Goal: Task Accomplishment & Management: Manage account settings

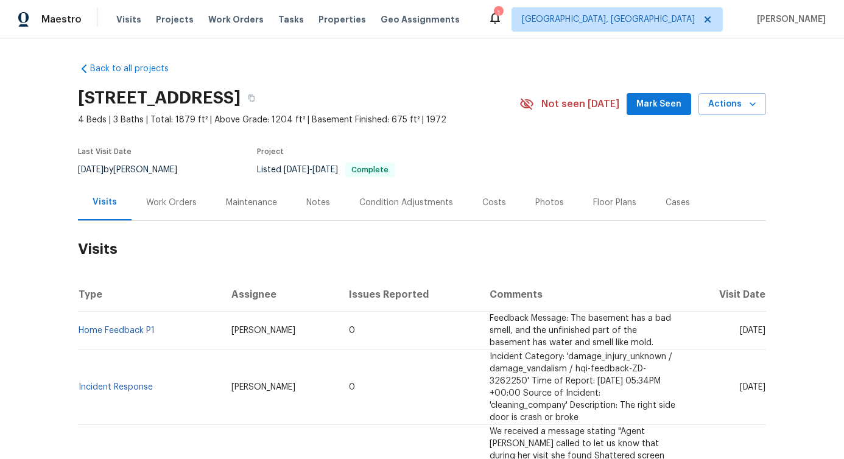
click at [180, 205] on div "Work Orders" at bounding box center [171, 203] width 51 height 12
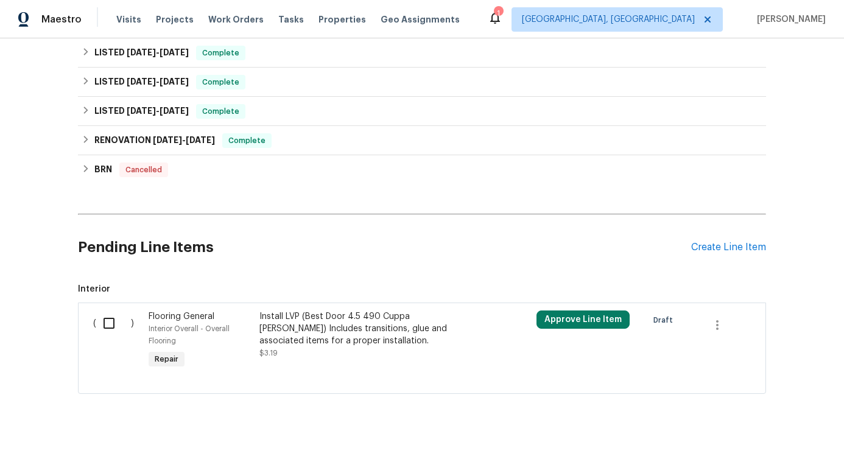
scroll to position [239, 0]
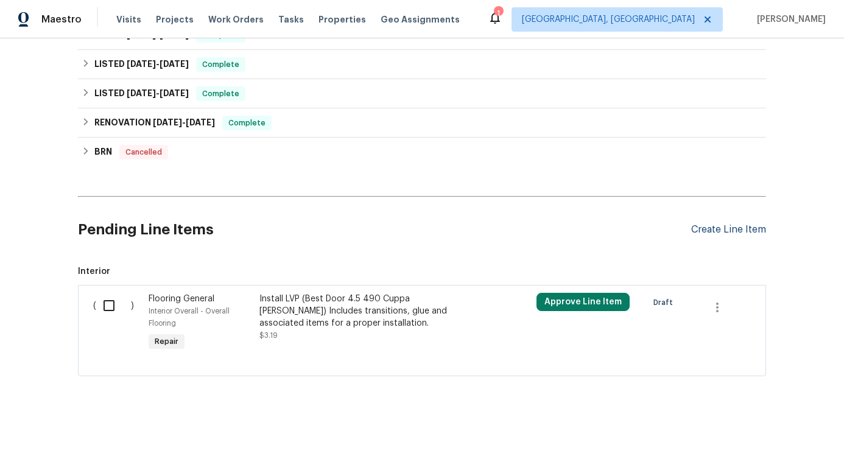
click at [745, 224] on div "Create Line Item" at bounding box center [728, 230] width 75 height 12
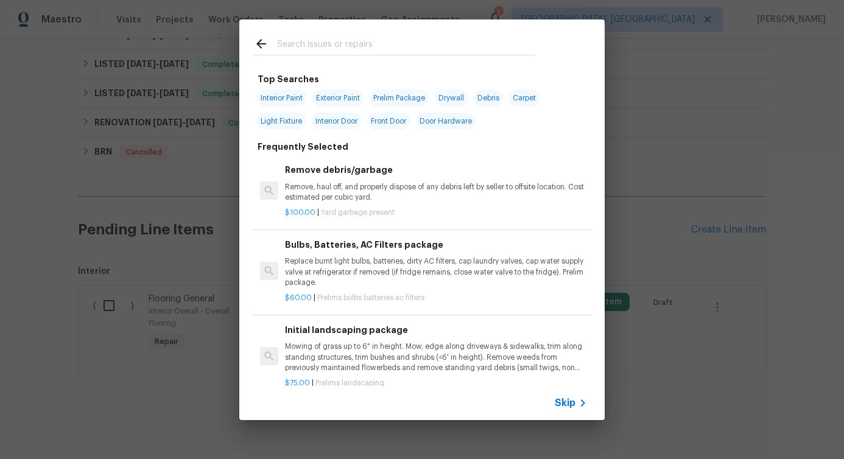
click at [325, 46] on input "text" at bounding box center [406, 46] width 258 height 18
type input "inter"
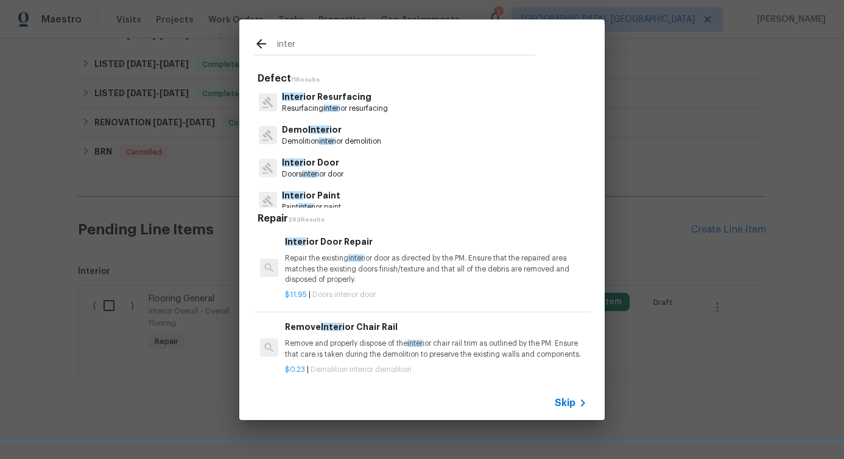
click at [337, 110] on span "inter" at bounding box center [330, 108] width 15 height 7
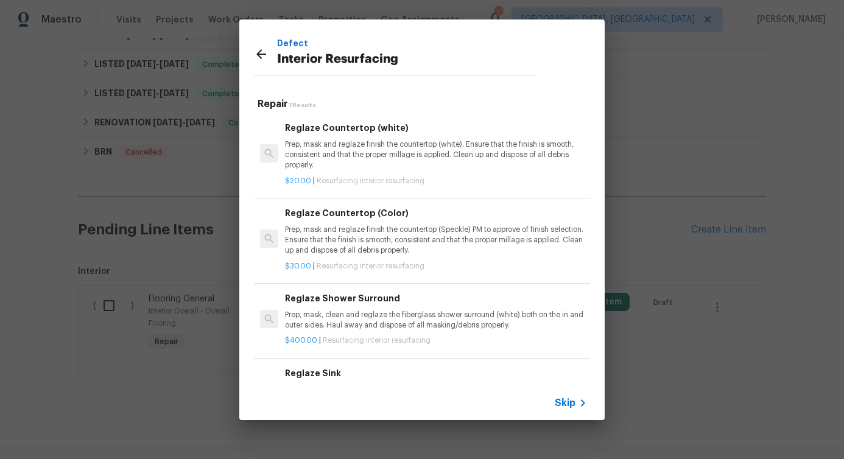
click at [331, 142] on p "Prep, mask and reglaze finish the countertop (white). Ensure that the finish is…" at bounding box center [436, 154] width 302 height 31
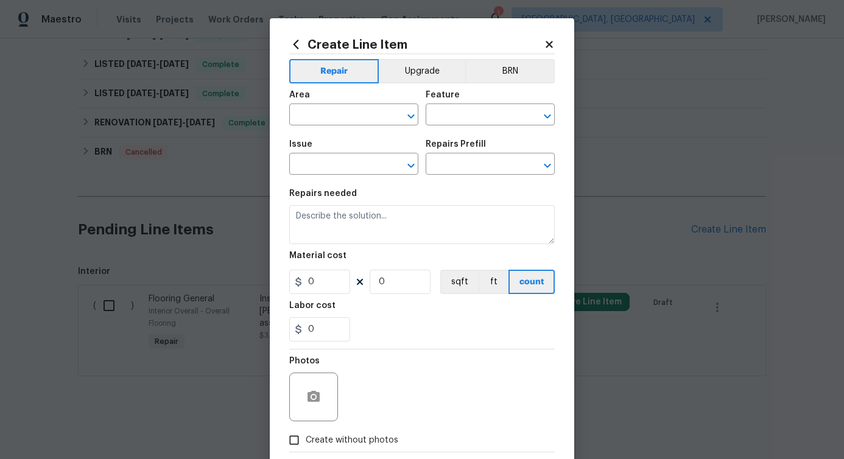
type input "Interior Resurfacing"
type input "Reglaze Countertop (white) $20.00"
type textarea "Prep, mask and reglaze finish the countertop (white). Ensure that the finish is…"
type input "20"
type input "1"
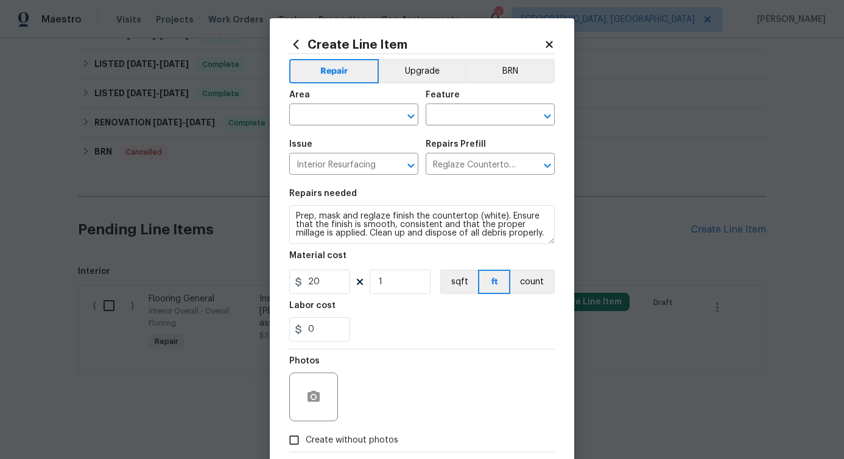
click at [326, 103] on div "Area" at bounding box center [353, 99] width 129 height 16
click at [326, 108] on input "text" at bounding box center [336, 116] width 95 height 19
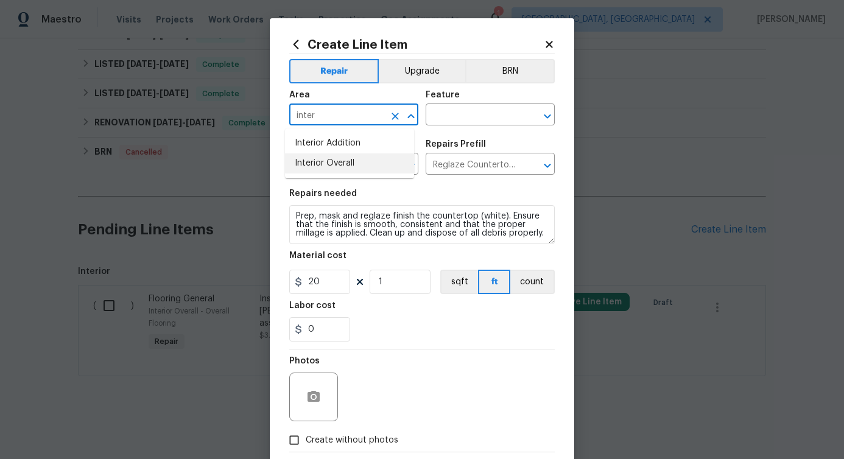
click at [308, 167] on li "Interior Overall" at bounding box center [349, 163] width 129 height 20
type input "Interior Overall"
click at [448, 115] on input "text" at bounding box center [473, 116] width 95 height 19
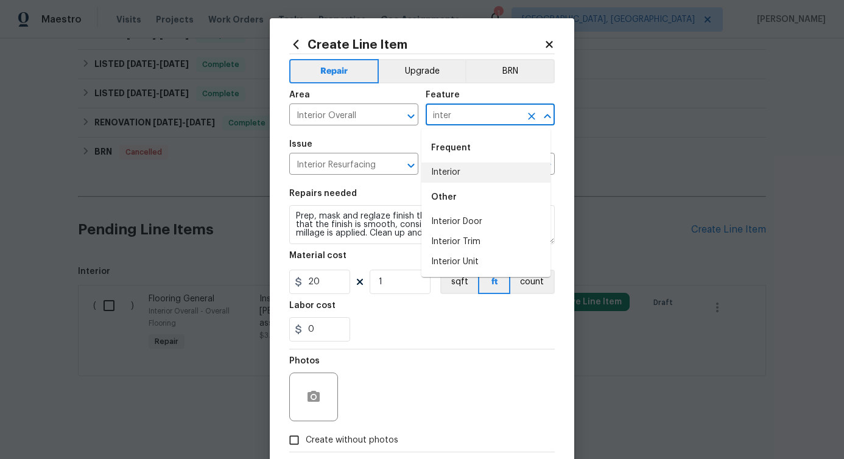
click at [440, 169] on li "Interior" at bounding box center [485, 173] width 129 height 20
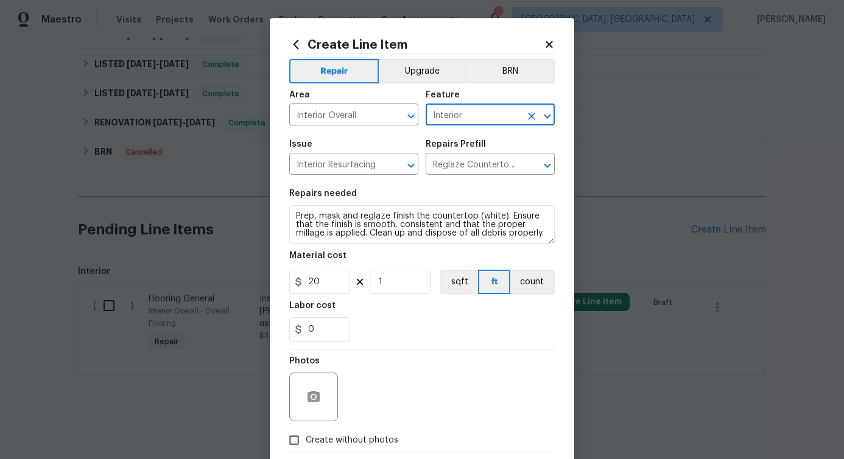
type input "Interior"
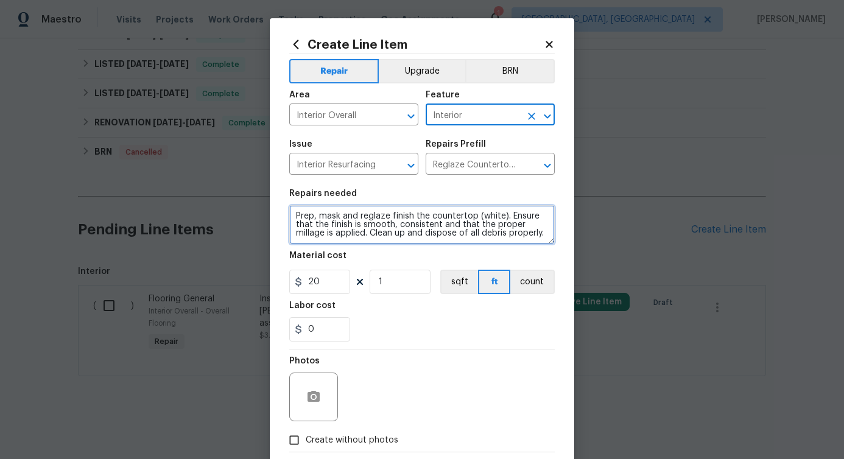
click at [360, 233] on textarea "Prep, mask and reglaze finish the countertop (white). Ensure that the finish is…" at bounding box center [421, 224] width 265 height 39
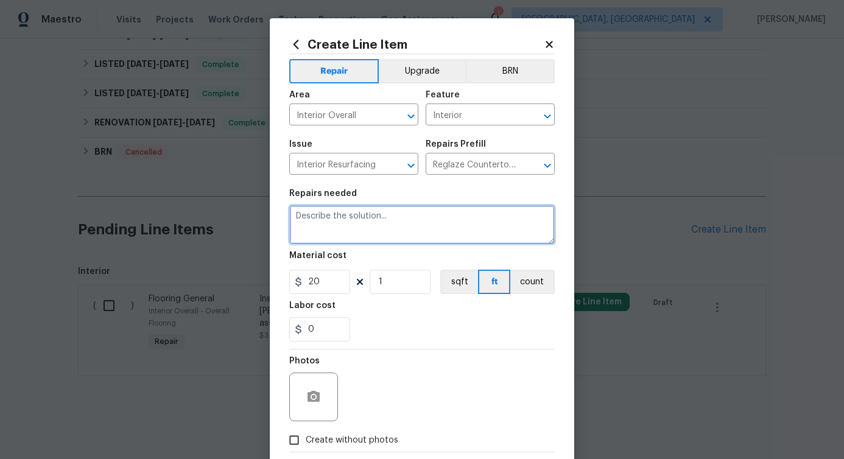
paste textarea "Feedback received stating that Water damage evident in the basement. Please ins…"
type textarea "Feedback received stating that Water damage evident in the basement. Please ins…"
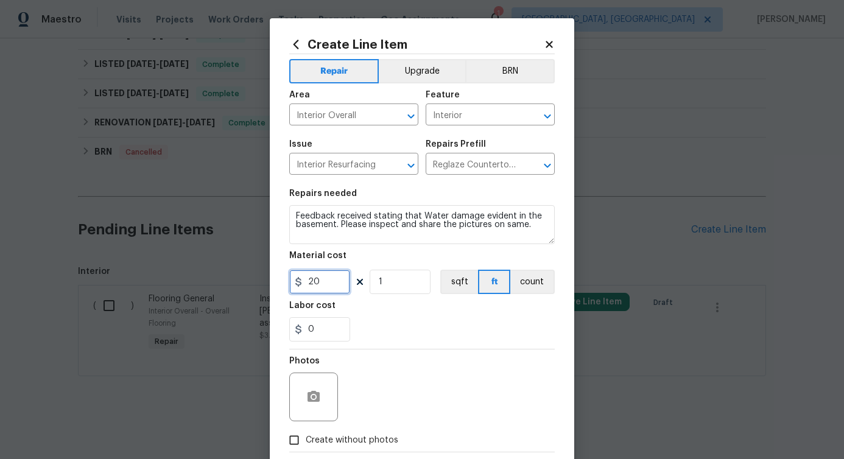
click at [306, 281] on input "20" at bounding box center [319, 282] width 61 height 24
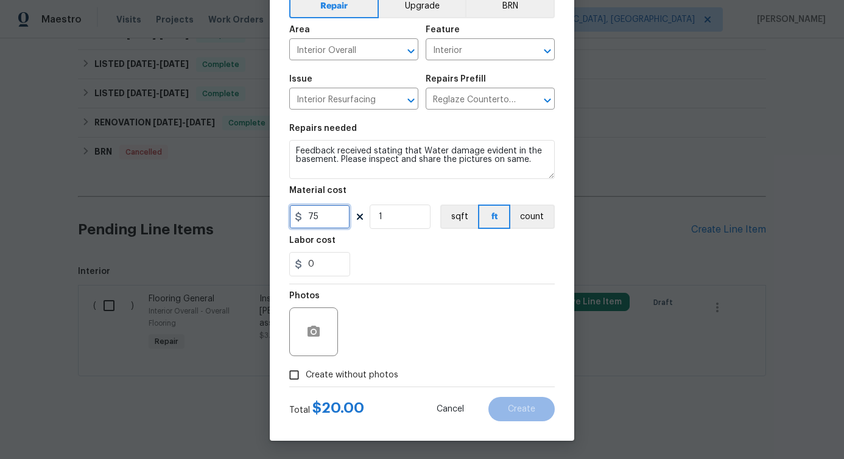
type input "75"
click at [336, 376] on span "Create without photos" at bounding box center [352, 375] width 93 height 13
click at [306, 376] on input "Create without photos" at bounding box center [294, 374] width 23 height 23
checkbox input "true"
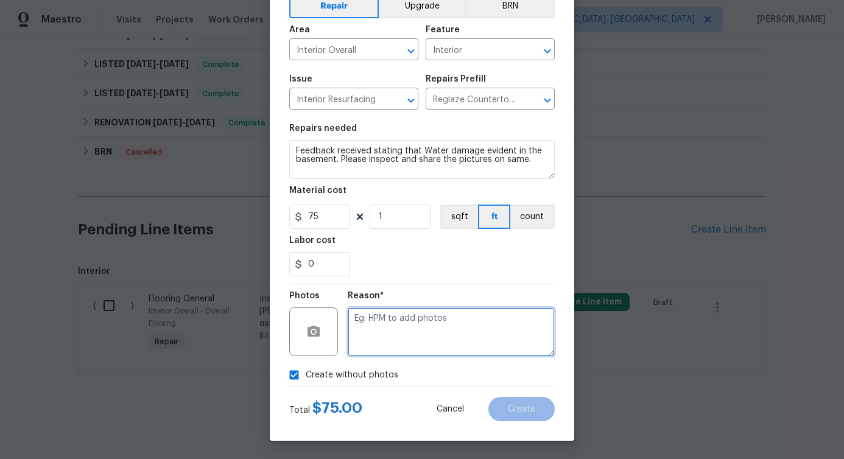
click at [384, 340] on textarea at bounding box center [451, 331] width 207 height 49
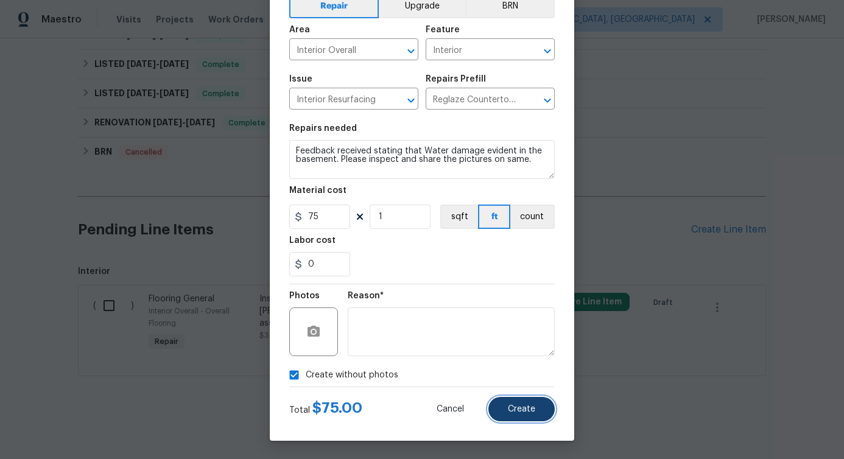
click at [527, 405] on span "Create" at bounding box center [521, 409] width 27 height 9
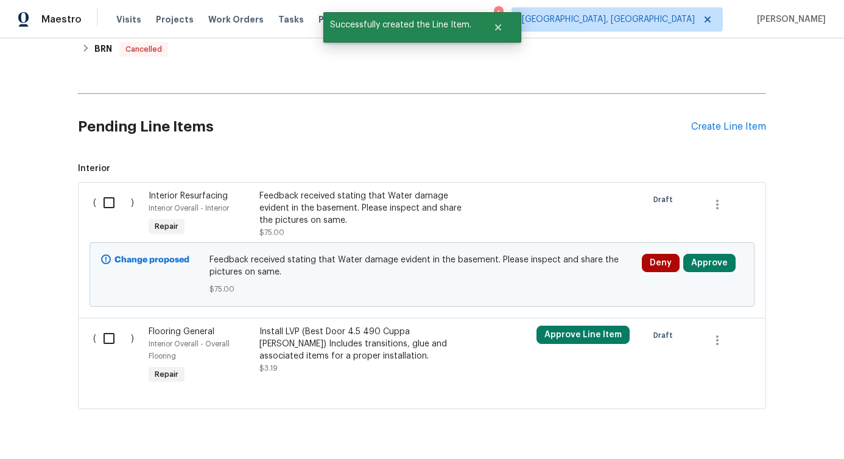
scroll to position [375, 0]
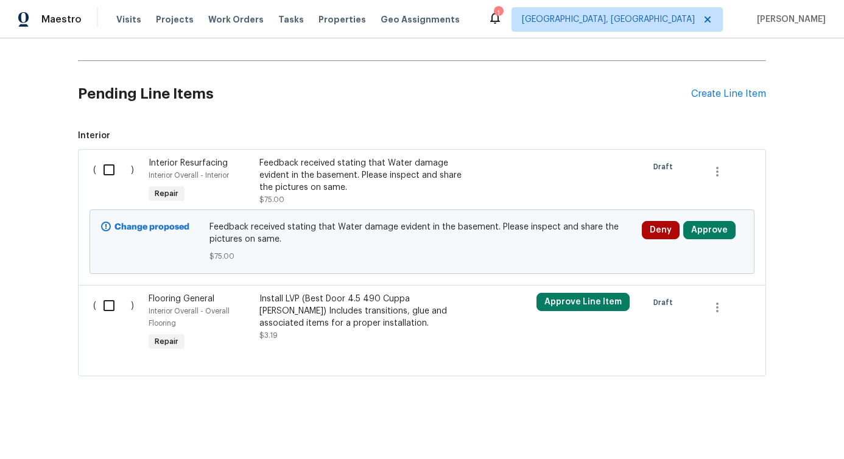
click at [108, 161] on input "checkbox" at bounding box center [113, 170] width 35 height 26
checkbox input "true"
click at [779, 428] on span "Create Work Order" at bounding box center [774, 428] width 81 height 15
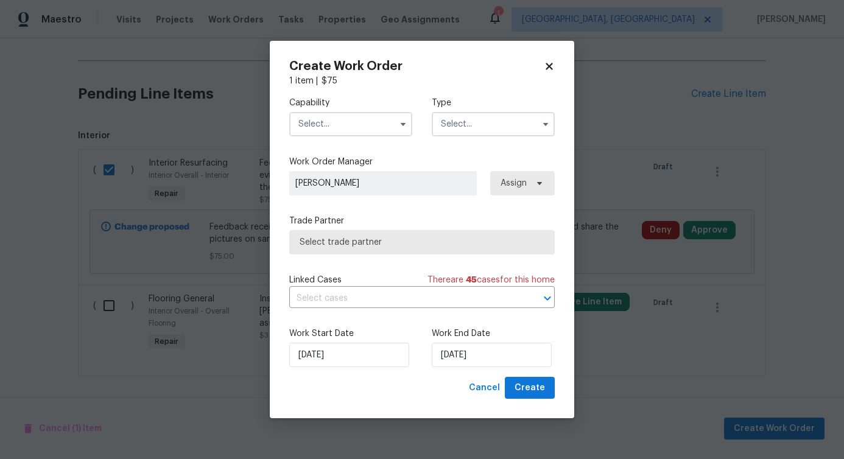
click at [337, 118] on input "text" at bounding box center [350, 124] width 123 height 24
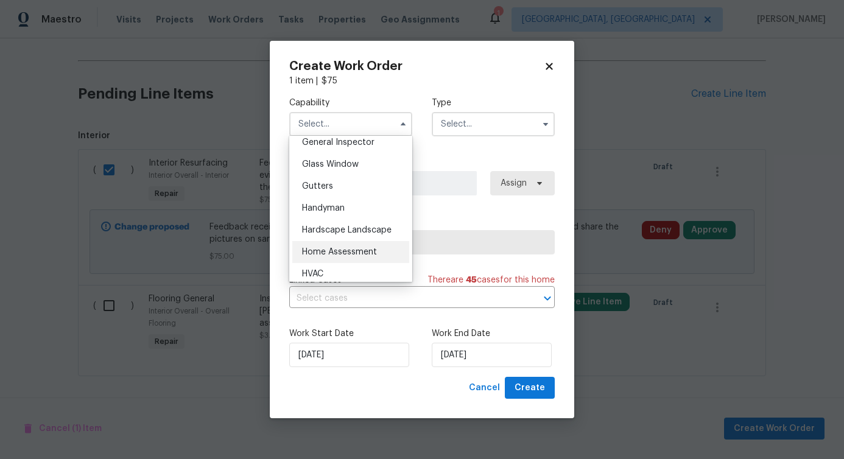
scroll to position [662, 0]
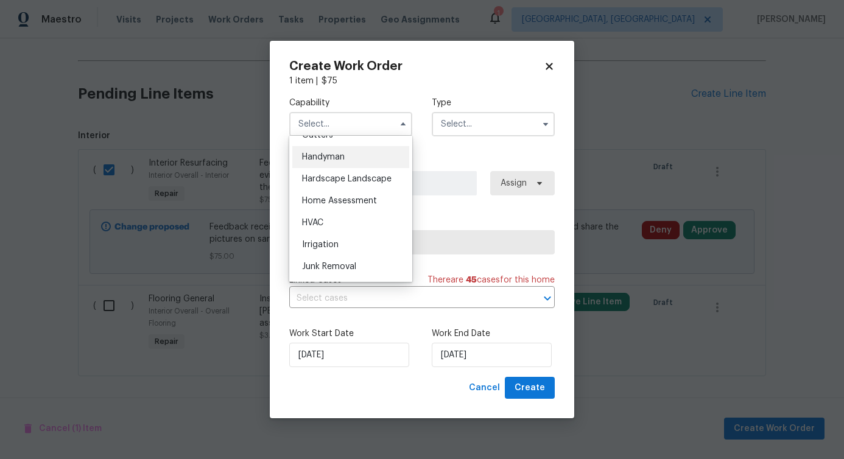
click at [315, 168] on div "Handyman" at bounding box center [350, 157] width 117 height 22
type input "Handyman"
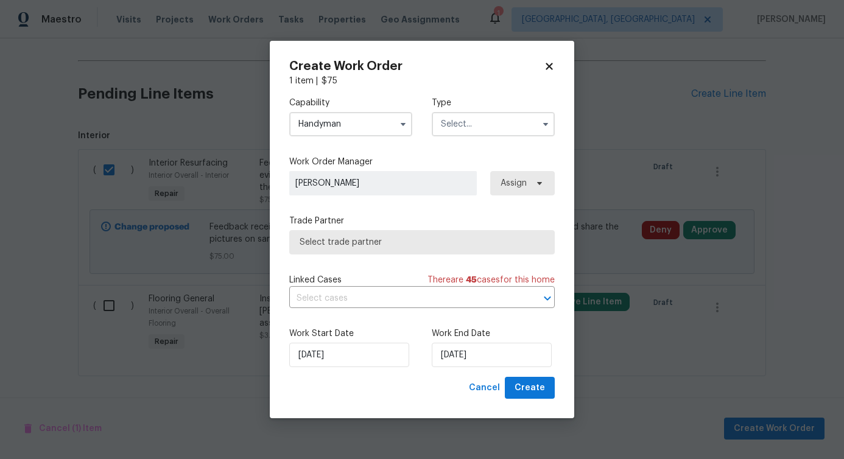
click at [513, 122] on input "text" at bounding box center [493, 124] width 123 height 24
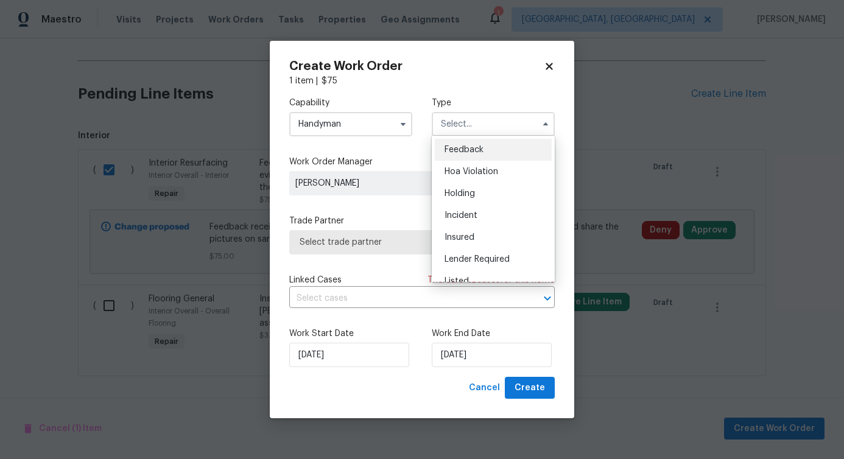
click at [457, 159] on div "Feedback" at bounding box center [493, 150] width 117 height 22
type input "Feedback"
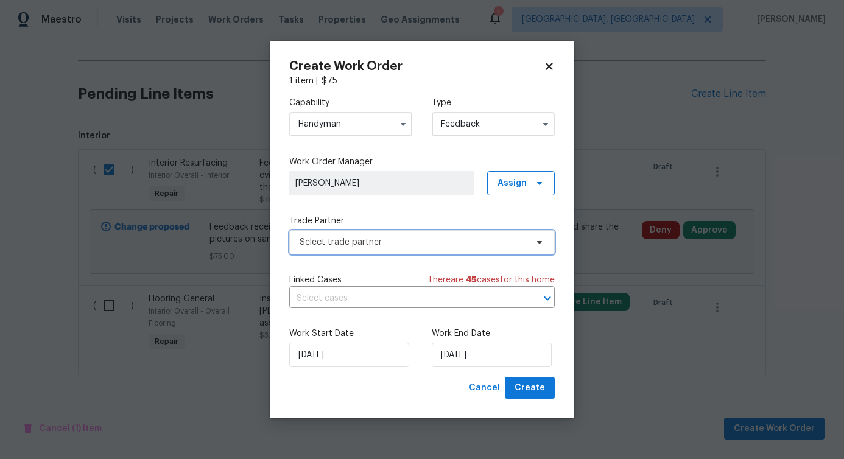
click at [352, 234] on span "Select trade partner" at bounding box center [421, 242] width 265 height 24
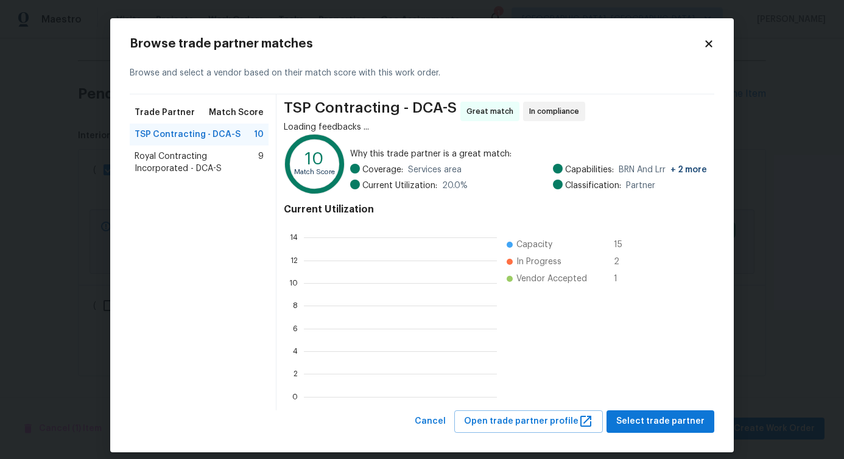
scroll to position [161, 184]
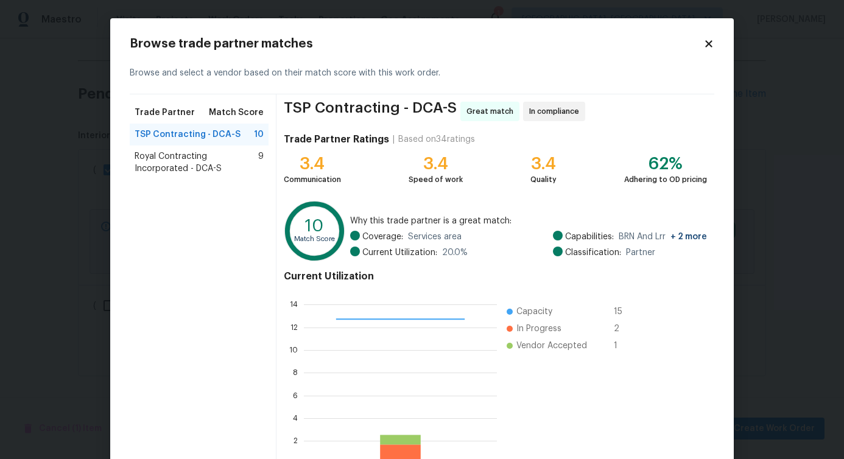
click at [167, 159] on span "Royal Contracting Incorporated - DCA-S" at bounding box center [197, 162] width 124 height 24
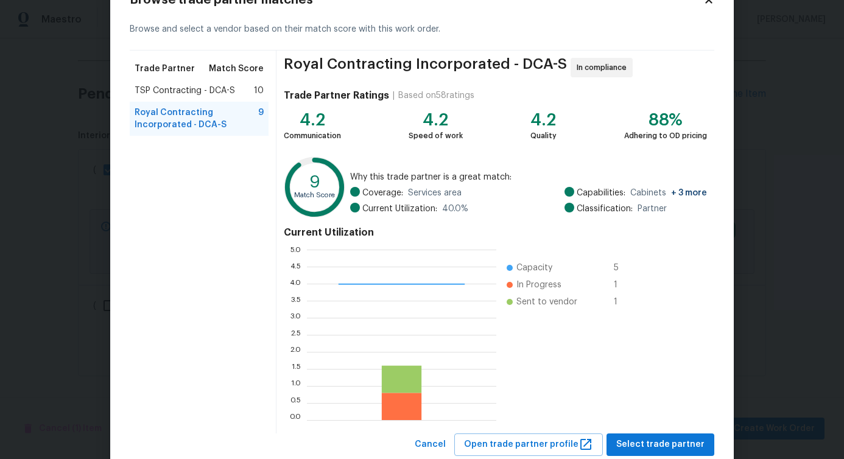
scroll to position [78, 0]
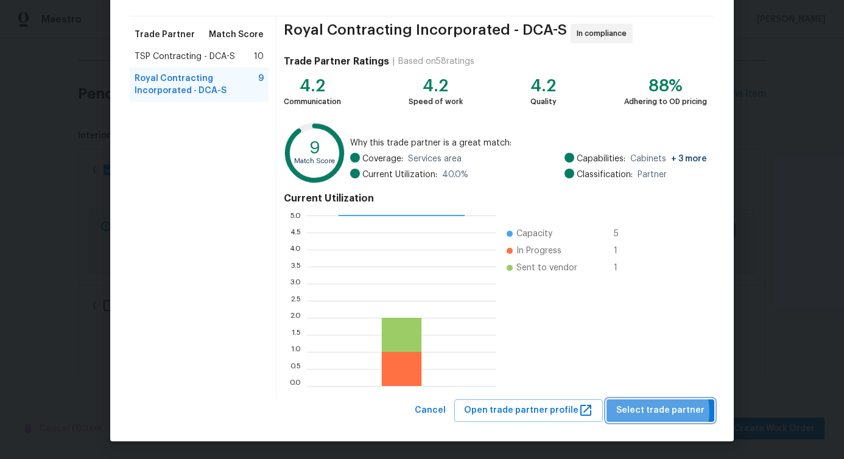
click at [650, 412] on span "Select trade partner" at bounding box center [660, 410] width 88 height 15
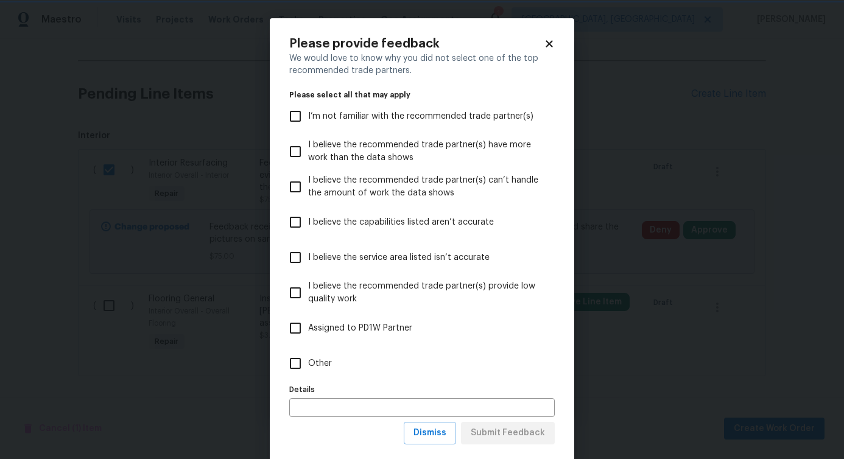
scroll to position [0, 0]
drag, startPoint x: 295, startPoint y: 360, endPoint x: 301, endPoint y: 362, distance: 6.6
click at [295, 360] on input "Other" at bounding box center [296, 364] width 26 height 26
checkbox input "true"
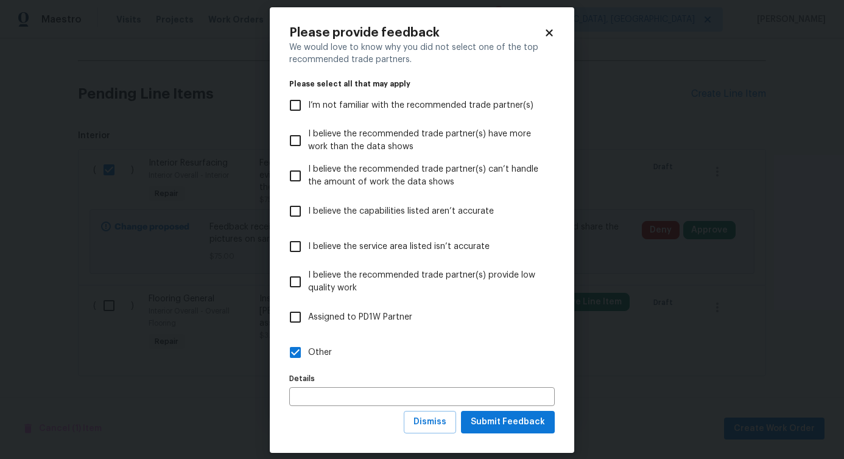
scroll to position [23, 0]
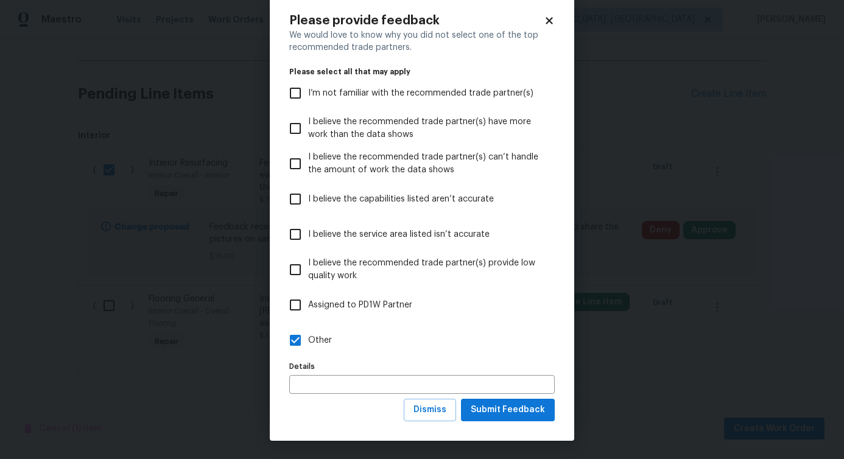
click at [541, 424] on div "Please provide feedback We would love to know why you did not select one of the…" at bounding box center [422, 218] width 304 height 446
drag, startPoint x: 540, startPoint y: 418, endPoint x: 528, endPoint y: 397, distance: 23.7
click at [540, 418] on button "Submit Feedback" at bounding box center [508, 410] width 94 height 23
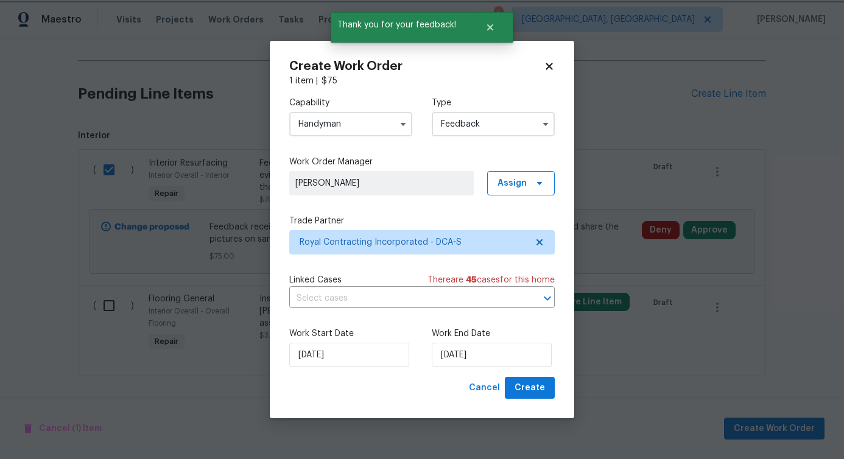
scroll to position [0, 0]
click at [335, 300] on input "text" at bounding box center [404, 298] width 231 height 19
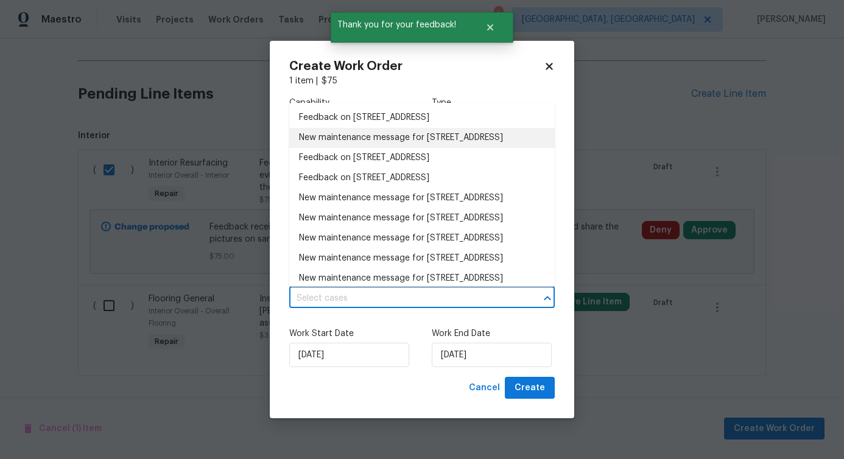
click at [345, 147] on li "New maintenance message for 12506 Colby Dr , Woodbridge, VA 22192" at bounding box center [421, 138] width 265 height 20
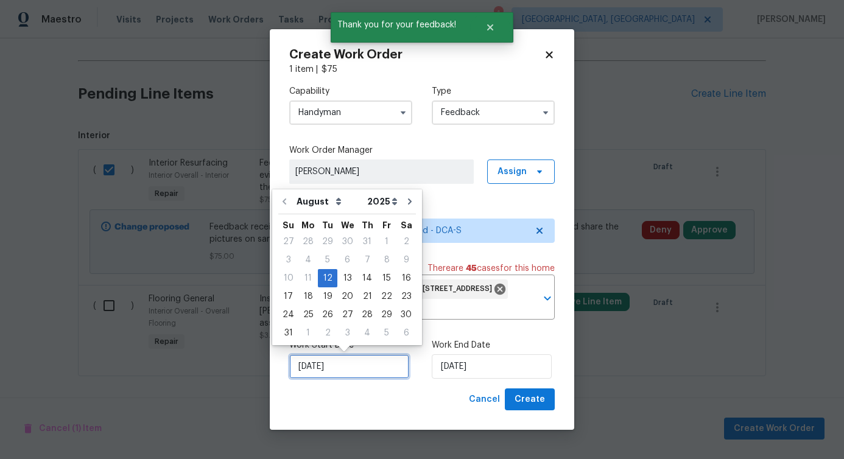
click at [355, 376] on input "8/12/2025" at bounding box center [349, 366] width 120 height 24
click at [482, 365] on input "8/12/2025" at bounding box center [492, 366] width 120 height 24
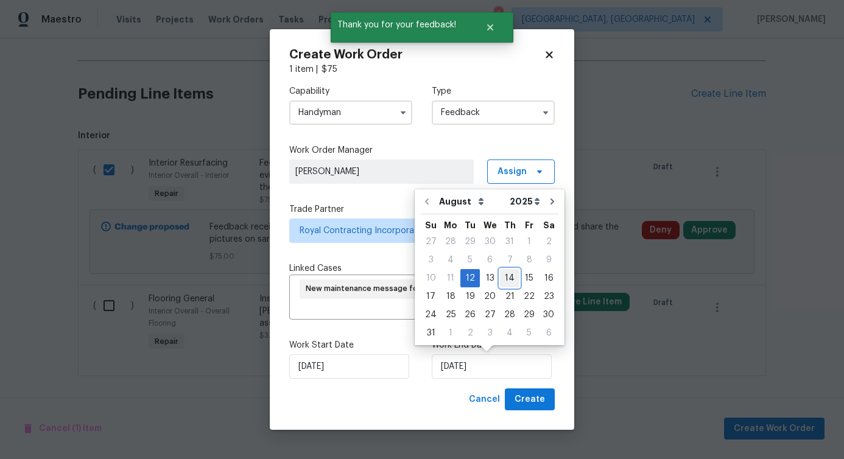
click at [502, 272] on div "14" at bounding box center [509, 278] width 19 height 17
type input "8/14/2025"
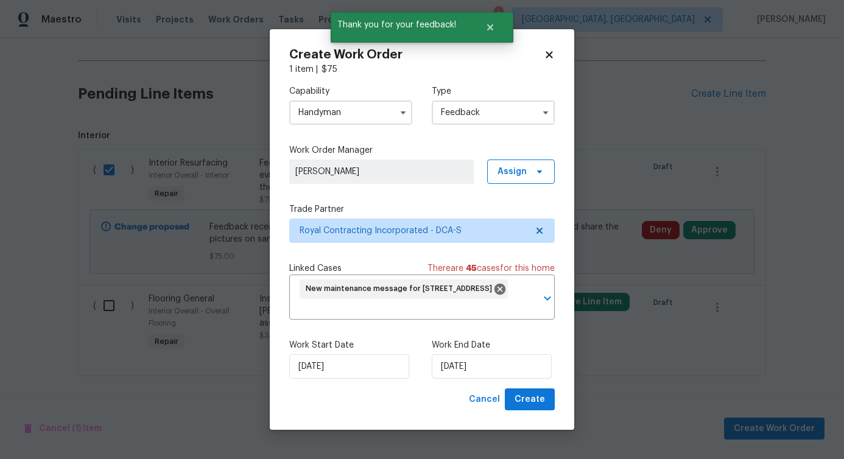
click at [522, 412] on div "Create Work Order 1 item | $ 75 Capability Handyman Type Feedback Work Order Ma…" at bounding box center [422, 229] width 304 height 401
click at [531, 402] on span "Create" at bounding box center [529, 399] width 30 height 15
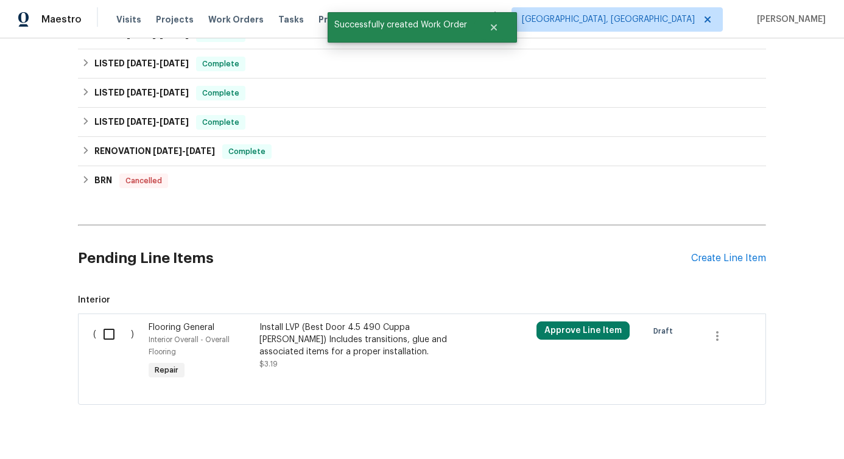
scroll to position [269, 0]
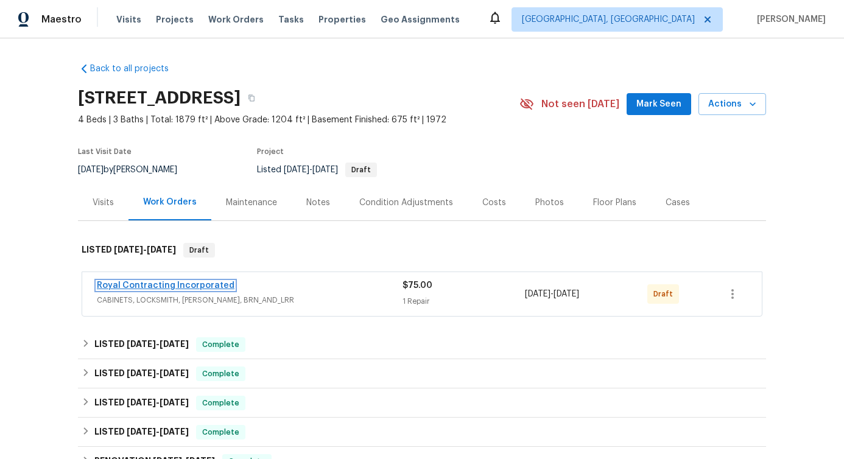
click at [138, 287] on link "Royal Contracting Incorporated" at bounding box center [166, 285] width 138 height 9
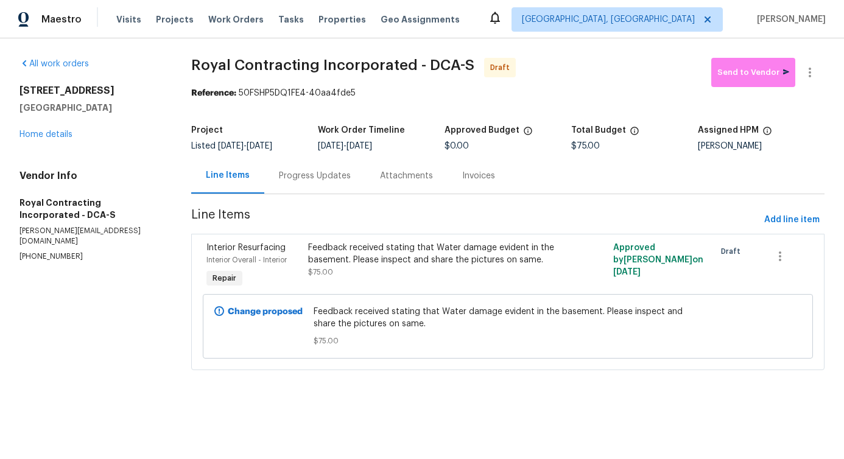
click at [326, 192] on div "Progress Updates" at bounding box center [314, 176] width 101 height 36
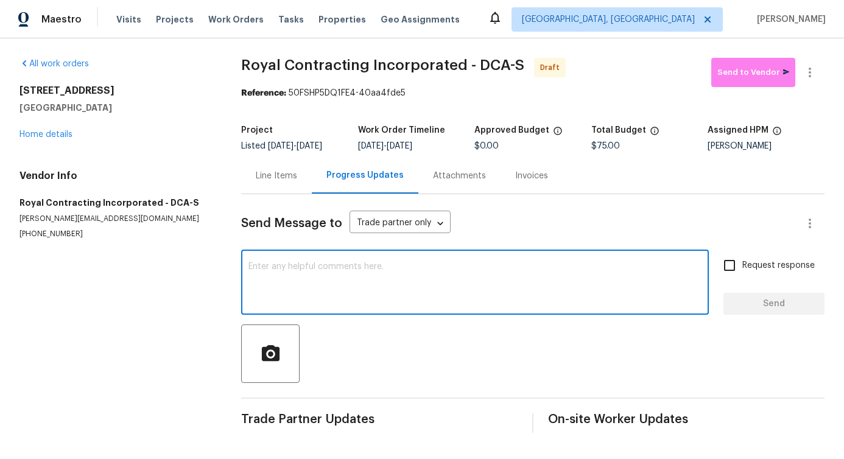
click at [354, 288] on textarea at bounding box center [474, 283] width 453 height 43
paste textarea "Hi, this is Pavithra with Opendoor. I’m confirming you received the WO for the …"
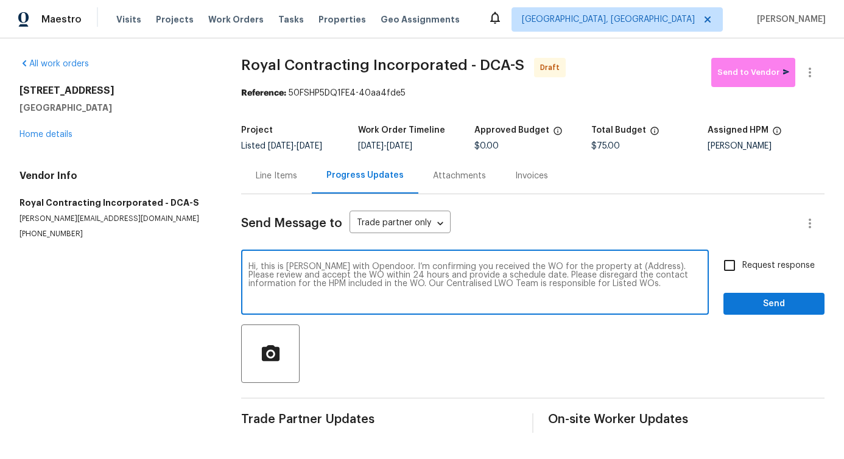
click at [621, 266] on textarea "Hi, this is Pavithra with Opendoor. I’m confirming you received the WO for the …" at bounding box center [474, 283] width 453 height 43
paste textarea "12506 Colby Dr, Woodbridge, VA 22192"
type textarea "Hi, this is Pavithra with Opendoor. I’m confirming you received the WO for the …"
click at [778, 261] on span "Request response" at bounding box center [778, 265] width 72 height 13
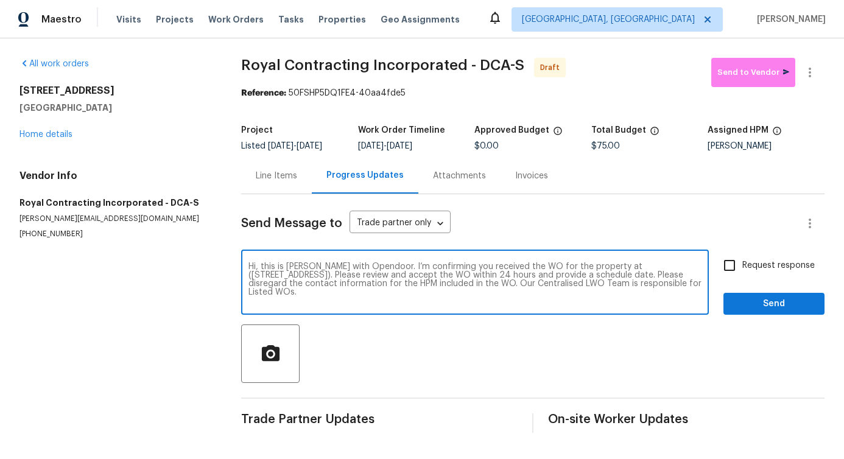
click at [742, 261] on input "Request response" at bounding box center [730, 266] width 26 height 26
checkbox input "true"
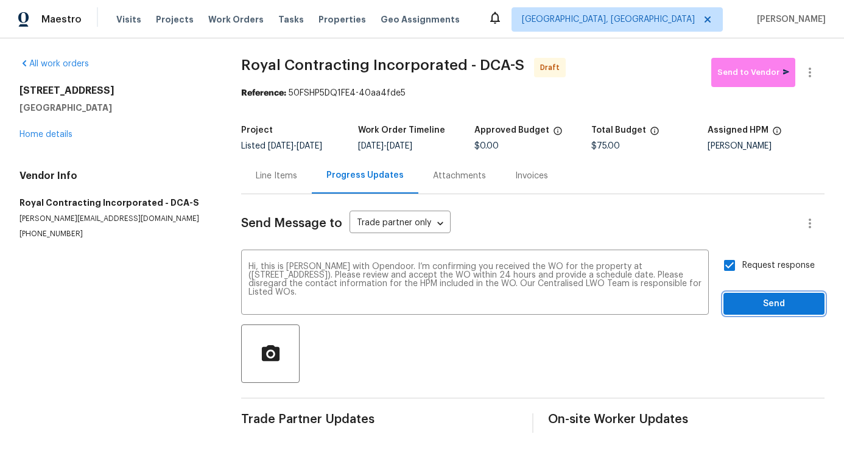
click at [779, 305] on span "Send" at bounding box center [774, 304] width 82 height 15
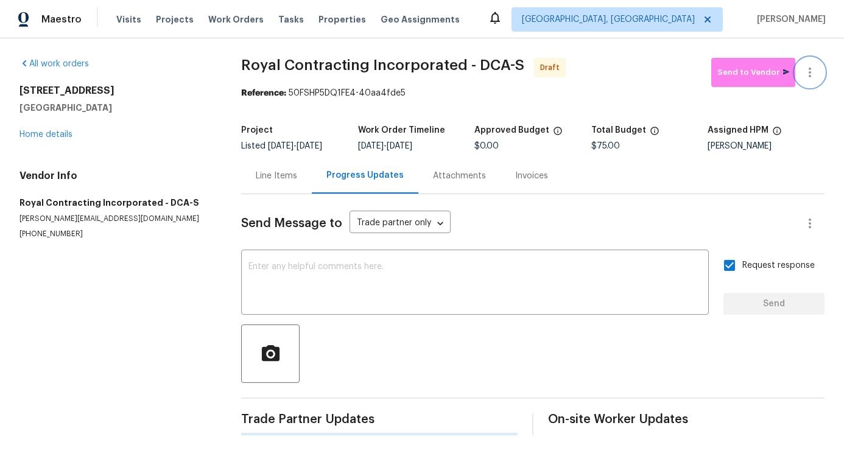
click at [809, 67] on button "button" at bounding box center [809, 72] width 29 height 29
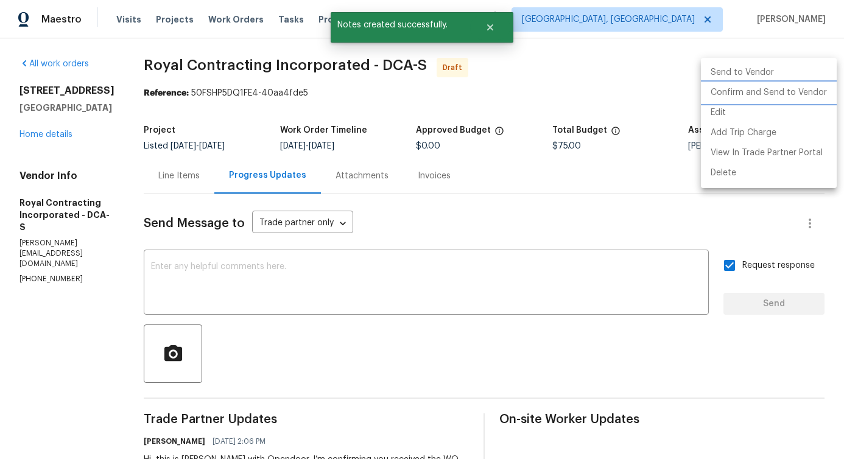
click at [756, 93] on li "Confirm and Send to Vendor" at bounding box center [769, 93] width 136 height 20
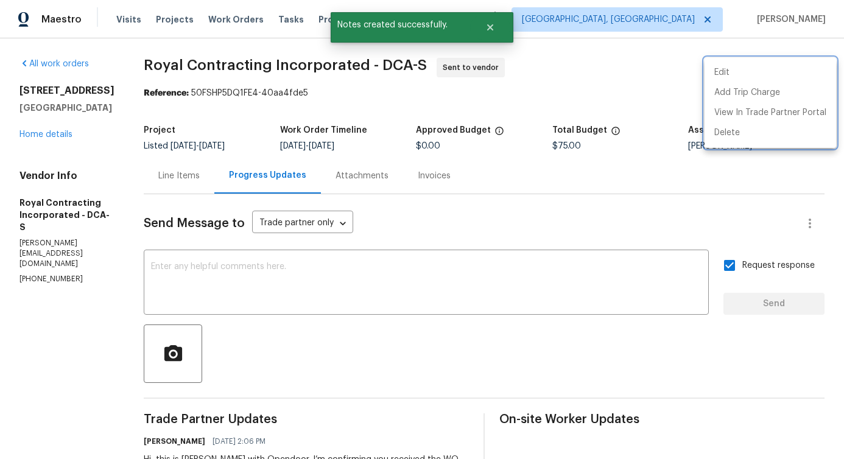
click at [367, 276] on div at bounding box center [422, 229] width 844 height 459
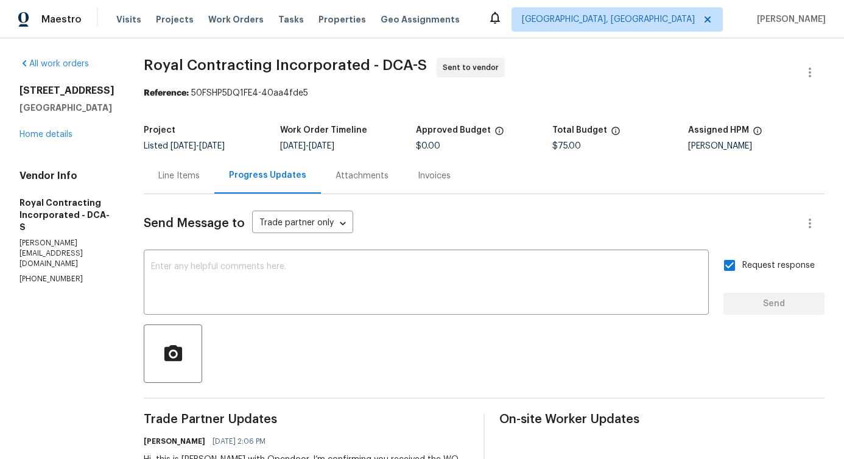
click at [200, 178] on div "Line Items" at bounding box center [178, 176] width 41 height 12
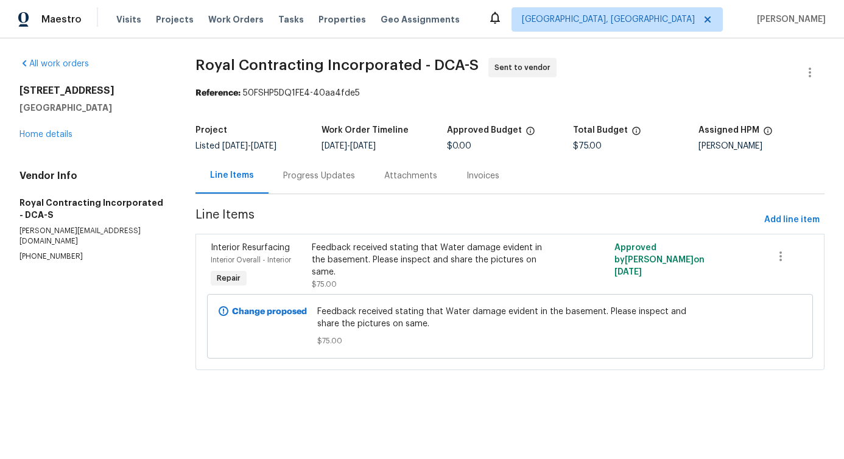
click at [318, 171] on div "Progress Updates" at bounding box center [319, 176] width 72 height 12
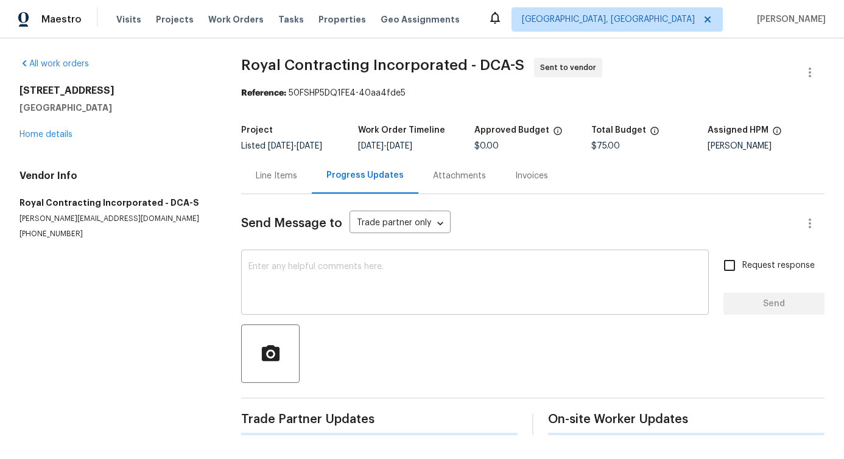
click at [314, 261] on div "x ​" at bounding box center [475, 284] width 468 height 62
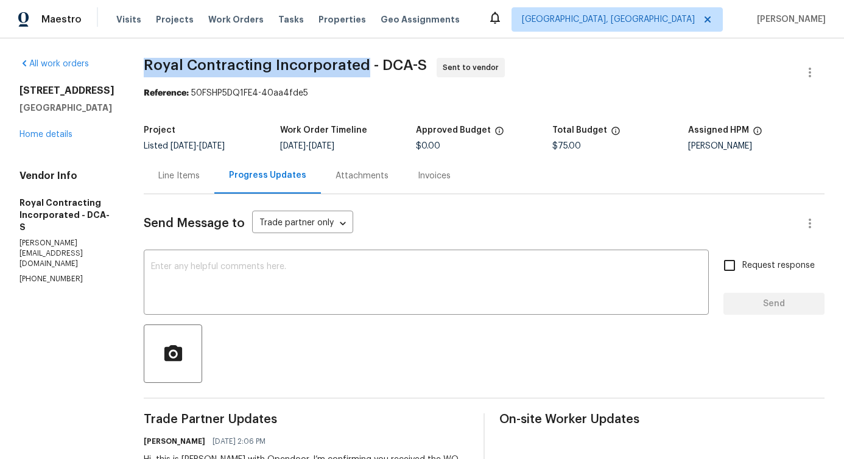
drag, startPoint x: 158, startPoint y: 63, endPoint x: 378, endPoint y: 66, distance: 220.4
click at [378, 66] on span "Royal Contracting Incorporated - DCA-S" at bounding box center [285, 65] width 283 height 15
copy span "Royal Contracting Incorporated"
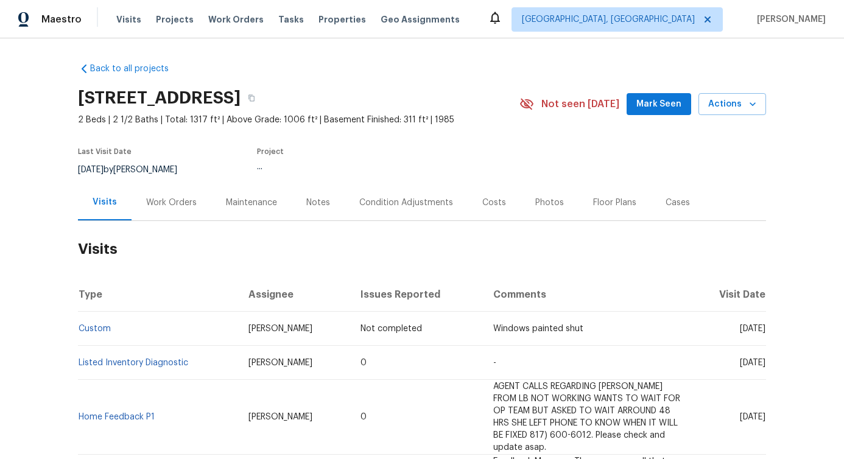
click at [156, 212] on div "Work Orders" at bounding box center [172, 202] width 80 height 36
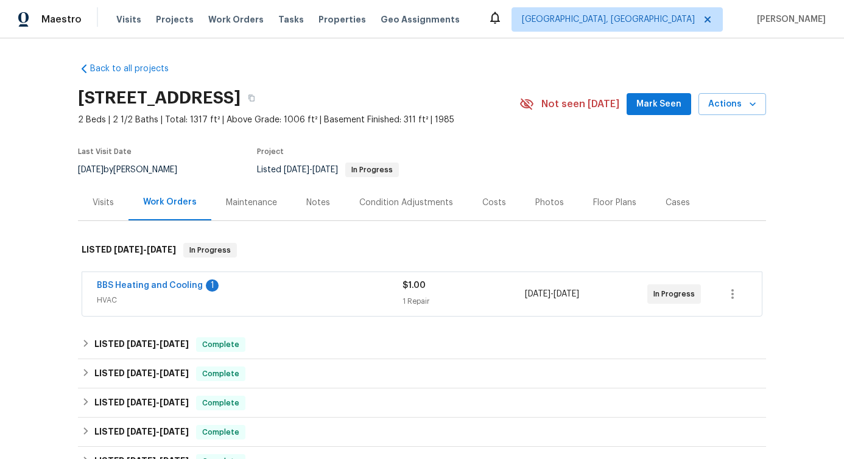
click at [269, 274] on div "BBS Heating and Cooling 1 HVAC $1.00 1 Repair 7/30/2025 - 7/30/2025 In Progress" at bounding box center [421, 294] width 679 height 44
click at [273, 283] on div "BBS Heating and Cooling 1" at bounding box center [250, 286] width 306 height 15
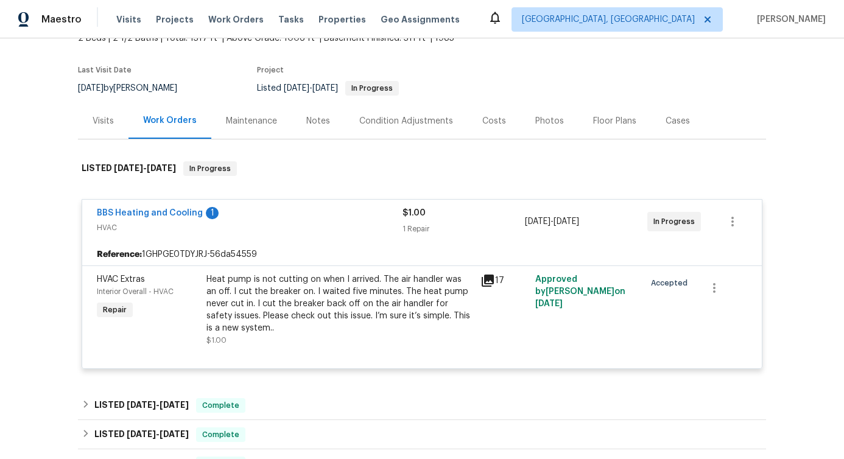
scroll to position [443, 0]
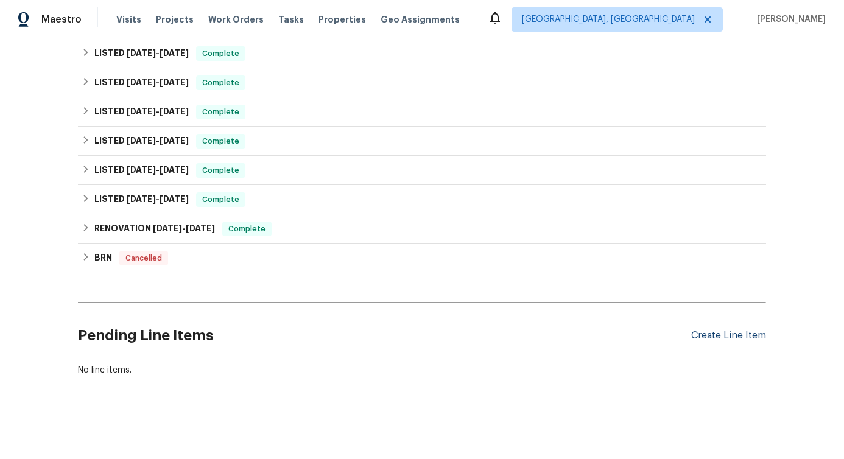
click at [736, 331] on div "Create Line Item" at bounding box center [728, 336] width 75 height 12
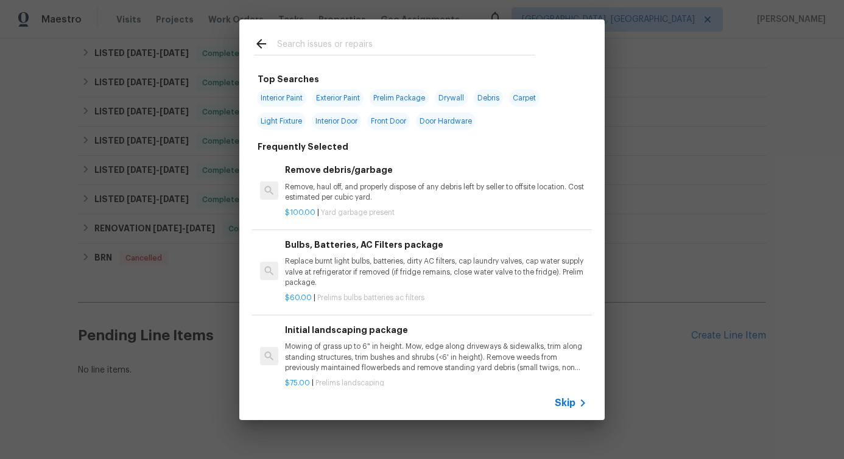
click at [363, 46] on input "text" at bounding box center [406, 46] width 258 height 18
type input "inter"
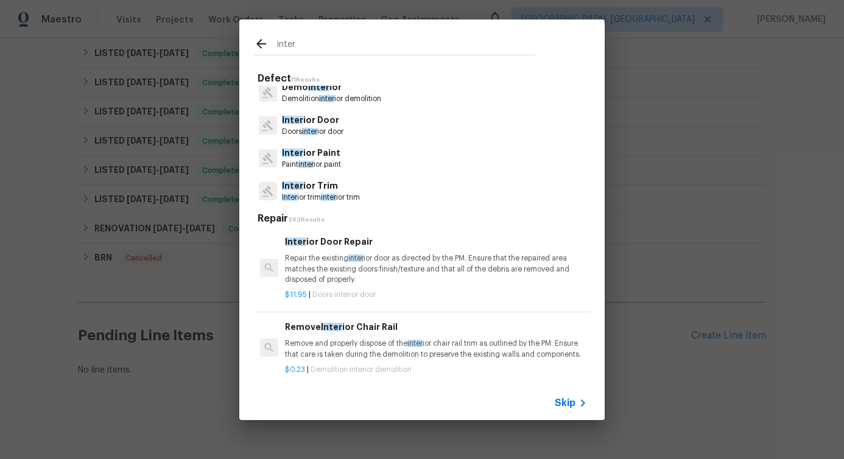
scroll to position [44, 0]
click at [317, 134] on span "inter" at bounding box center [309, 130] width 15 height 7
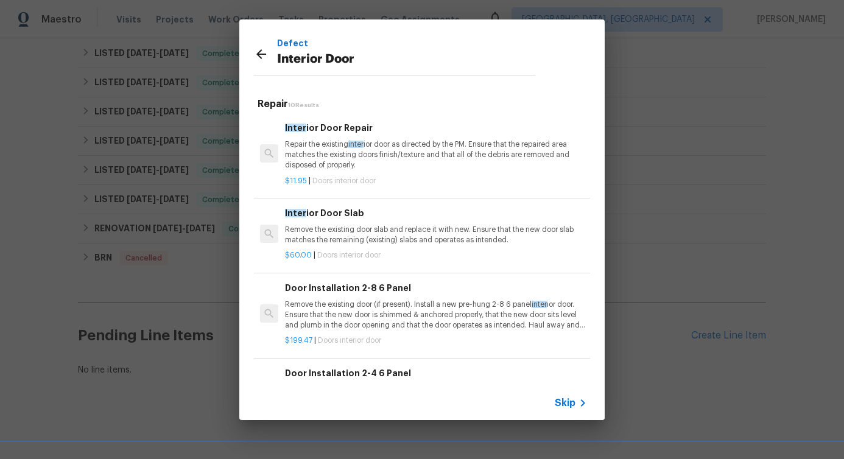
click at [317, 134] on h6 "Inter ior Door Repair" at bounding box center [436, 127] width 302 height 13
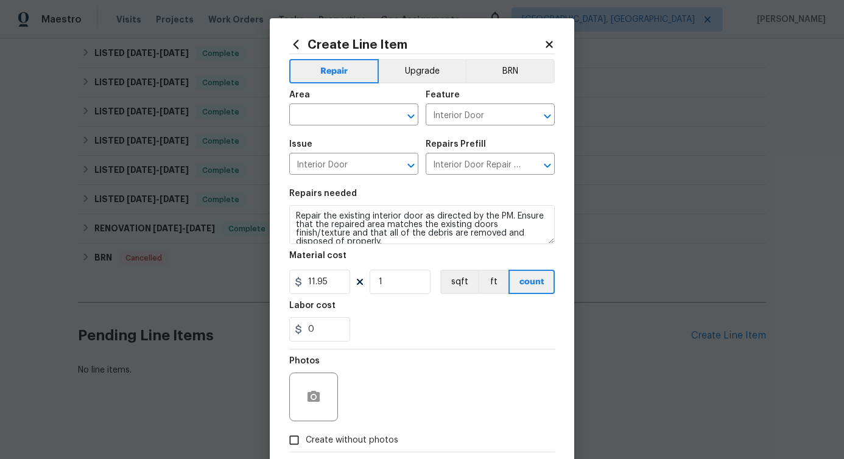
click at [321, 102] on div "Area" at bounding box center [353, 99] width 129 height 16
click at [320, 111] on input "text" at bounding box center [336, 116] width 95 height 19
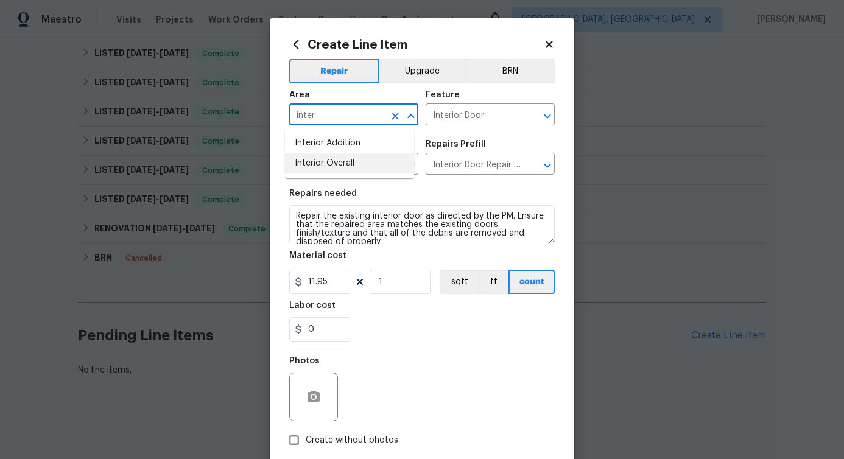
click at [318, 166] on li "Interior Overall" at bounding box center [349, 163] width 129 height 20
type input "Interior Overall"
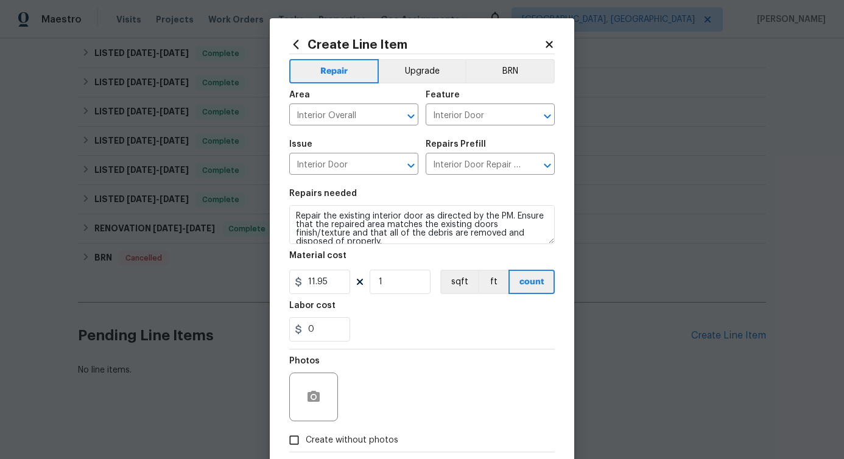
click at [483, 342] on section "Repairs needed Repair the existing interior door as directed by the PM. Ensure …" at bounding box center [421, 265] width 265 height 167
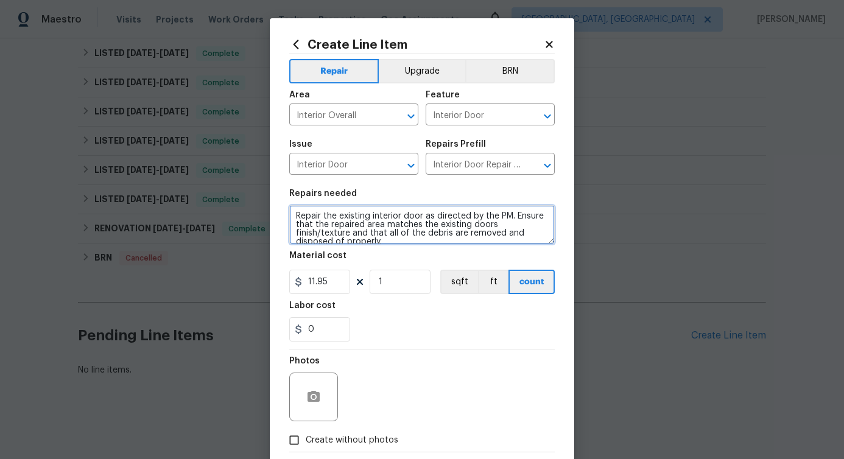
click at [454, 237] on textarea "Repair the existing interior door as directed by the PM. Ensure that the repair…" at bounding box center [421, 224] width 265 height 39
paste textarea "The windows are painted shut and won’t open. Please inspect and remove paint bu…"
type textarea "The windows are painted shut and won’t open. Please inspect and remove paint bu…"
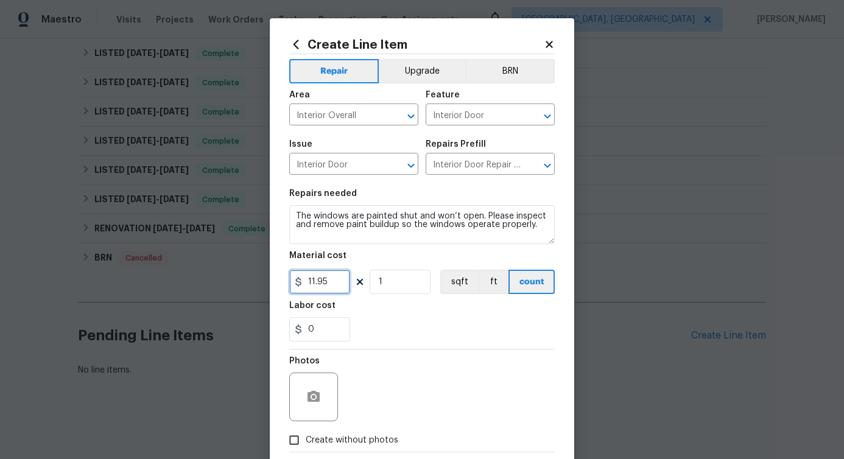
click at [317, 283] on input "11.95" at bounding box center [319, 282] width 61 height 24
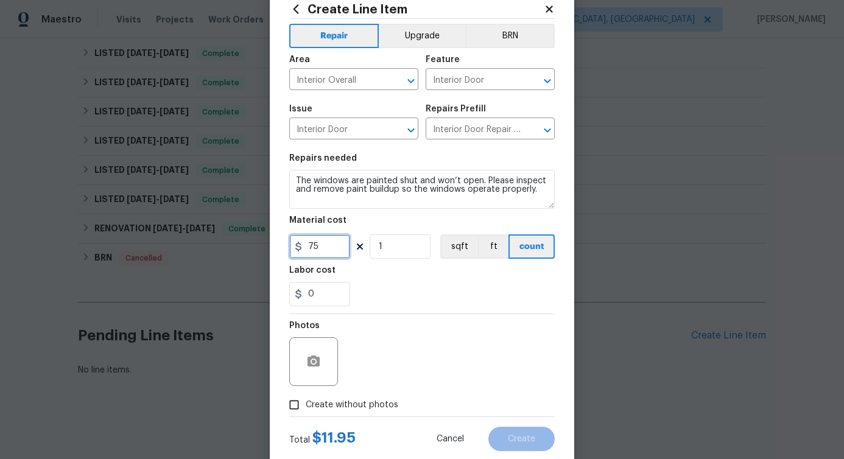
scroll to position [66, 0]
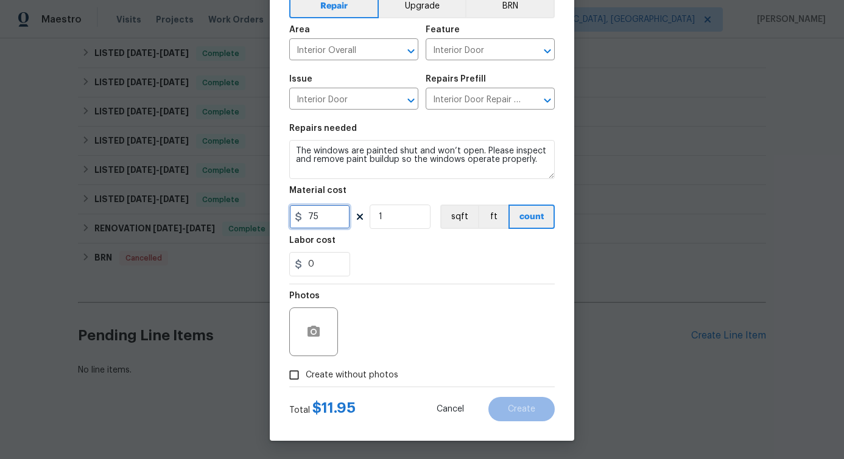
type input "75"
click at [328, 370] on span "Create without photos" at bounding box center [352, 375] width 93 height 13
click at [306, 370] on input "Create without photos" at bounding box center [294, 374] width 23 height 23
checkbox input "true"
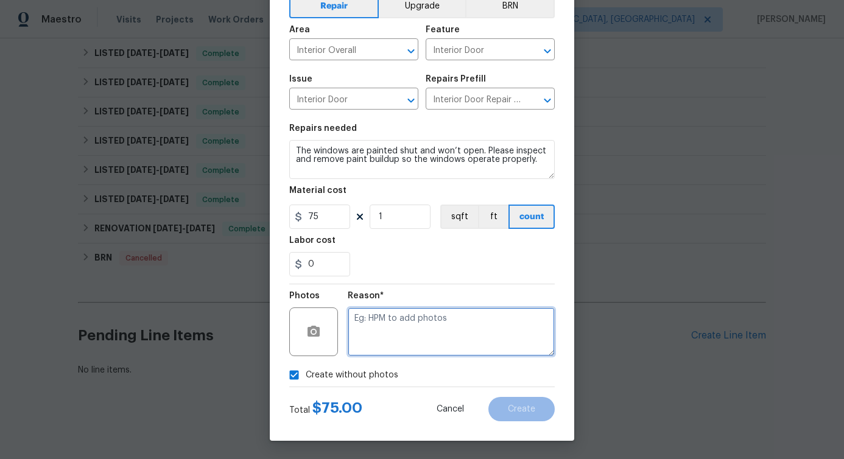
click at [480, 347] on textarea at bounding box center [451, 331] width 207 height 49
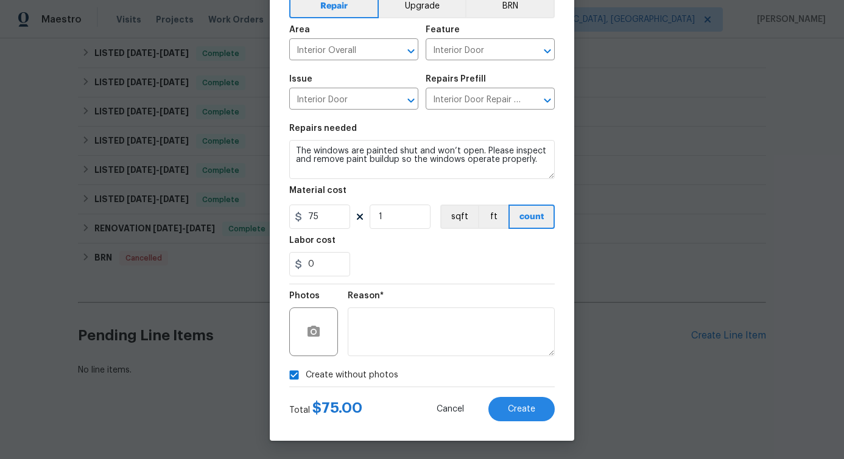
click at [546, 421] on div "Create Line Item Repair Upgrade BRN Area Interior Overall ​ Feature Interior Do…" at bounding box center [422, 197] width 304 height 488
click at [531, 412] on button "Create" at bounding box center [521, 409] width 66 height 24
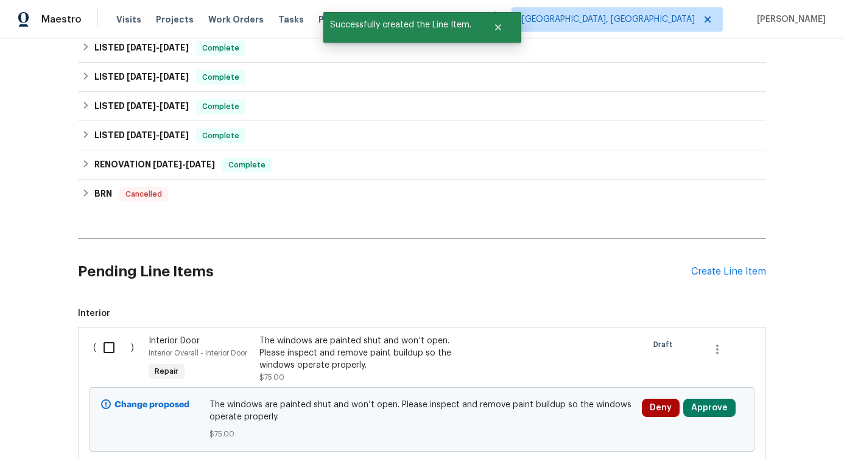
scroll to position [594, 0]
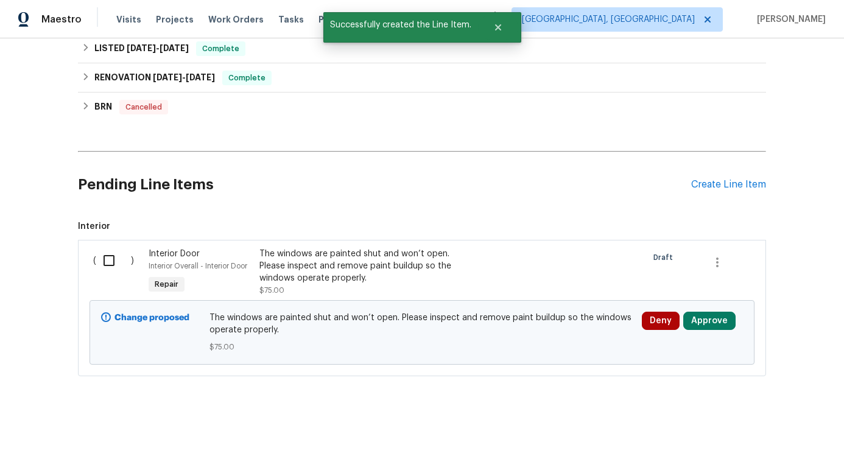
click at [106, 254] on input "checkbox" at bounding box center [113, 261] width 35 height 26
checkbox input "true"
click at [801, 436] on button "Create Work Order" at bounding box center [774, 429] width 100 height 23
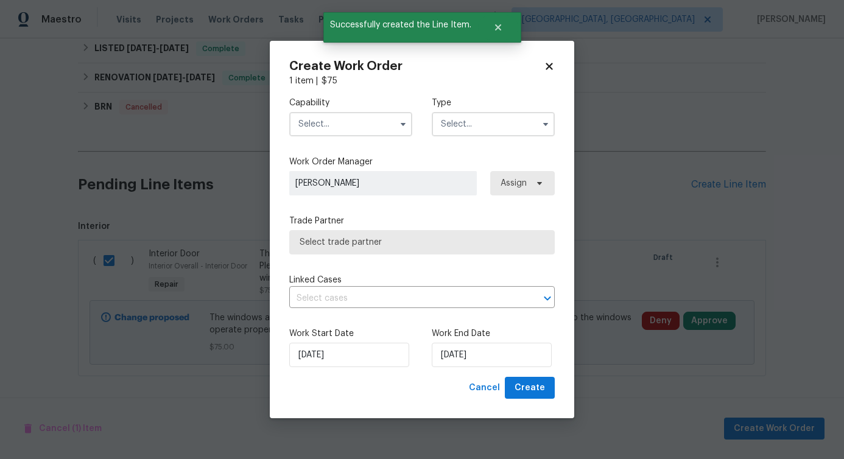
click at [341, 135] on input "text" at bounding box center [350, 124] width 123 height 24
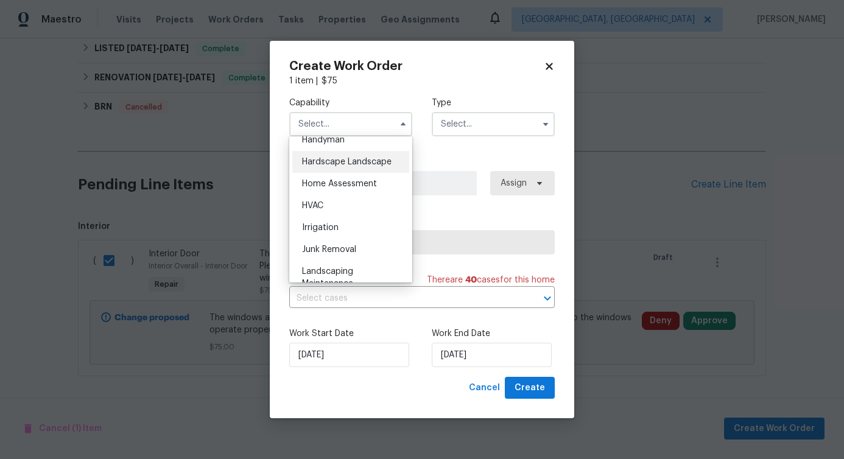
scroll to position [679, 0]
click at [331, 152] on div "Handyman" at bounding box center [350, 141] width 117 height 22
type input "Handyman"
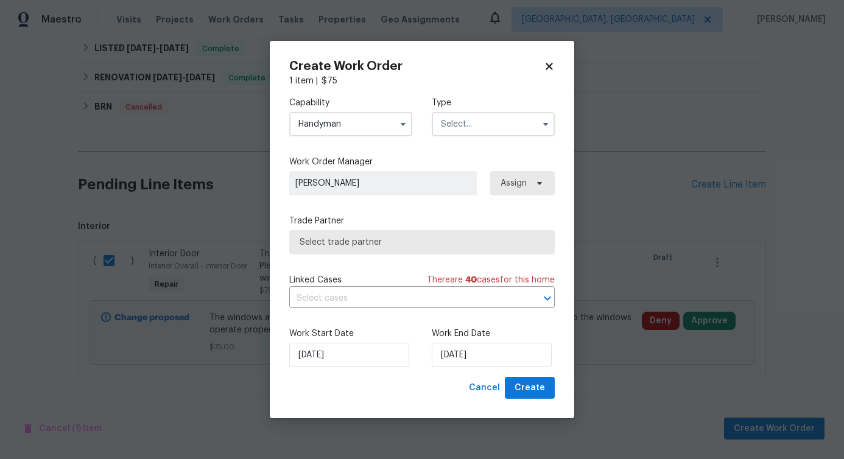
click at [487, 124] on input "text" at bounding box center [493, 124] width 123 height 24
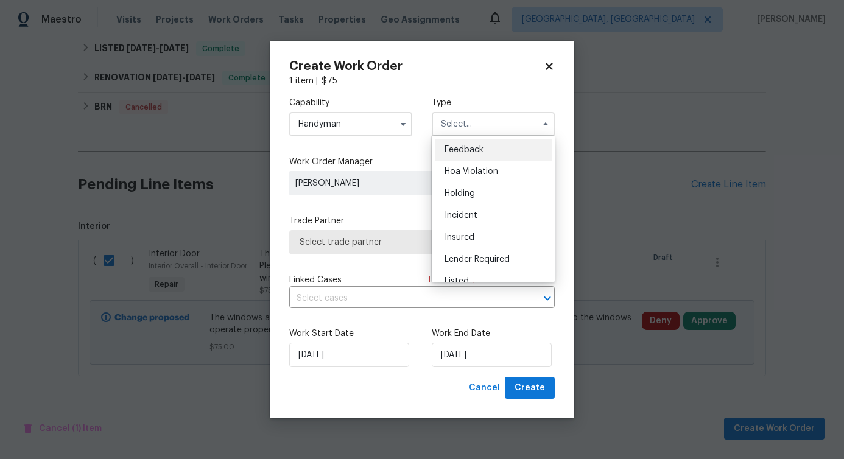
click at [479, 147] on span "Feedback" at bounding box center [463, 150] width 39 height 9
type input "Feedback"
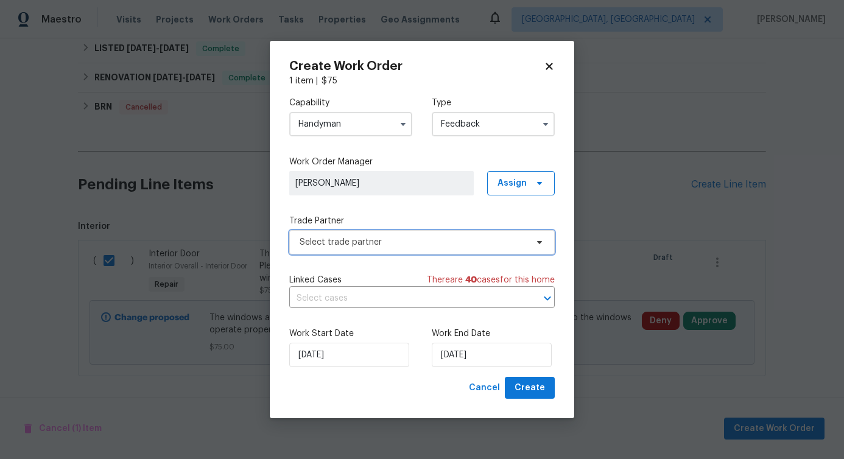
click at [371, 236] on span "Select trade partner" at bounding box center [413, 242] width 227 height 12
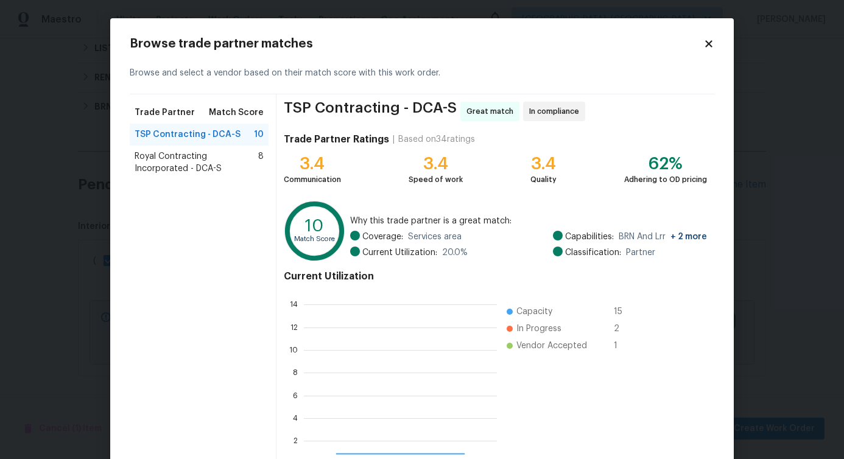
scroll to position [161, 184]
click at [150, 174] on span "Royal Contracting Incorporated - DCA-S" at bounding box center [197, 162] width 124 height 24
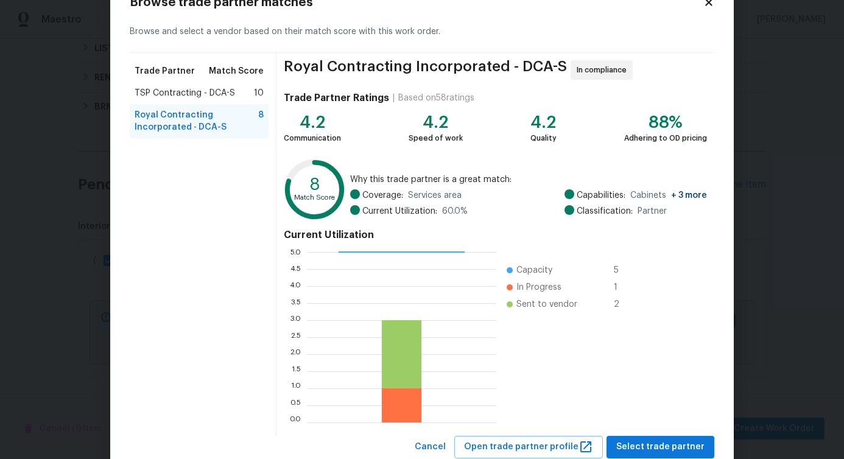
scroll to position [78, 0]
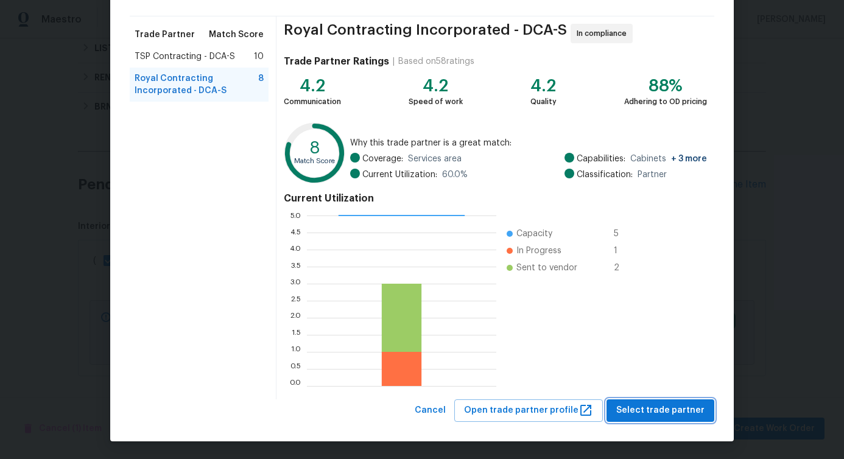
click at [661, 408] on span "Select trade partner" at bounding box center [660, 410] width 88 height 15
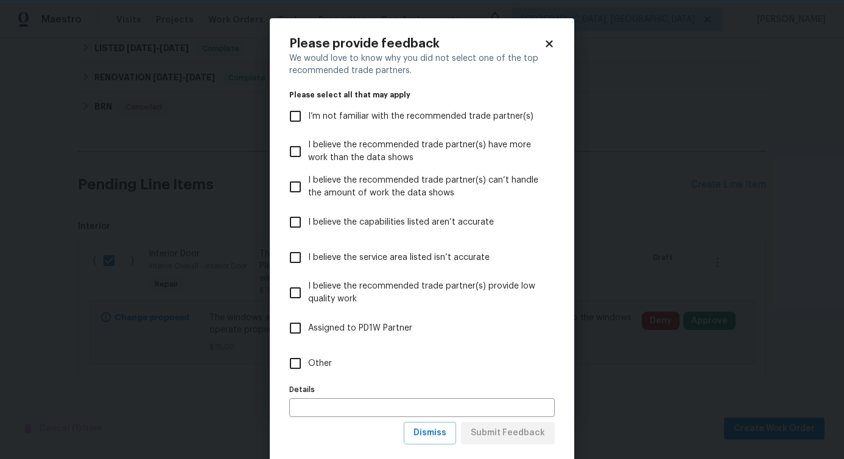
scroll to position [0, 0]
click at [315, 351] on label "Other" at bounding box center [414, 363] width 262 height 35
click at [308, 351] on input "Other" at bounding box center [296, 364] width 26 height 26
checkbox input "true"
drag, startPoint x: 493, startPoint y: 430, endPoint x: 448, endPoint y: 338, distance: 102.9
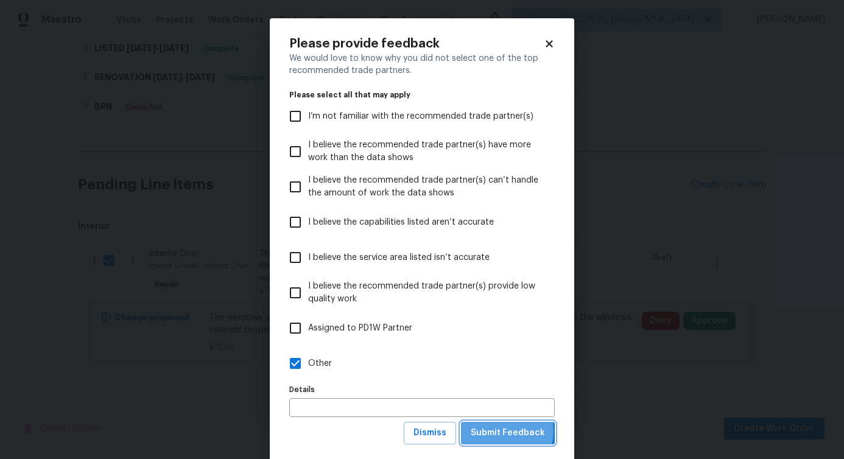
click at [493, 430] on span "Submit Feedback" at bounding box center [508, 433] width 74 height 15
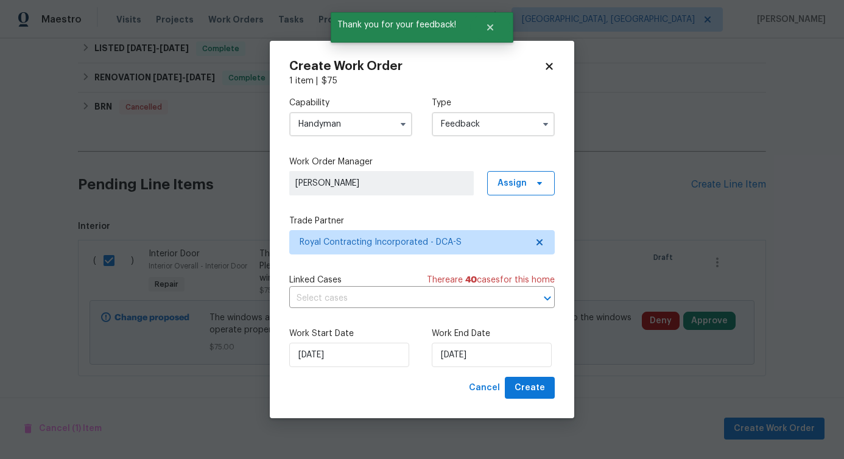
click at [385, 309] on div "Capability Handyman Type Feedback Work Order Manager Pavithra Sekar Assign Trad…" at bounding box center [421, 232] width 265 height 290
click at [357, 303] on input "text" at bounding box center [404, 298] width 231 height 19
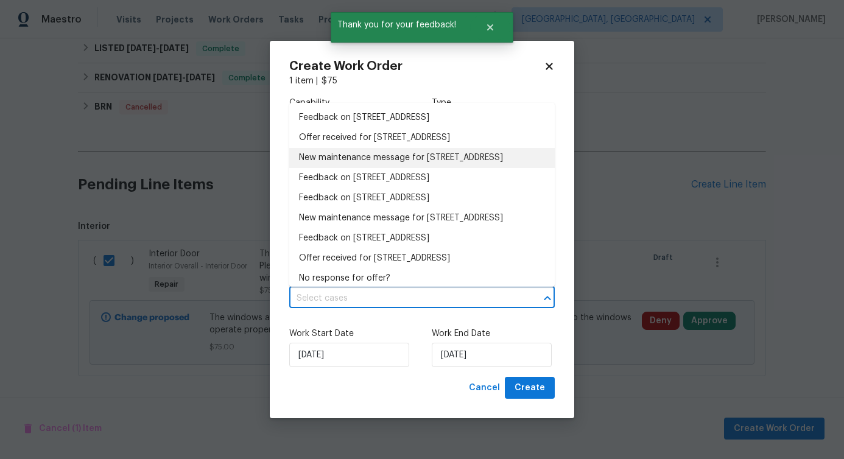
click at [348, 168] on li "New maintenance message for 11184 Silentwood Ln , Reston, VA 20191" at bounding box center [421, 158] width 265 height 20
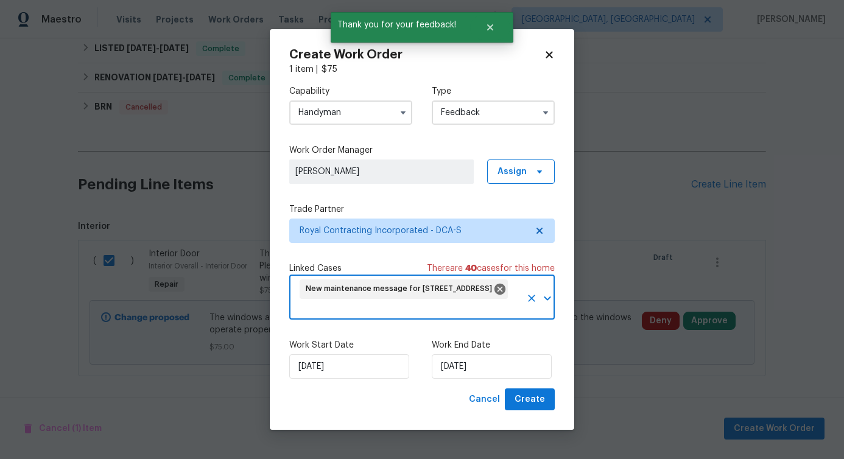
click at [338, 379] on div "Work Start Date 8/12/2025 Work End Date 8/12/2025" at bounding box center [421, 358] width 265 height 59
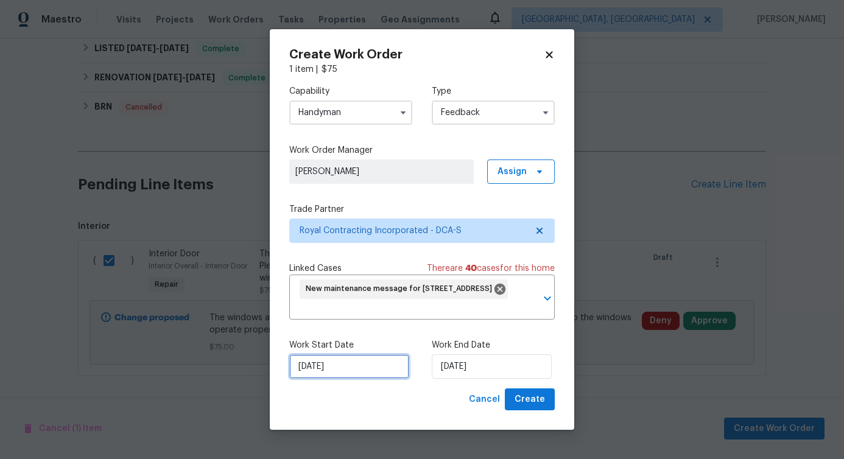
click at [325, 370] on input "8/12/2025" at bounding box center [349, 366] width 120 height 24
click at [471, 351] on label "Work End Date" at bounding box center [493, 345] width 123 height 12
click at [491, 368] on input "8/12/2025" at bounding box center [492, 366] width 120 height 24
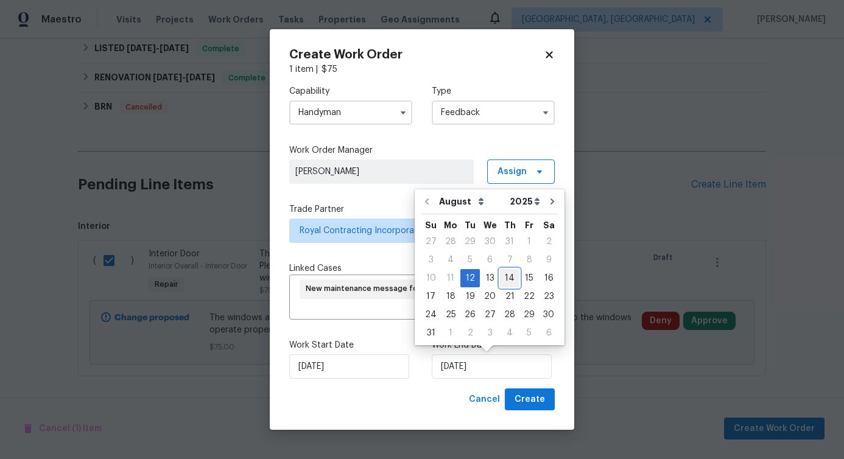
click at [507, 277] on div "14" at bounding box center [509, 278] width 19 height 17
type input "8/14/2025"
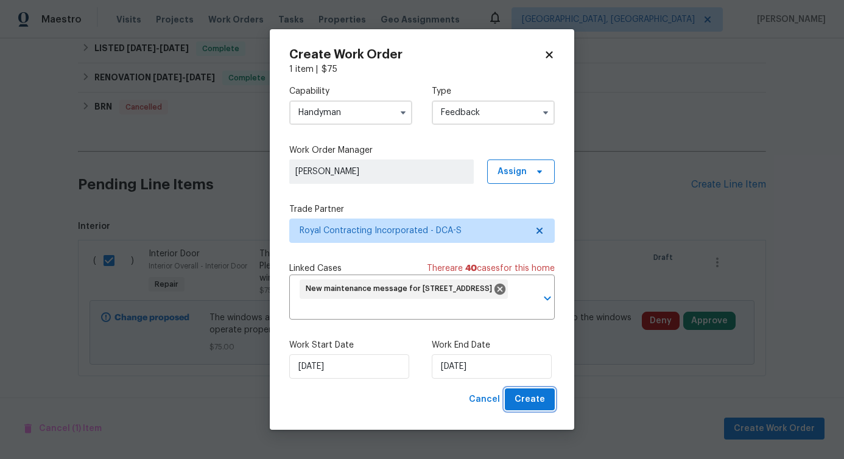
click at [528, 401] on span "Create" at bounding box center [529, 399] width 30 height 15
checkbox input "false"
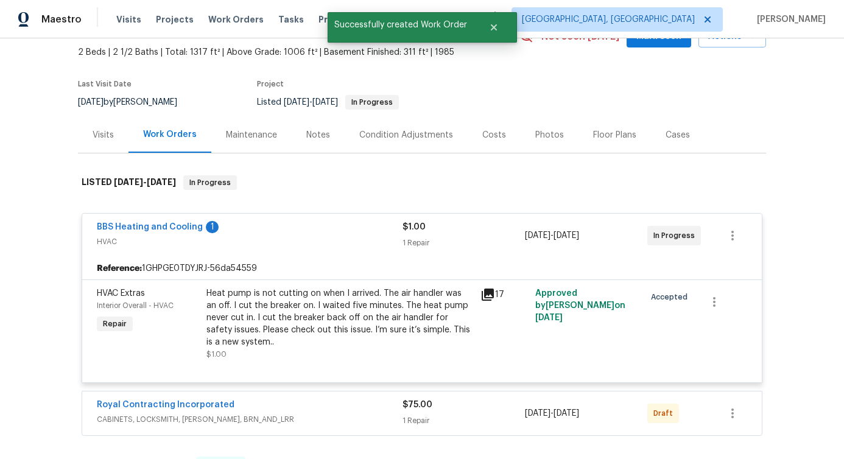
scroll to position [211, 0]
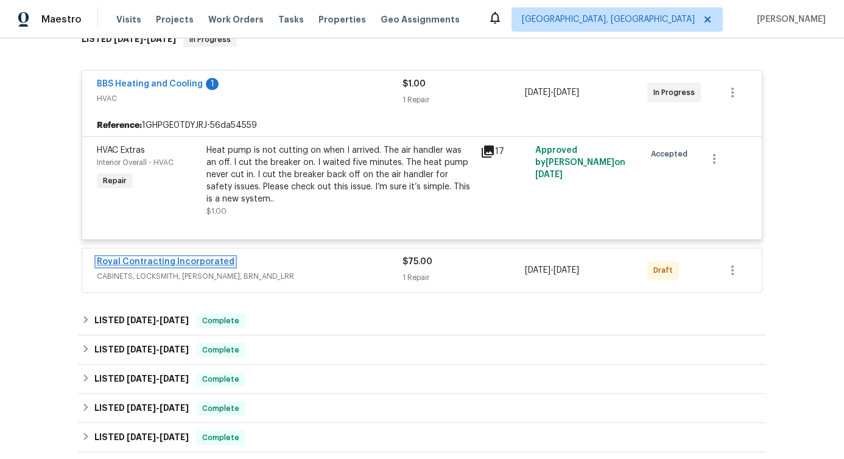
click at [160, 262] on link "Royal Contracting Incorporated" at bounding box center [166, 262] width 138 height 9
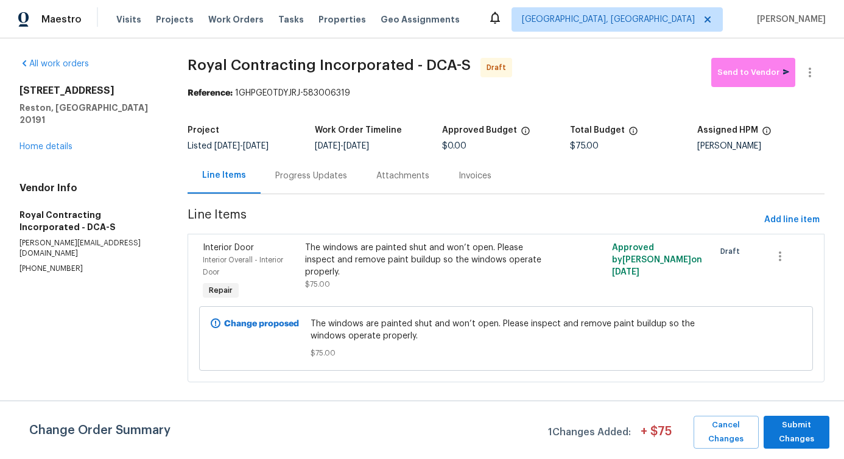
click at [317, 187] on div "Progress Updates" at bounding box center [311, 176] width 101 height 36
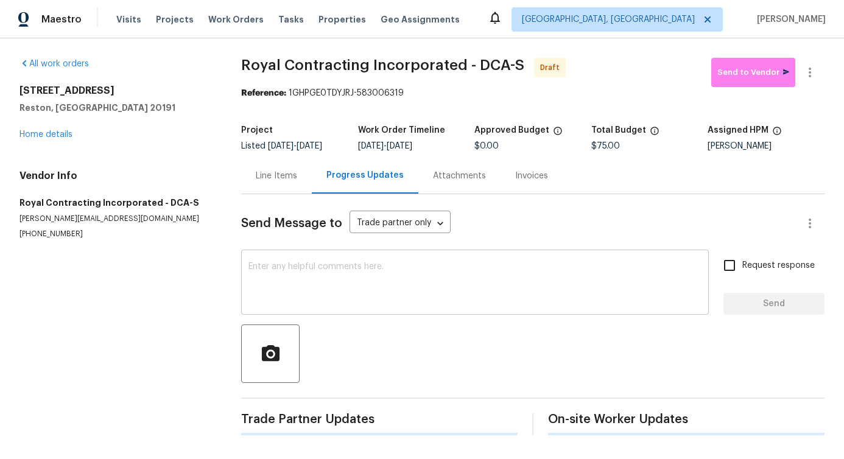
click at [319, 267] on textarea at bounding box center [474, 283] width 453 height 43
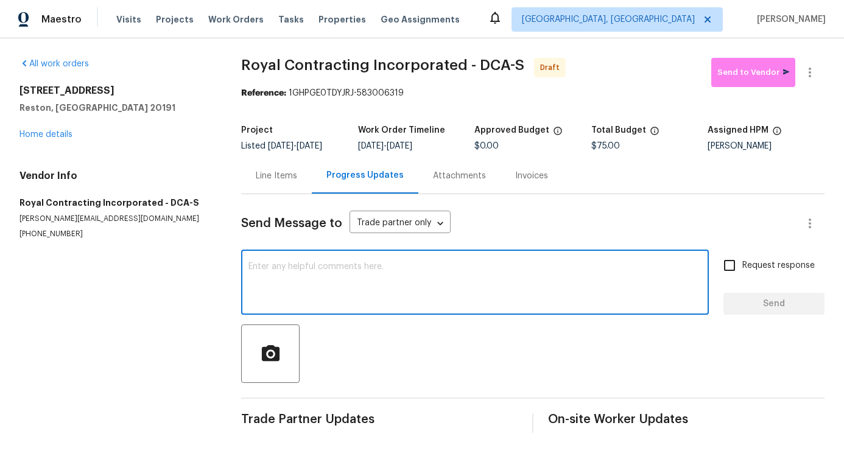
click at [326, 286] on textarea at bounding box center [474, 283] width 453 height 43
paste textarea "Hi, this is Pavithra with Opendoor. I’m confirming you received the WO for the …"
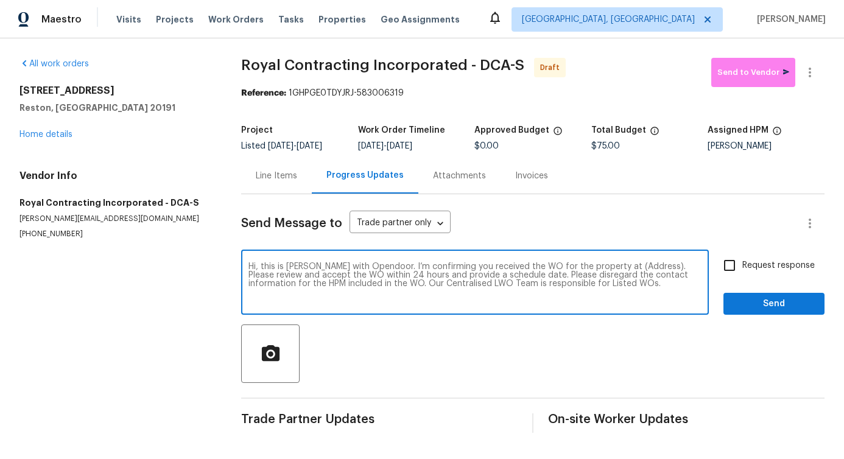
click at [623, 265] on textarea "Hi, this is Pavithra with Opendoor. I’m confirming you received the WO for the …" at bounding box center [474, 283] width 453 height 43
paste textarea "11184 Silentwood Ln, Reston, VA 20191"
type textarea "Hi, this is Pavithra with Opendoor. I’m confirming you received the WO for the …"
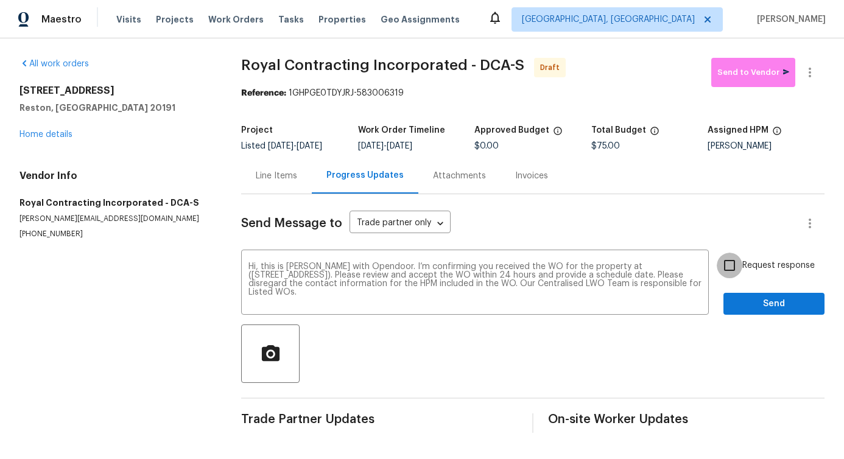
click at [725, 275] on input "Request response" at bounding box center [730, 266] width 26 height 26
checkbox input "true"
click at [751, 315] on div "Send Message to Trade partner only Trade partner only ​ Hi, this is Pavithra wi…" at bounding box center [532, 313] width 583 height 239
click at [780, 295] on button "Send" at bounding box center [773, 304] width 101 height 23
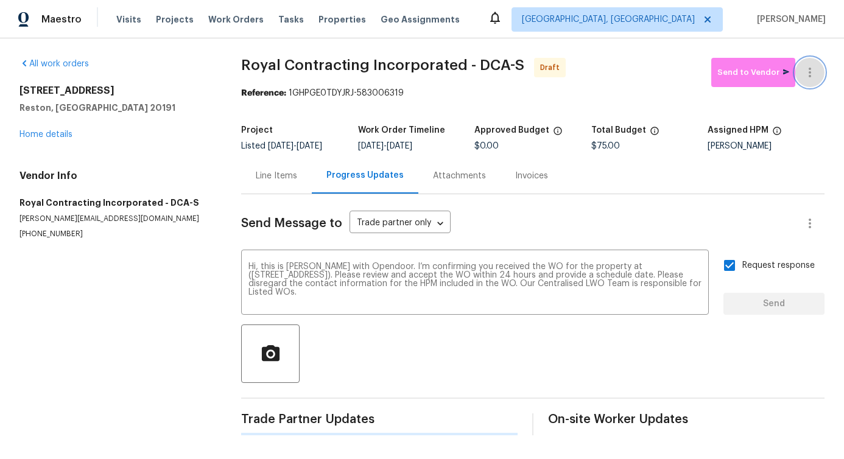
click at [810, 73] on button "button" at bounding box center [809, 72] width 29 height 29
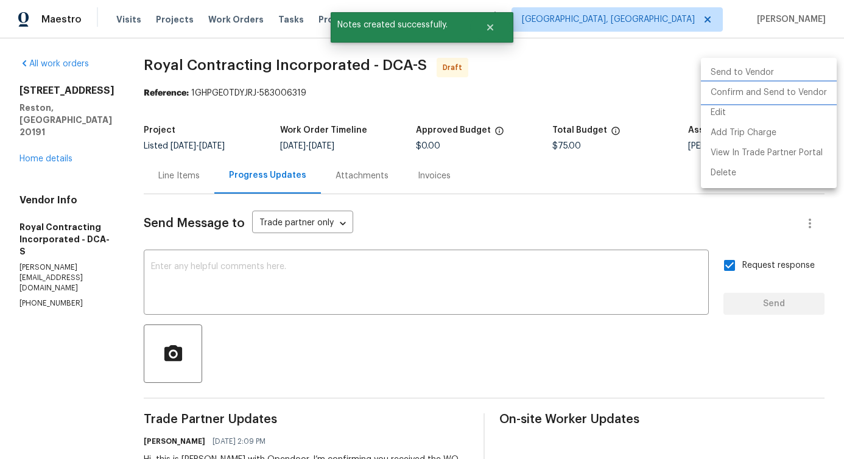
click at [761, 96] on li "Confirm and Send to Vendor" at bounding box center [769, 93] width 136 height 20
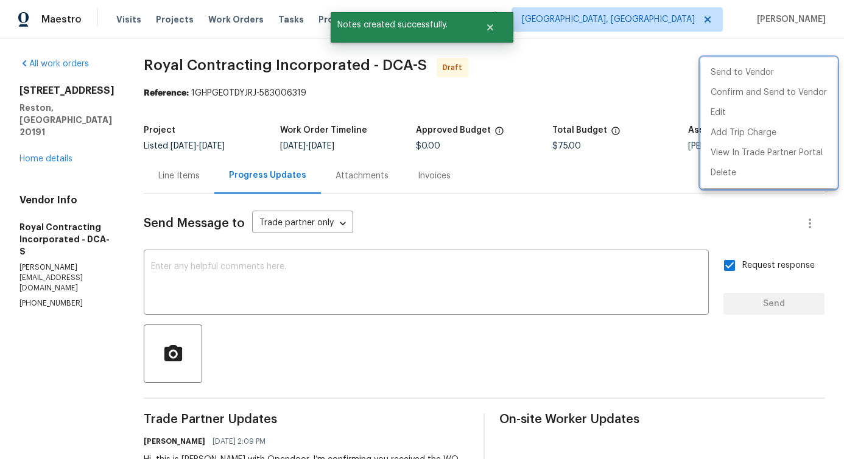
click at [420, 284] on div at bounding box center [422, 229] width 844 height 459
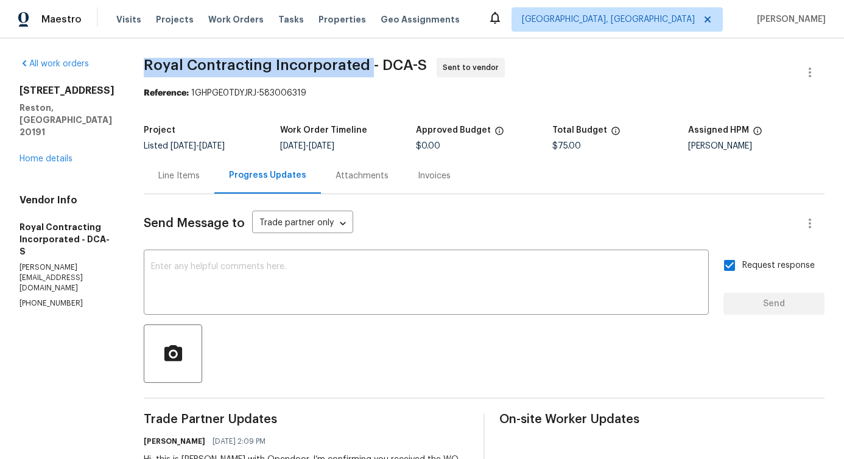
drag, startPoint x: 172, startPoint y: 60, endPoint x: 379, endPoint y: 62, distance: 207.0
click at [379, 62] on div "All work orders 11184 Silentwood Ln Reston, VA 20191 Home details Vendor Info R…" at bounding box center [422, 293] width 844 height 510
copy span "Royal Contracting Incorporated"
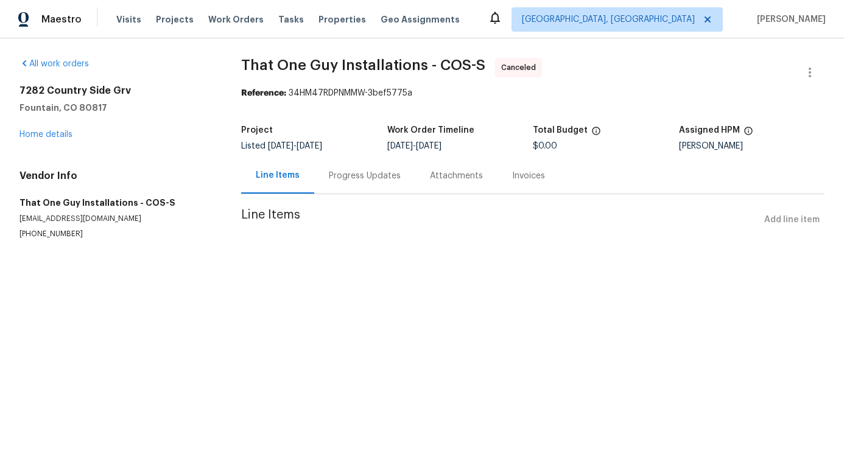
click at [346, 173] on div "Progress Updates" at bounding box center [365, 176] width 72 height 12
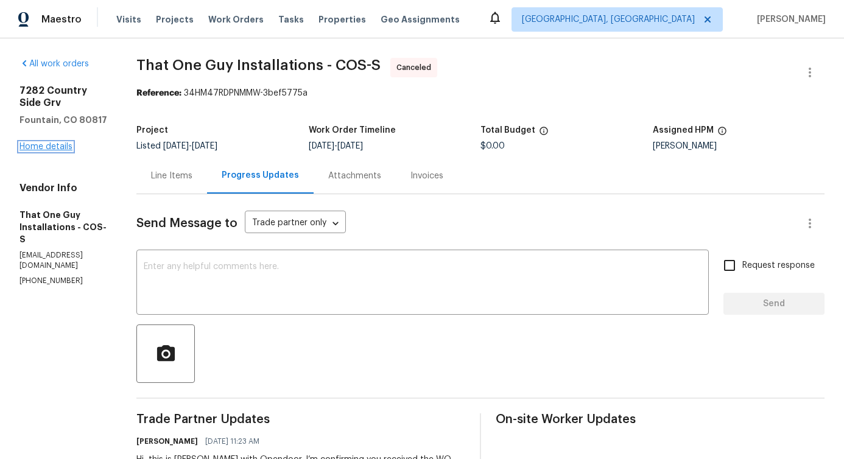
click at [40, 150] on link "Home details" at bounding box center [45, 146] width 53 height 9
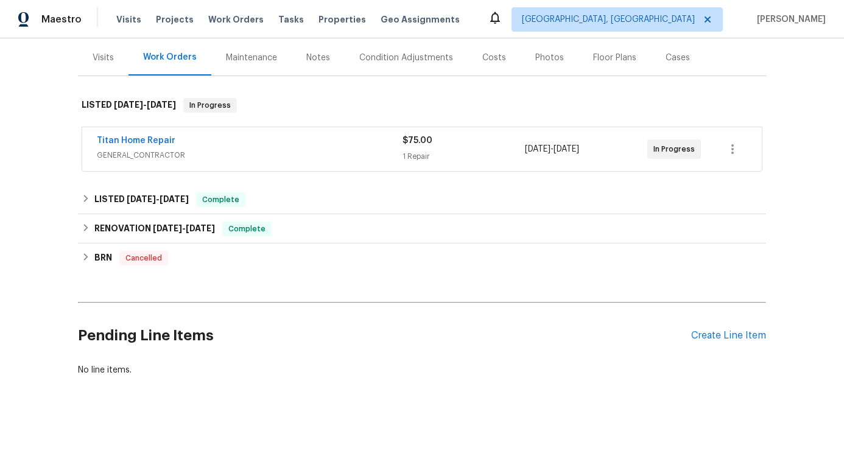
scroll to position [154, 0]
click at [139, 136] on link "Titan Home Repair" at bounding box center [136, 140] width 79 height 9
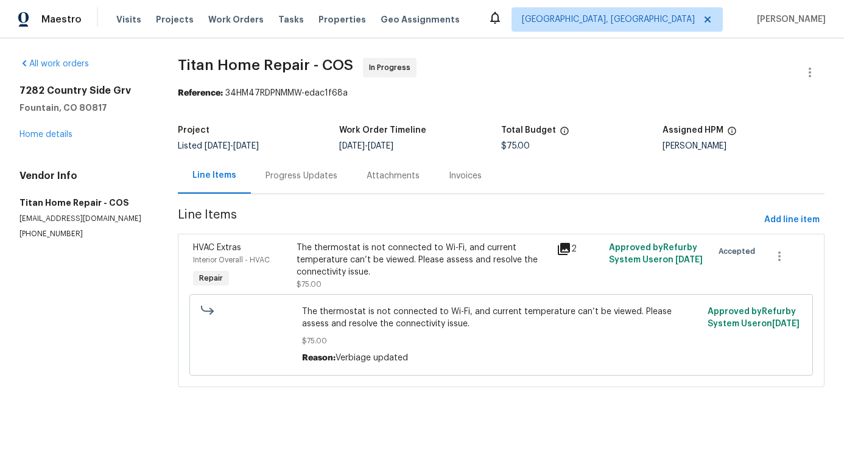
click at [312, 180] on div "Progress Updates" at bounding box center [301, 176] width 72 height 12
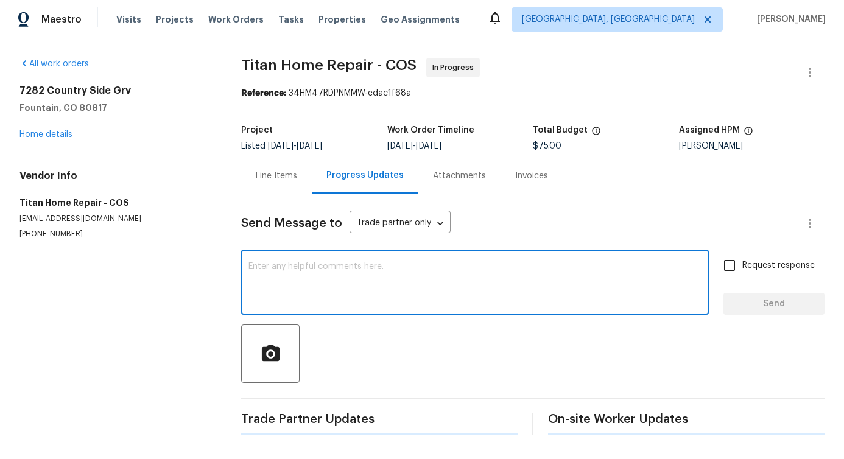
click at [333, 292] on textarea at bounding box center [474, 283] width 453 height 43
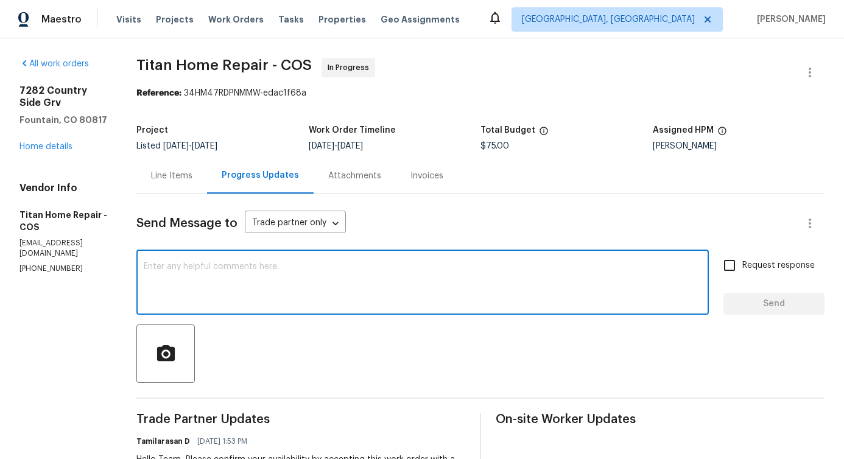
scroll to position [158, 0]
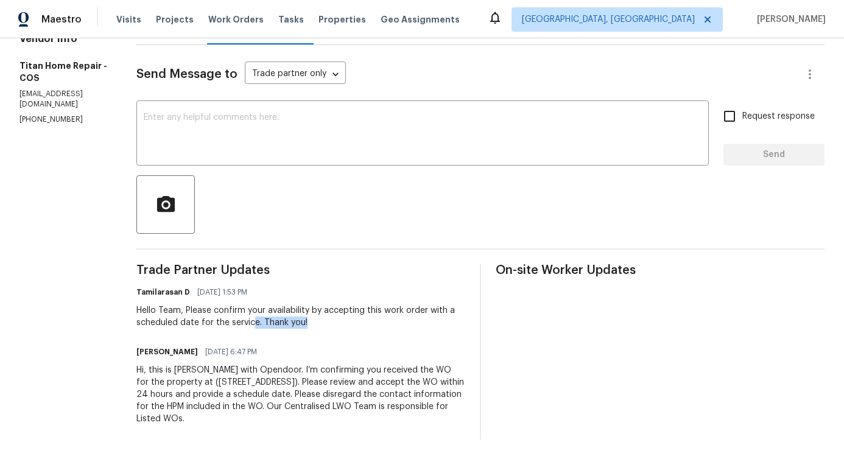
drag, startPoint x: 251, startPoint y: 308, endPoint x: 304, endPoint y: 318, distance: 54.0
click at [304, 318] on div "Hello Team, Please confirm your availability by accepting this work order with …" at bounding box center [300, 316] width 329 height 24
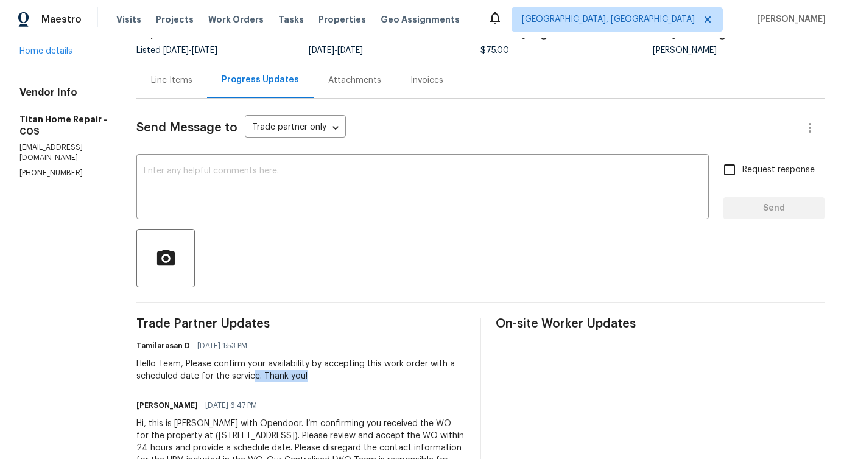
scroll to position [57, 0]
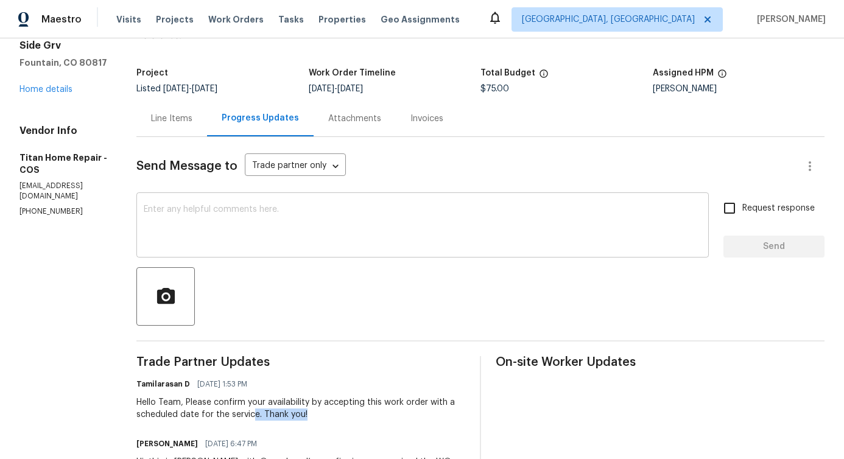
click at [265, 223] on textarea at bounding box center [423, 226] width 558 height 43
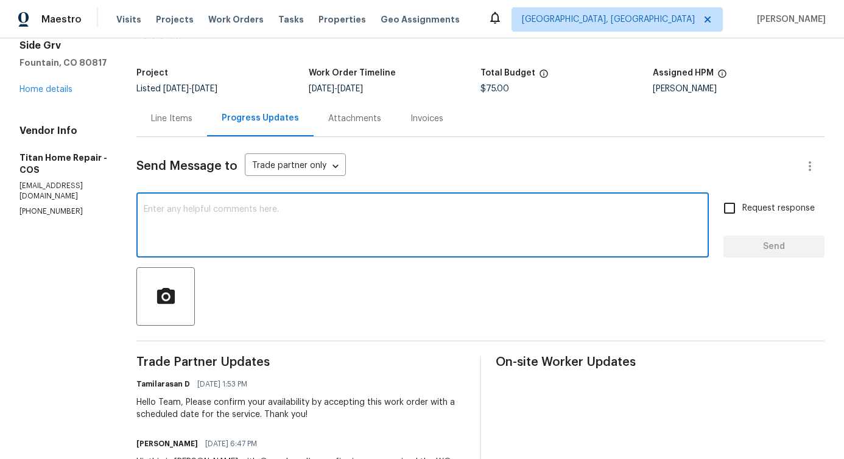
scroll to position [0, 0]
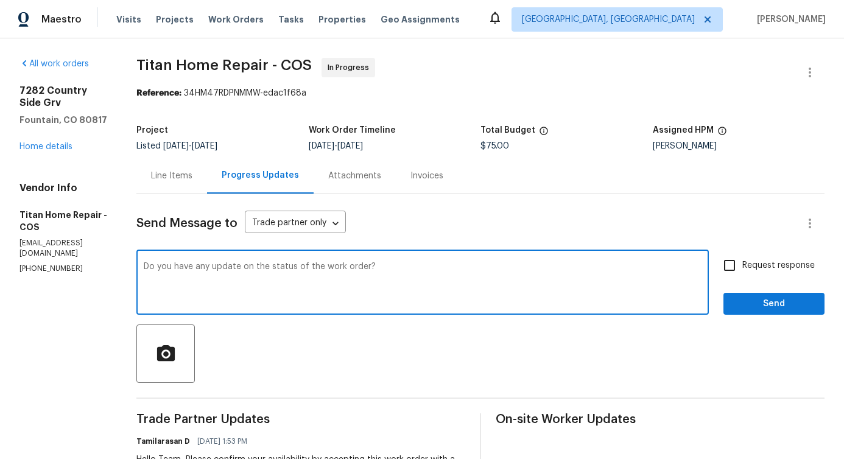
type textarea "Do you have any update on the status of the work order?"
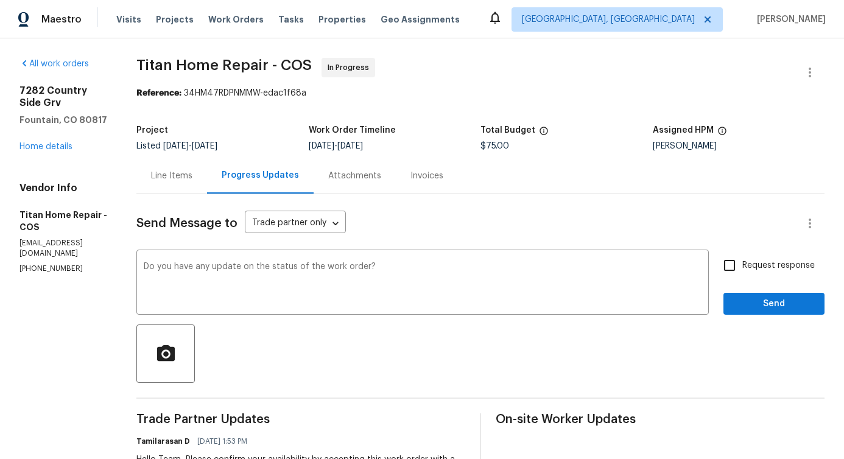
click at [746, 270] on span "Request response" at bounding box center [778, 265] width 72 height 13
click at [742, 270] on input "Request response" at bounding box center [730, 266] width 26 height 26
checkbox input "true"
click at [742, 311] on span "Send" at bounding box center [774, 304] width 82 height 15
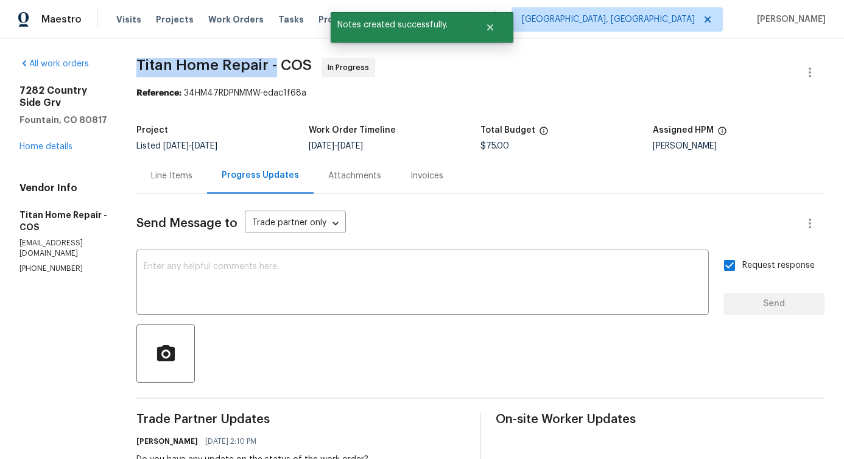
drag, startPoint x: 127, startPoint y: 58, endPoint x: 269, endPoint y: 66, distance: 142.1
click at [269, 66] on div "All work orders 7282 Country Side Grv Fountain, CO 80817 Home details Vendor In…" at bounding box center [422, 346] width 844 height 617
copy span "Titan Home Repair -"
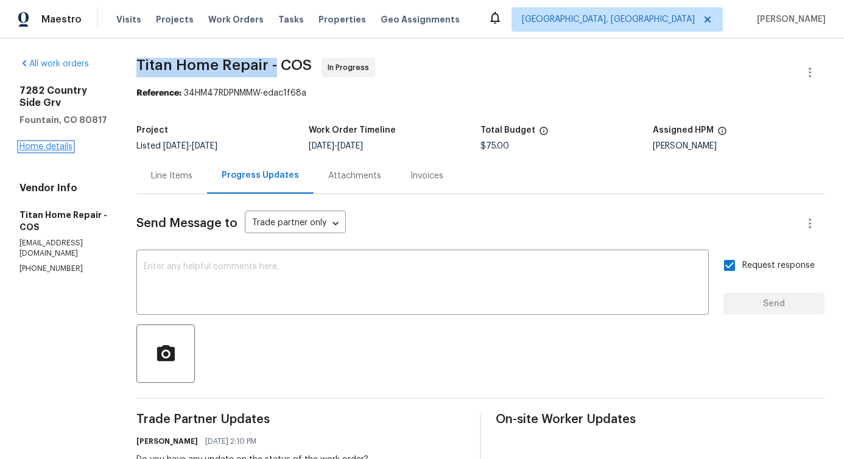
click at [38, 149] on link "Home details" at bounding box center [45, 146] width 53 height 9
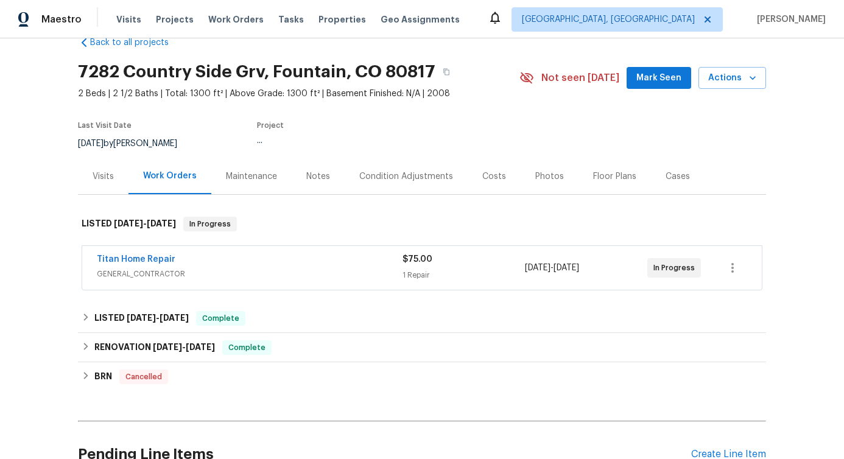
scroll to position [154, 0]
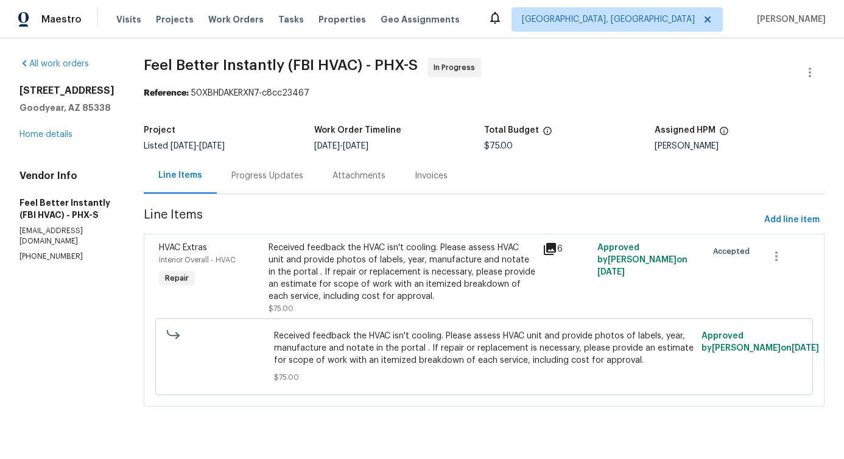
click at [266, 179] on div "Progress Updates" at bounding box center [267, 176] width 72 height 12
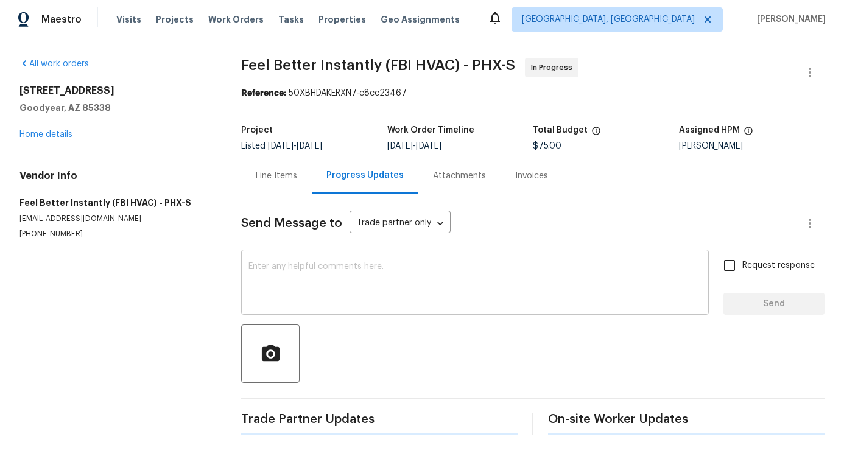
click at [301, 253] on div "x ​" at bounding box center [475, 284] width 468 height 62
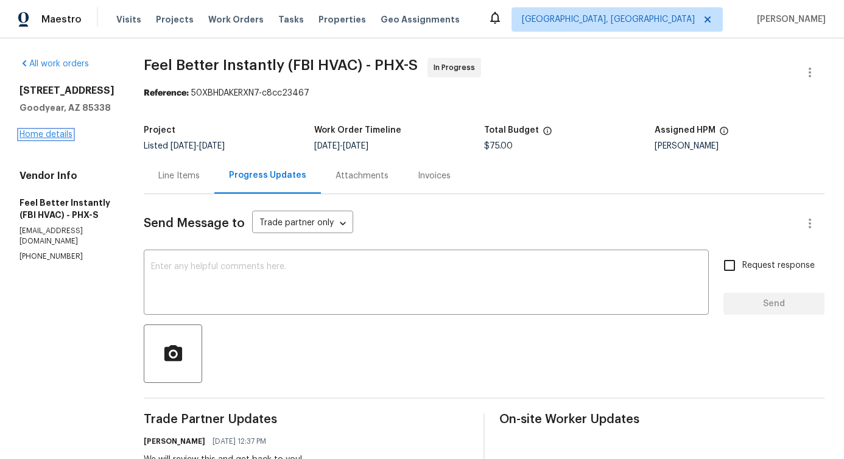
click at [63, 134] on link "Home details" at bounding box center [45, 134] width 53 height 9
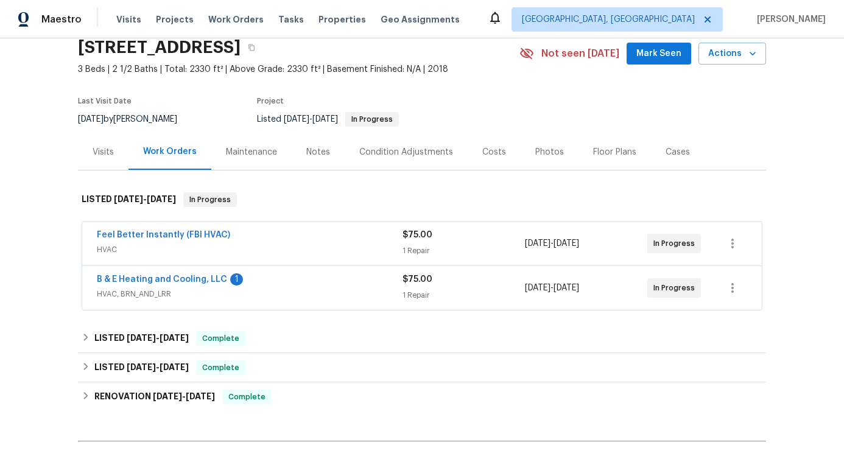
scroll to position [68, 0]
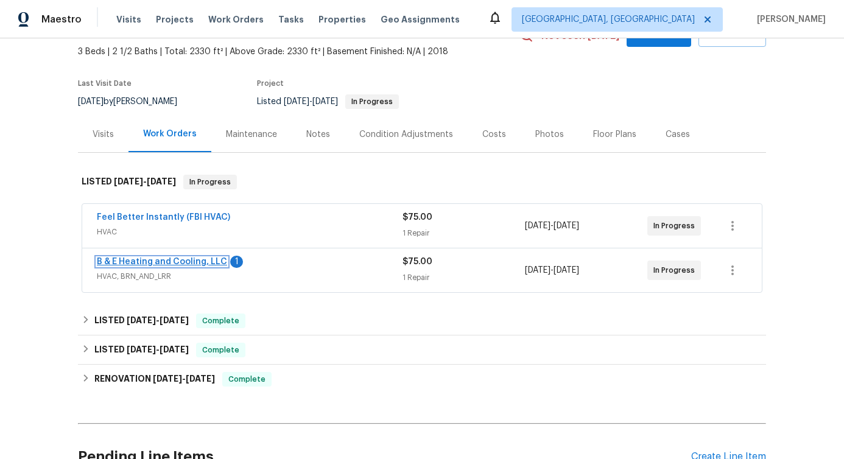
click at [142, 262] on link "B & E Heating and Cooling, LLC" at bounding box center [162, 262] width 130 height 9
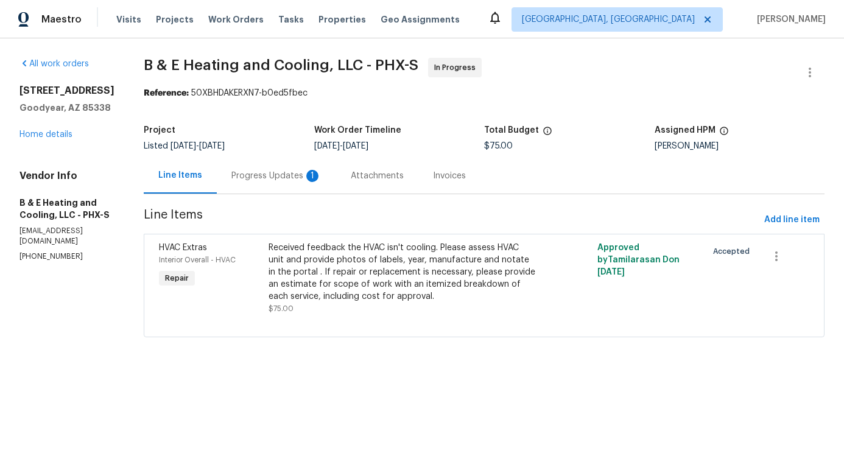
click at [315, 194] on div "Line Items Progress Updates 1 Attachments Invoices" at bounding box center [484, 176] width 681 height 37
click at [283, 179] on div "Progress Updates 1" at bounding box center [276, 176] width 90 height 12
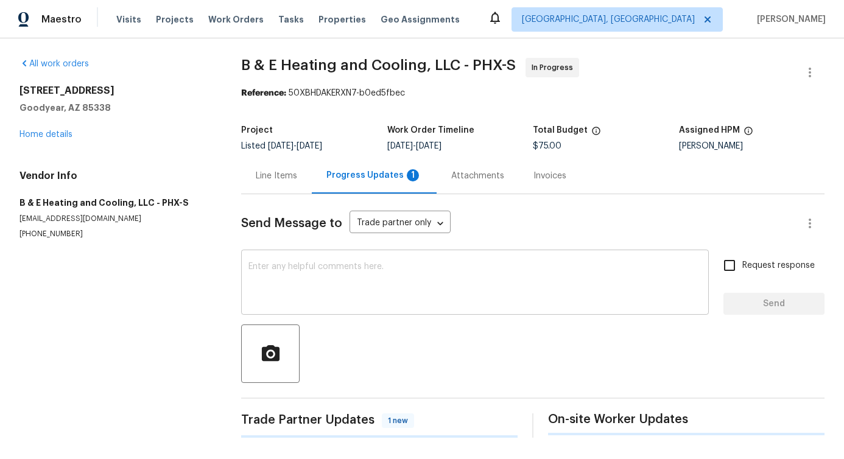
click at [340, 291] on textarea at bounding box center [474, 283] width 453 height 43
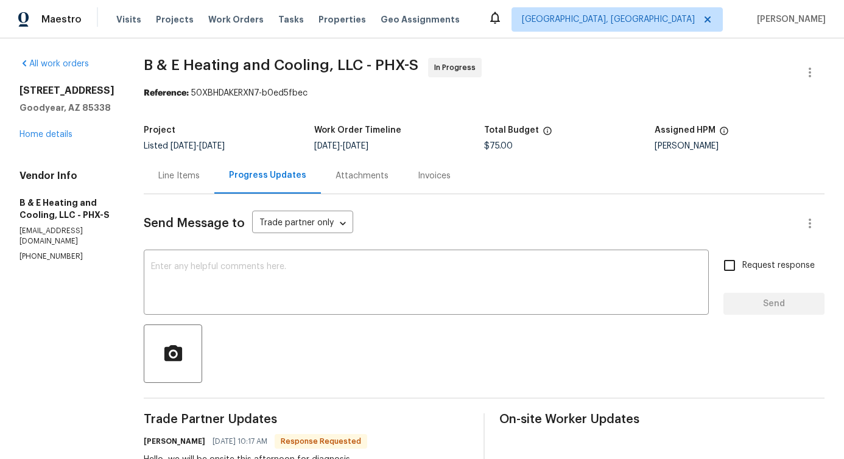
click at [184, 175] on div "Line Items" at bounding box center [178, 176] width 41 height 12
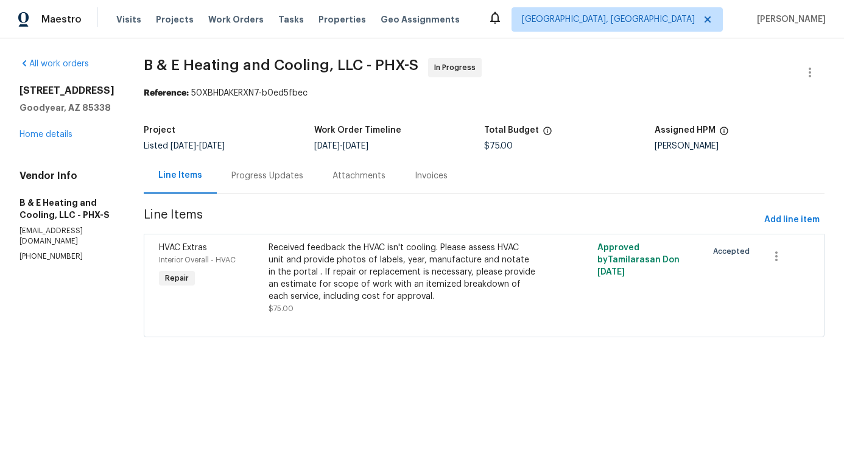
click at [456, 279] on div "Received feedback the HVAC isn't cooling. Please assess HVAC unit and provide p…" at bounding box center [402, 272] width 267 height 61
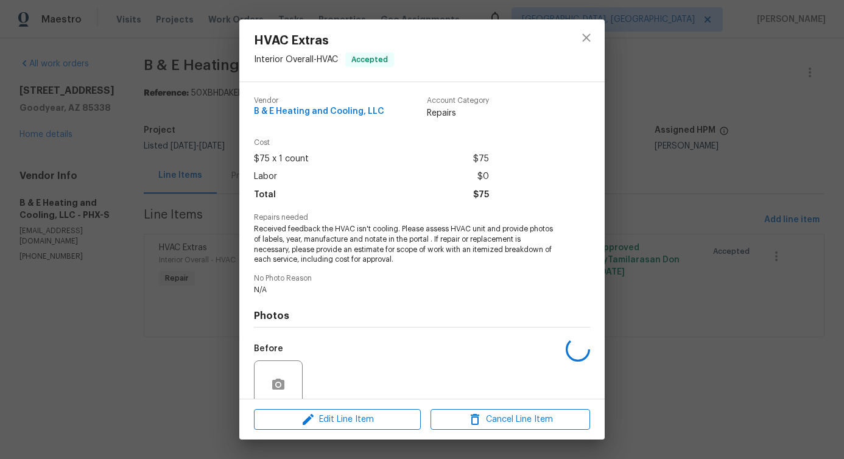
scroll to position [102, 0]
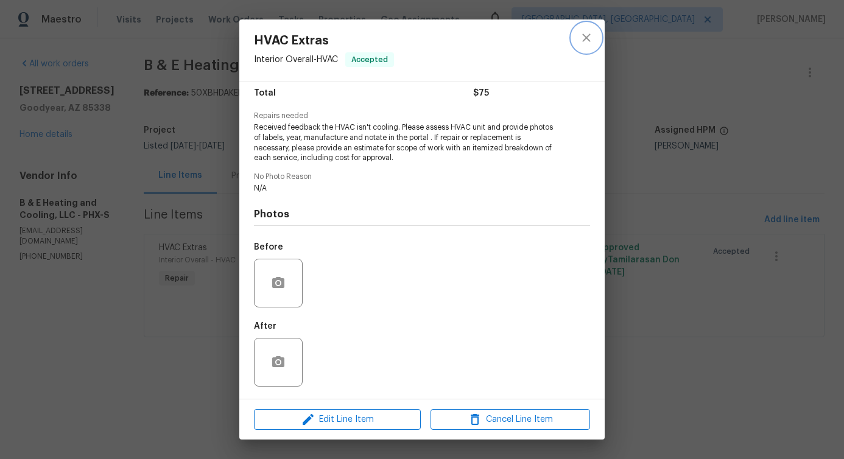
click at [579, 42] on icon "close" at bounding box center [586, 37] width 15 height 15
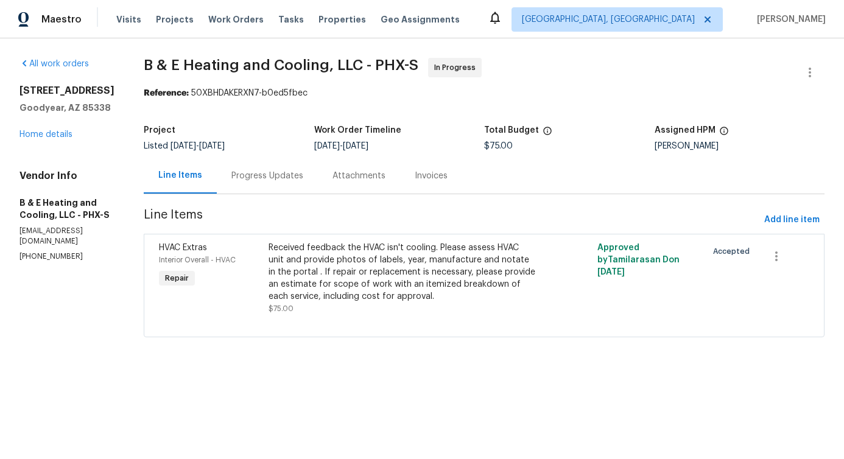
click at [275, 176] on div "Progress Updates" at bounding box center [267, 176] width 72 height 12
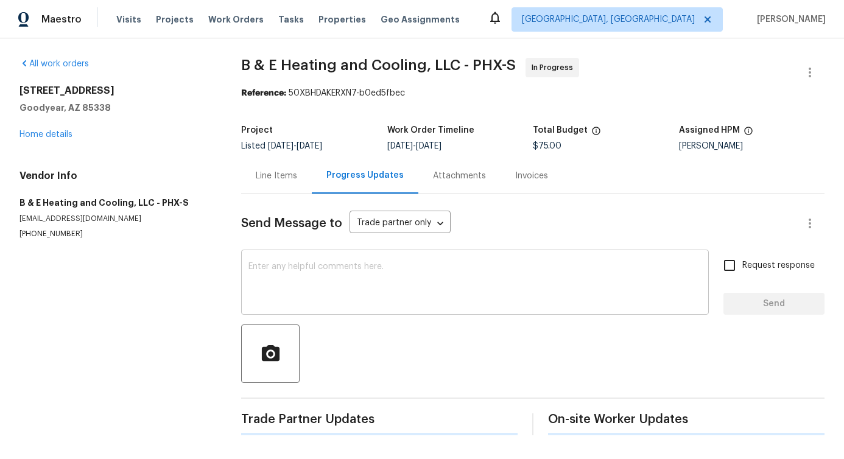
click at [314, 283] on textarea at bounding box center [474, 283] width 453 height 43
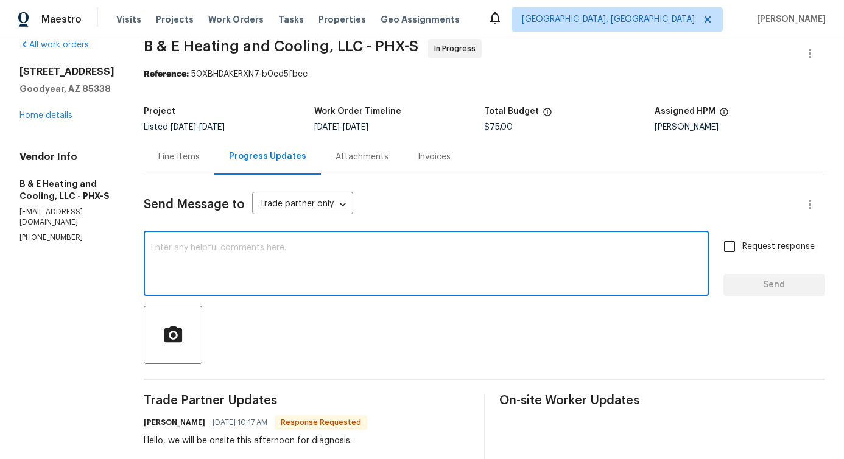
scroll to position [146, 0]
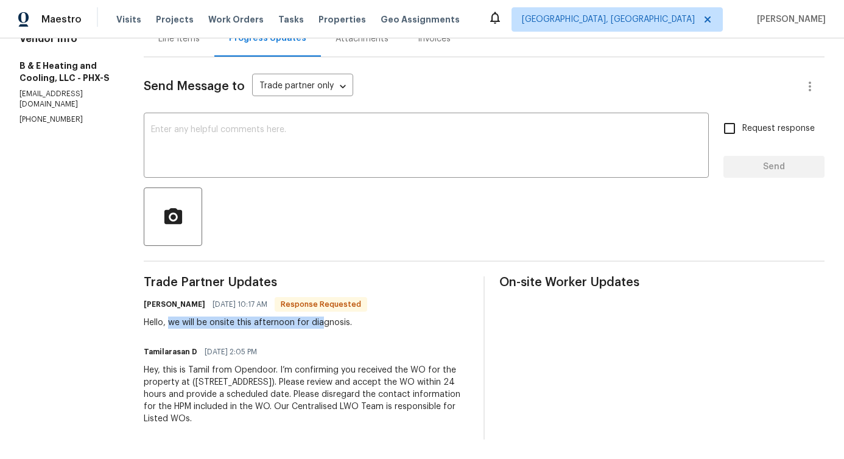
drag, startPoint x: 205, startPoint y: 313, endPoint x: 365, endPoint y: 317, distance: 160.8
click at [365, 317] on div "Hello, we will be onsite this afternoon for diagnosis." at bounding box center [255, 323] width 223 height 12
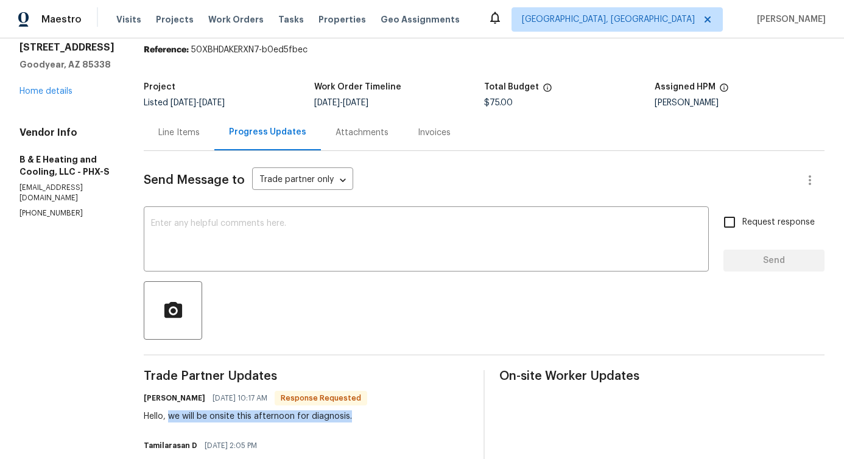
scroll to position [0, 0]
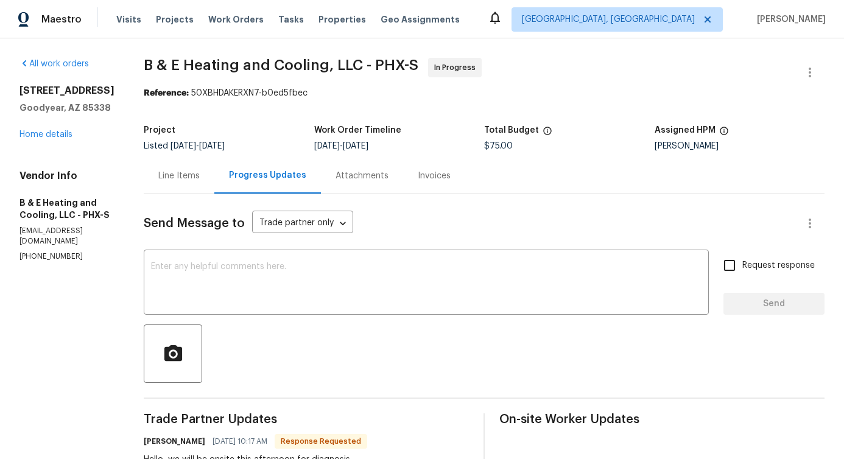
click at [178, 184] on div "Line Items" at bounding box center [179, 176] width 71 height 36
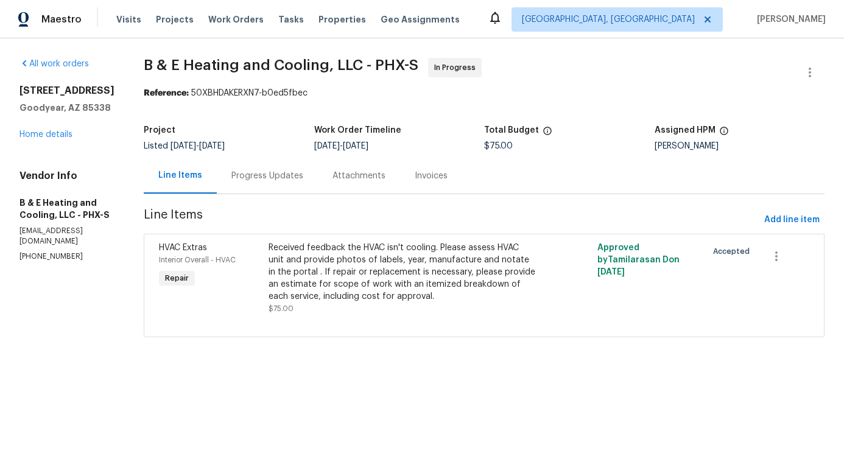
click at [405, 285] on div "Received feedback the HVAC isn't cooling. Please assess HVAC unit and provide p…" at bounding box center [402, 272] width 267 height 61
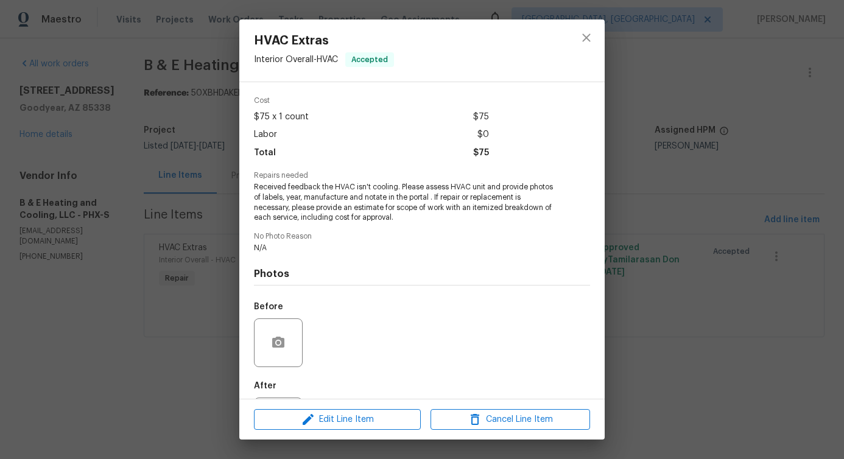
scroll to position [102, 0]
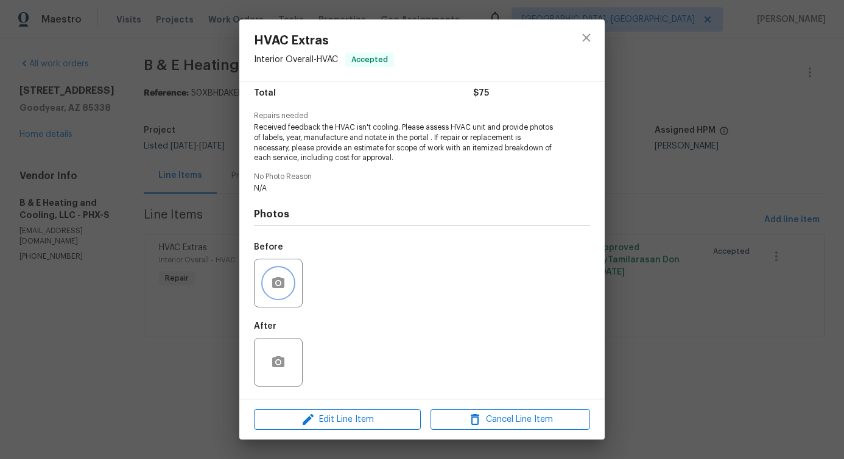
click at [284, 278] on icon "button" at bounding box center [278, 283] width 15 height 15
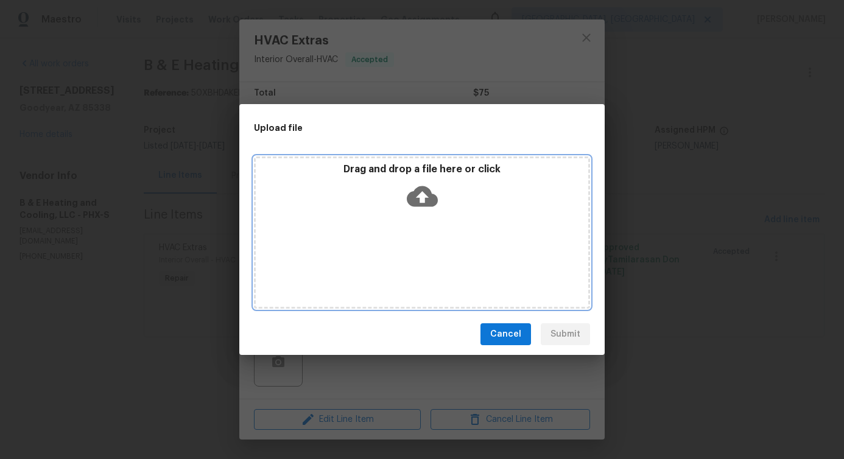
click at [415, 193] on icon at bounding box center [422, 196] width 31 height 21
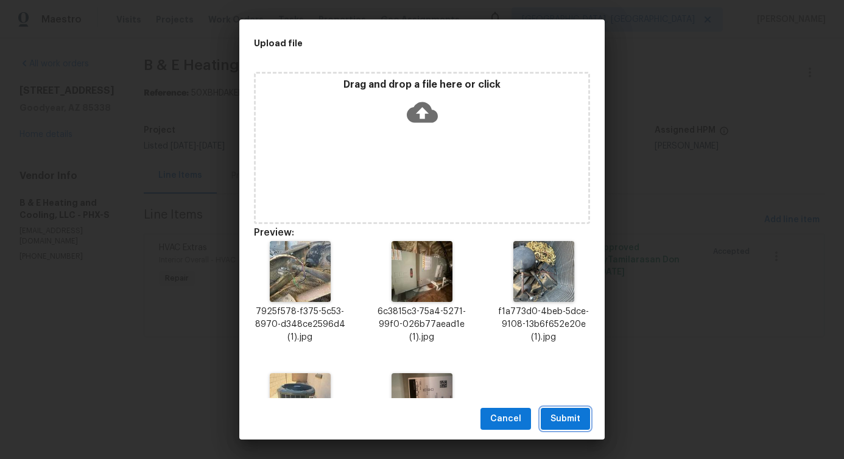
click at [560, 421] on span "Submit" at bounding box center [565, 419] width 30 height 15
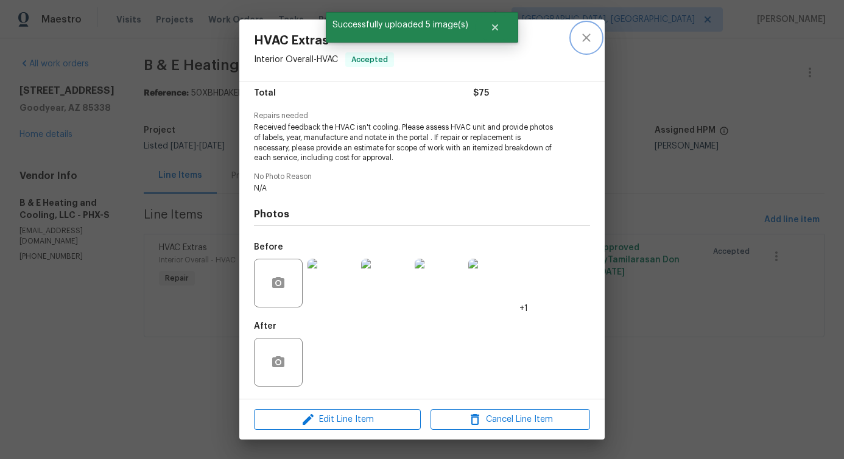
click at [578, 33] on button "close" at bounding box center [586, 37] width 29 height 29
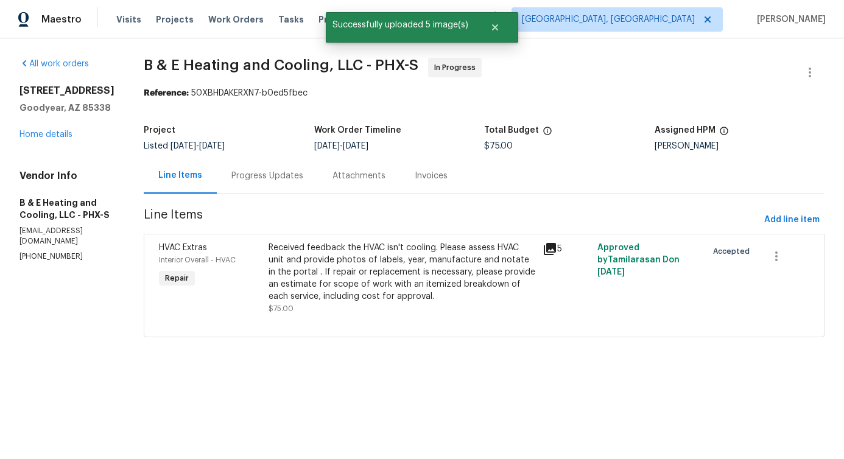
drag, startPoint x: 288, startPoint y: 162, endPoint x: 285, endPoint y: 170, distance: 9.1
click at [288, 162] on div "Progress Updates" at bounding box center [267, 176] width 101 height 36
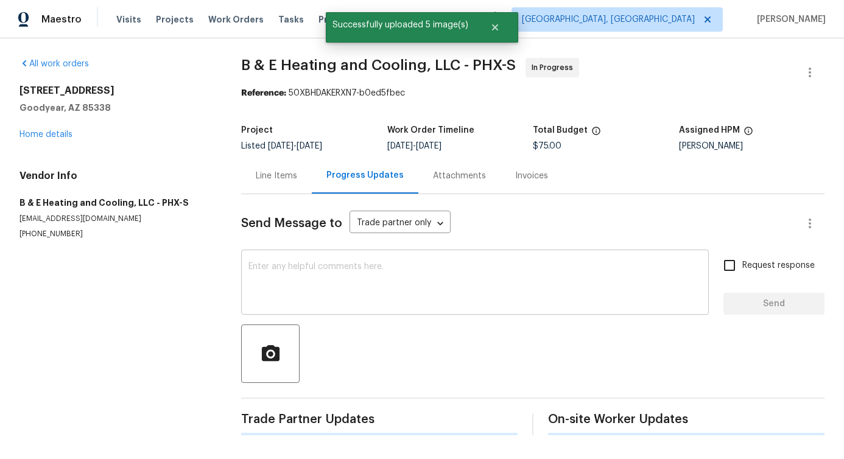
click at [285, 259] on div "x ​" at bounding box center [475, 284] width 468 height 62
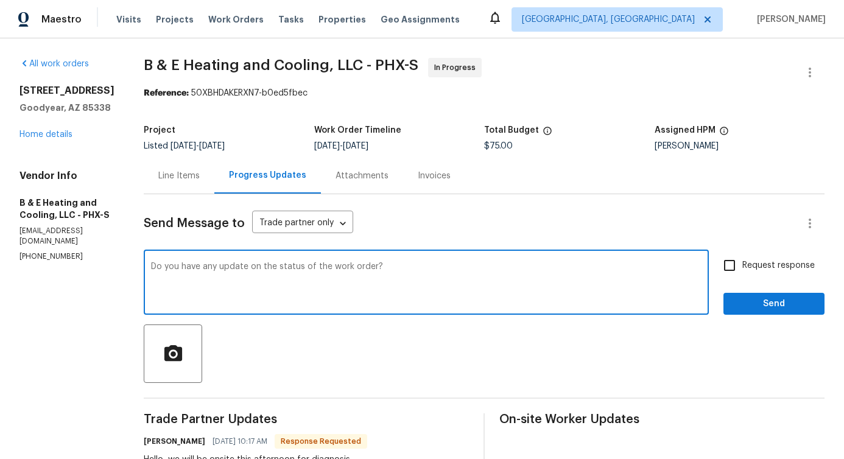
drag, startPoint x: 162, startPoint y: 270, endPoint x: 480, endPoint y: 271, distance: 318.4
click at [480, 271] on textarea "Do you have any update on the status of the work order?" at bounding box center [426, 283] width 550 height 43
type textarea "Do you have any update on the status of the work order?"
click at [742, 267] on span "Request response" at bounding box center [778, 265] width 72 height 13
click at [740, 267] on input "Request response" at bounding box center [730, 266] width 26 height 26
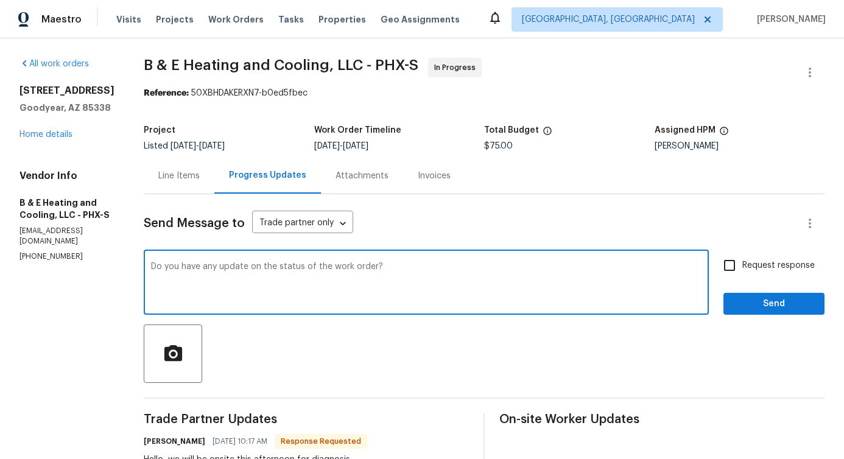
checkbox input "true"
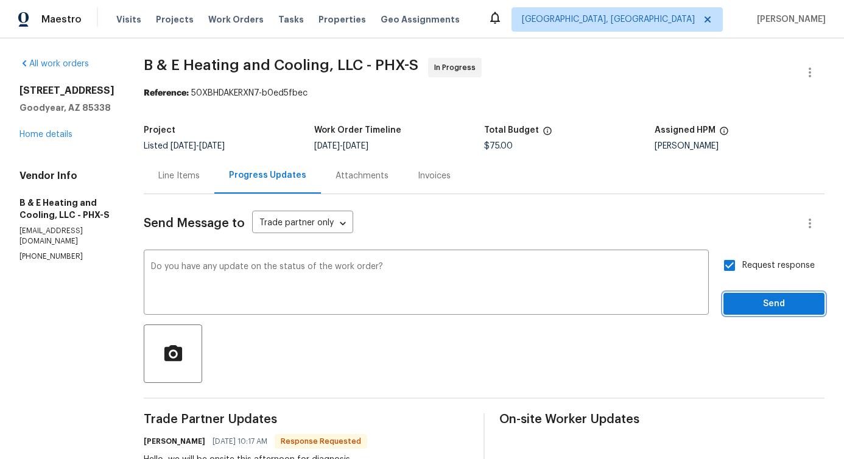
click at [745, 301] on span "Send" at bounding box center [774, 304] width 82 height 15
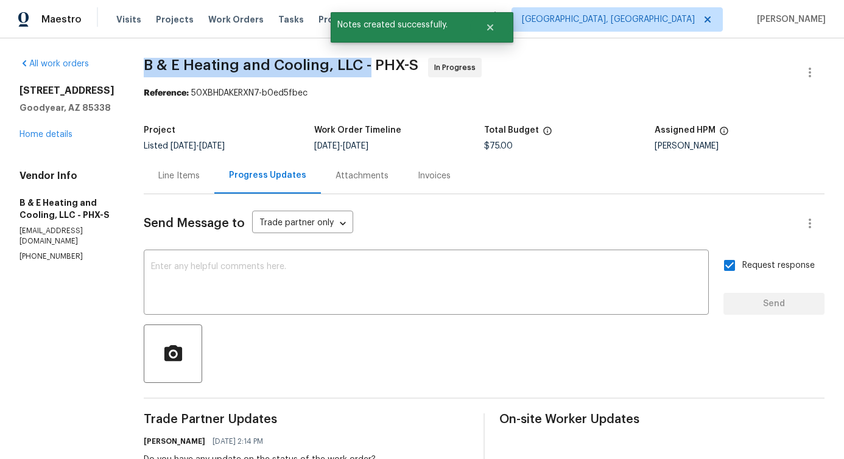
drag, startPoint x: 150, startPoint y: 65, endPoint x: 378, endPoint y: 65, distance: 227.7
click at [378, 65] on div "All work orders [STREET_ADDRESS] Home details Vendor Info B & E Heating and Coo…" at bounding box center [422, 340] width 844 height 605
copy span "B & E Heating and Cooling, LLC -"
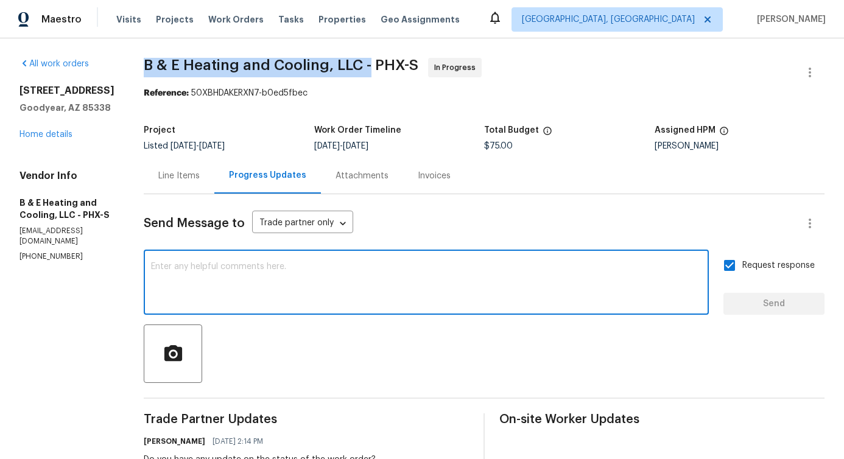
click at [339, 276] on textarea at bounding box center [426, 283] width 550 height 43
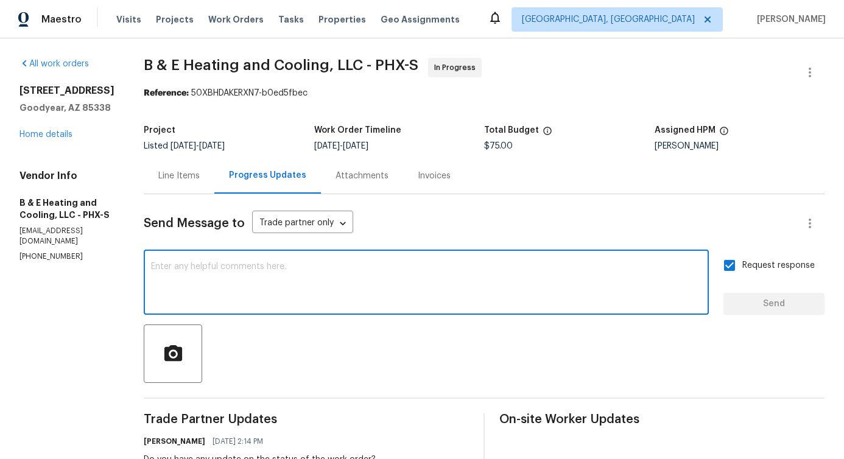
click at [429, 289] on textarea at bounding box center [426, 283] width 550 height 43
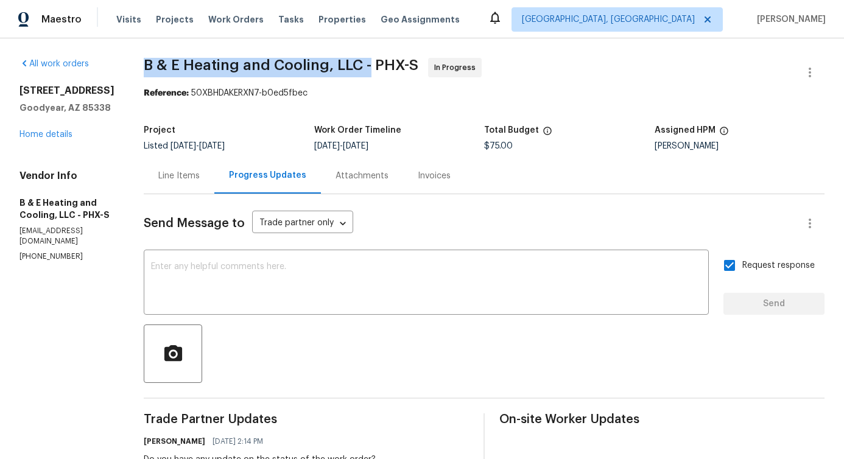
drag, startPoint x: 158, startPoint y: 67, endPoint x: 379, endPoint y: 70, distance: 221.0
click at [379, 70] on span "B & E Heating and Cooling, LLC - PHX-S" at bounding box center [281, 65] width 275 height 15
click at [217, 82] on span "B & E Heating and Cooling, LLC - PHX-S In Progress" at bounding box center [469, 72] width 651 height 29
drag, startPoint x: 153, startPoint y: 61, endPoint x: 378, endPoint y: 70, distance: 225.4
click at [378, 70] on div "All work orders [STREET_ADDRESS] Home details Vendor Info B & E Heating and Coo…" at bounding box center [422, 340] width 844 height 605
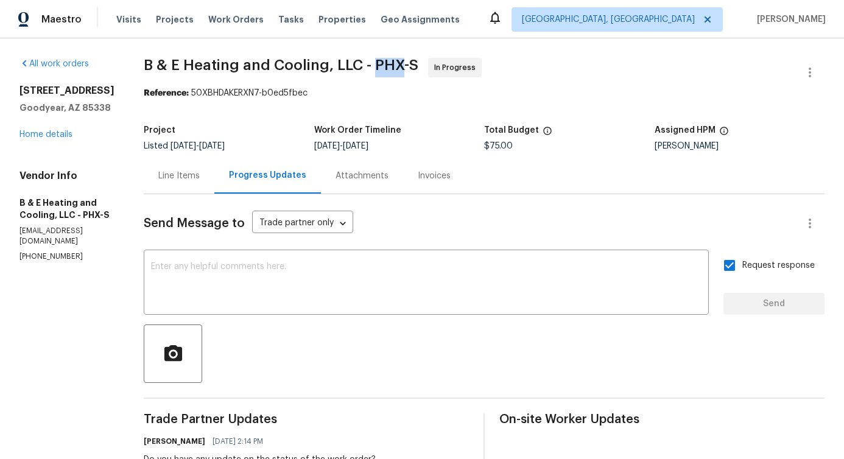
drag, startPoint x: 384, startPoint y: 61, endPoint x: 409, endPoint y: 65, distance: 24.5
click at [409, 65] on span "B & E Heating and Cooling, LLC - PHX-S" at bounding box center [281, 65] width 275 height 15
click at [418, 69] on span "B & E Heating and Cooling, LLC - PHX-S" at bounding box center [281, 65] width 275 height 15
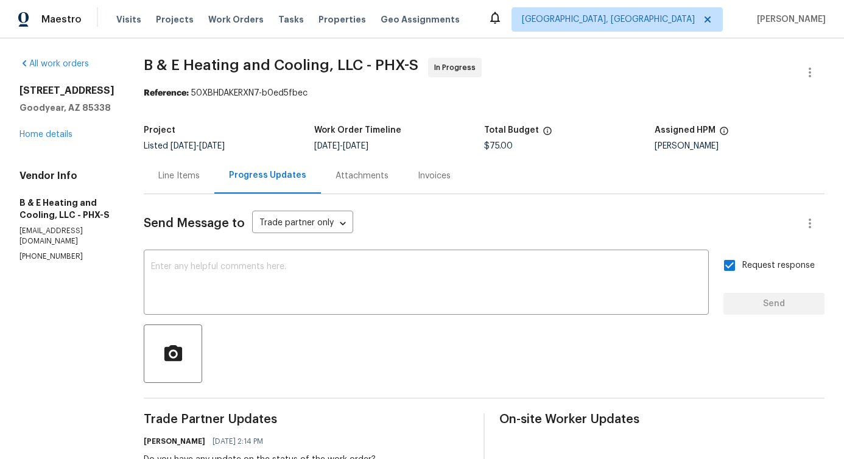
click at [418, 69] on span "B & E Heating and Cooling, LLC - PHX-S" at bounding box center [281, 65] width 275 height 15
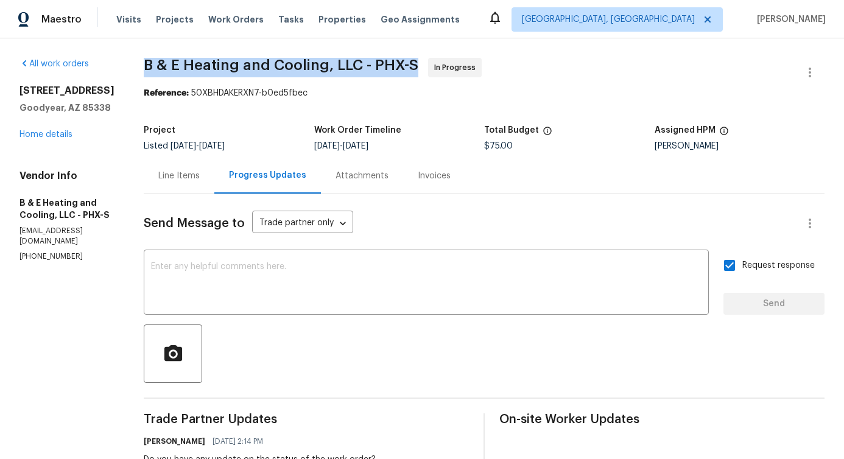
click at [398, 60] on span "B & E Heating and Cooling, LLC - PHX-S" at bounding box center [281, 65] width 275 height 15
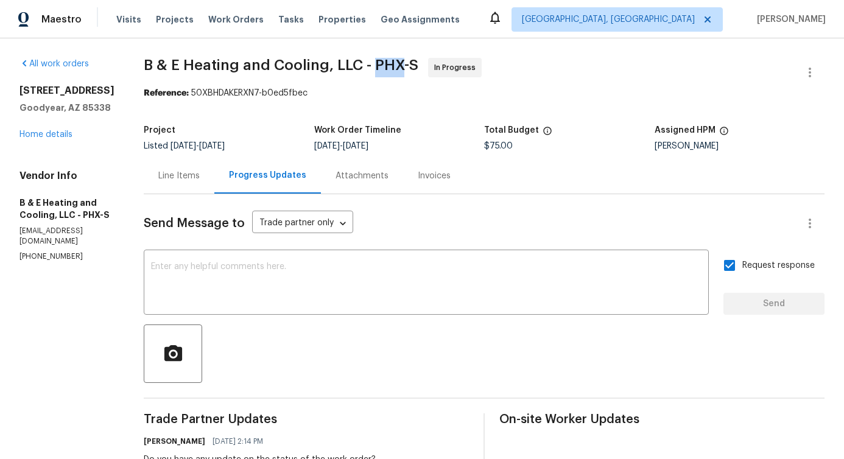
drag, startPoint x: 386, startPoint y: 65, endPoint x: 412, endPoint y: 67, distance: 26.2
click at [412, 67] on span "B & E Heating and Cooling, LLC - PHX-S" at bounding box center [281, 65] width 275 height 15
drag, startPoint x: 418, startPoint y: 66, endPoint x: 426, endPoint y: 66, distance: 7.9
click at [418, 66] on span "B & E Heating and Cooling, LLC - PHX-S" at bounding box center [281, 65] width 275 height 15
click at [409, 65] on span "B & E Heating and Cooling, LLC - PHX-S" at bounding box center [281, 65] width 275 height 15
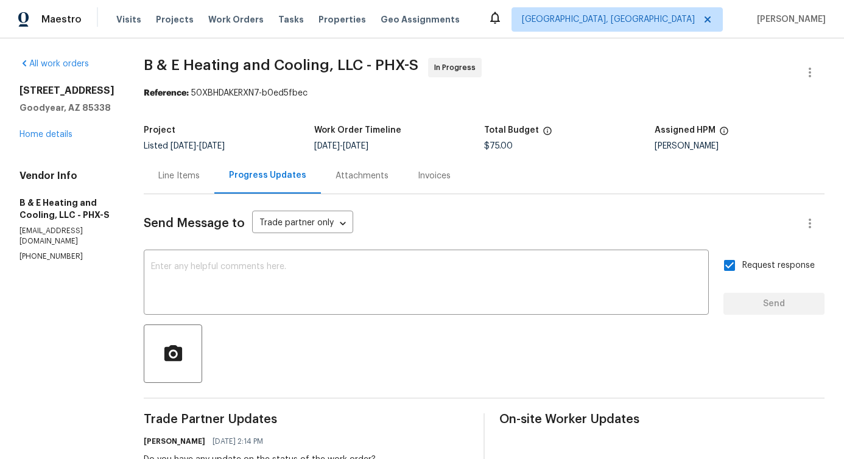
click at [409, 65] on span "B & E Heating and Cooling, LLC - PHX-S" at bounding box center [281, 65] width 275 height 15
click at [393, 61] on span "B & E Heating and Cooling, LLC - PHX-S" at bounding box center [281, 65] width 275 height 15
drag, startPoint x: 385, startPoint y: 62, endPoint x: 411, endPoint y: 63, distance: 26.2
click at [411, 63] on span "B & E Heating and Cooling, LLC - PHX-S" at bounding box center [281, 65] width 275 height 15
drag, startPoint x: 418, startPoint y: 62, endPoint x: 426, endPoint y: 62, distance: 7.3
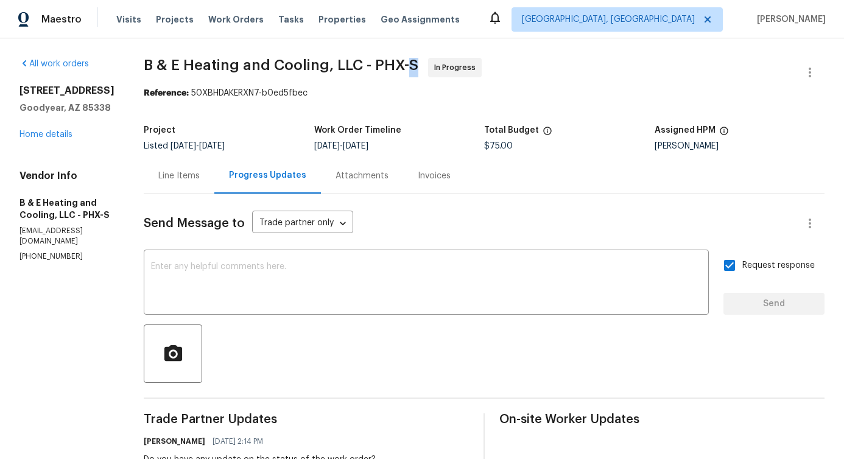
click at [418, 62] on span "B & E Heating and Cooling, LLC - PHX-S" at bounding box center [281, 65] width 275 height 15
drag, startPoint x: 386, startPoint y: 65, endPoint x: 414, endPoint y: 68, distance: 28.2
click at [414, 68] on span "B & E Heating and Cooling, LLC - PHX-S" at bounding box center [281, 65] width 275 height 15
drag, startPoint x: 419, startPoint y: 63, endPoint x: 434, endPoint y: 61, distance: 14.1
click at [434, 61] on span "B & E Heating and Cooling, LLC - PHX-S In Progress" at bounding box center [469, 72] width 651 height 29
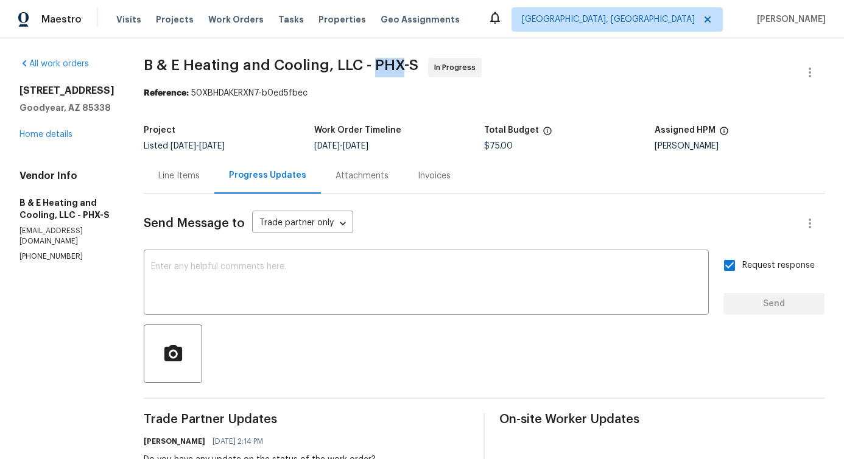
drag, startPoint x: 384, startPoint y: 63, endPoint x: 408, endPoint y: 68, distance: 24.2
click at [408, 68] on span "B & E Heating and Cooling, LLC - PHX-S" at bounding box center [281, 65] width 275 height 15
click at [418, 65] on span "B & E Heating and Cooling, LLC - PHX-S" at bounding box center [281, 65] width 275 height 15
click at [397, 58] on span "B & E Heating and Cooling, LLC - PHX-S" at bounding box center [281, 65] width 275 height 15
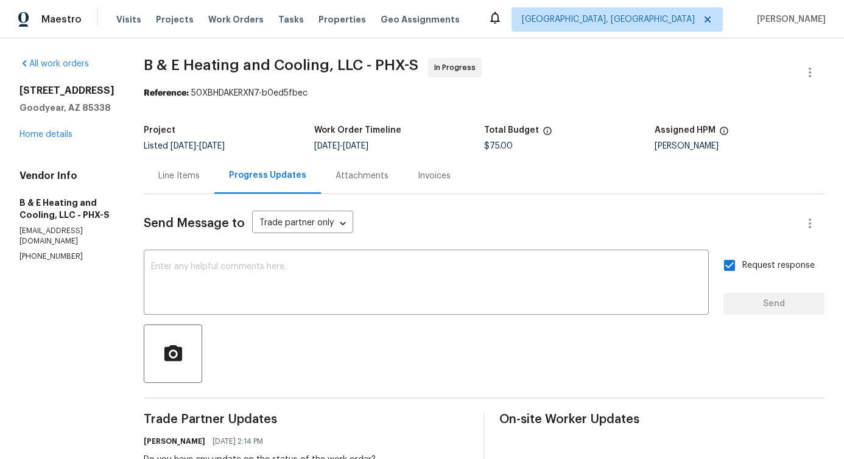
click at [397, 58] on span "B & E Heating and Cooling, LLC - PHX-S" at bounding box center [281, 65] width 275 height 15
click at [418, 66] on span "B & E Heating and Cooling, LLC - PHX-S" at bounding box center [281, 65] width 275 height 15
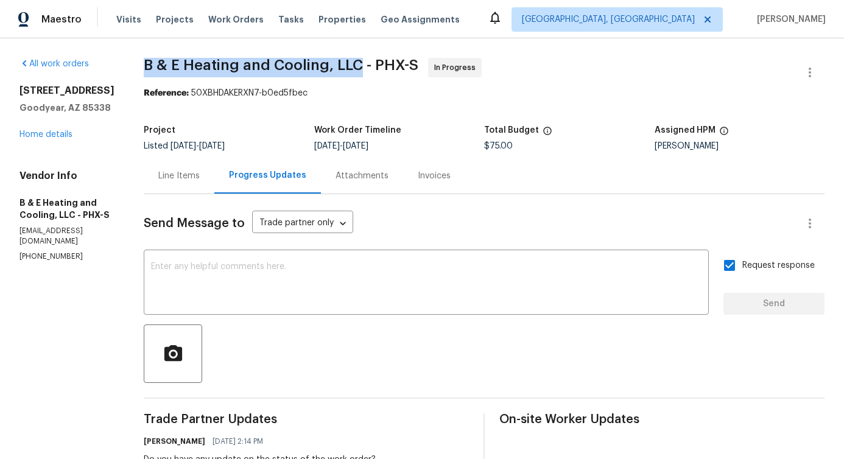
drag, startPoint x: 156, startPoint y: 60, endPoint x: 370, endPoint y: 68, distance: 213.9
click at [370, 68] on span "B & E Heating and Cooling, LLC - PHX-S" at bounding box center [281, 65] width 275 height 15
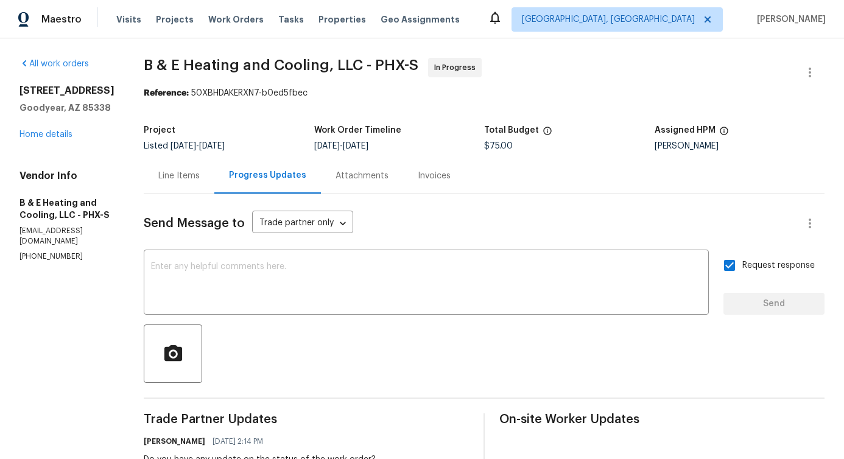
click at [252, 273] on textarea at bounding box center [426, 283] width 550 height 43
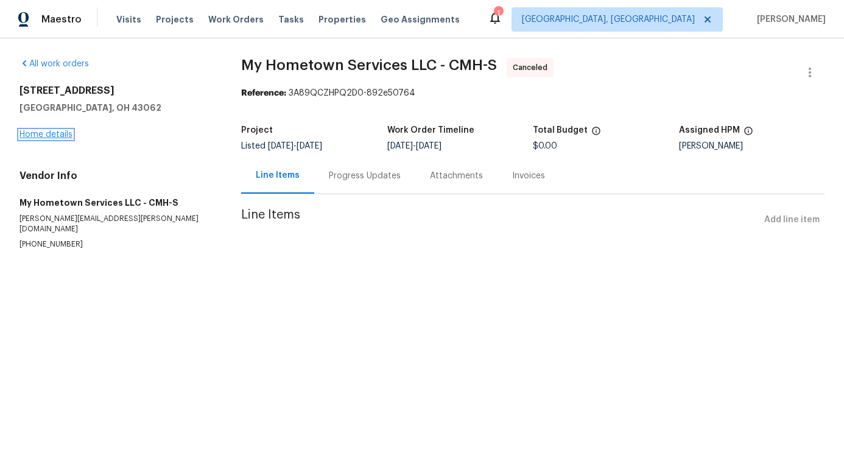
click at [52, 137] on link "Home details" at bounding box center [45, 134] width 53 height 9
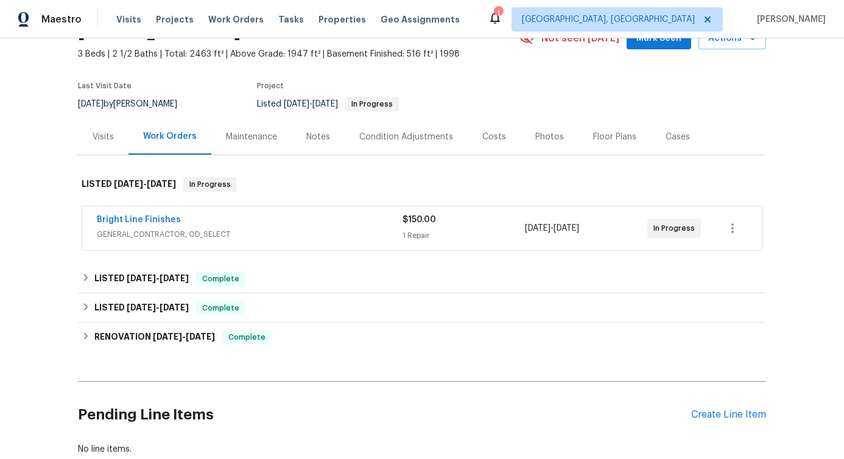
scroll to position [71, 0]
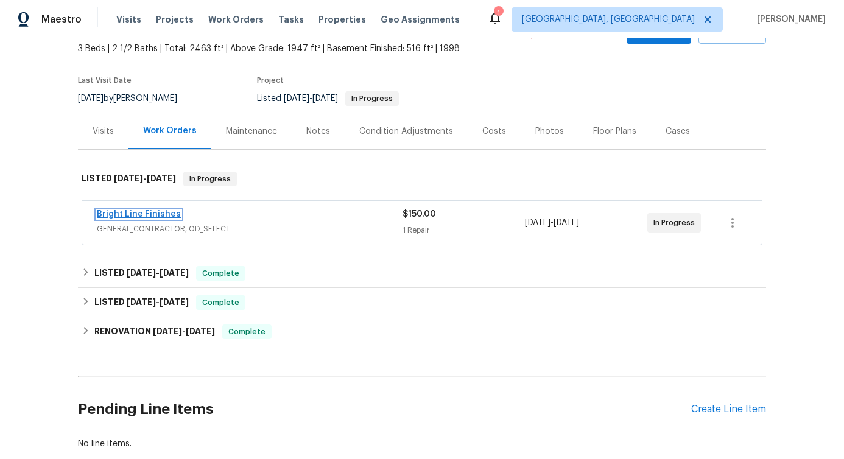
click at [146, 216] on link "Bright Line Finishes" at bounding box center [139, 214] width 84 height 9
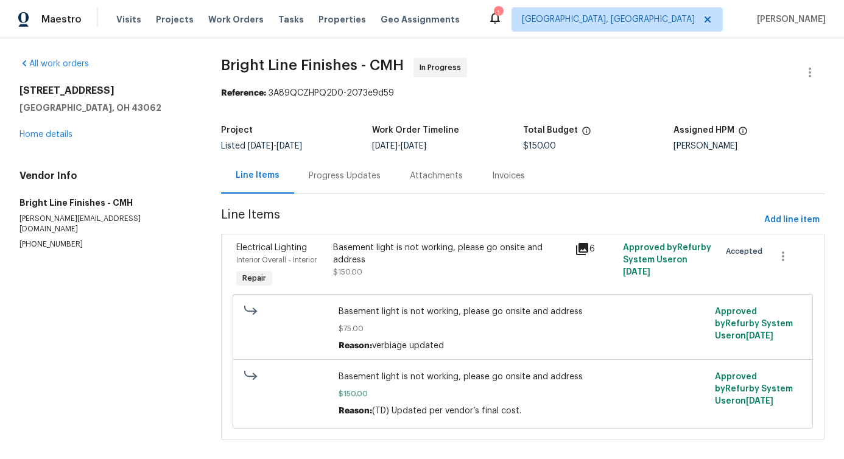
click at [322, 182] on div "Progress Updates" at bounding box center [344, 176] width 101 height 36
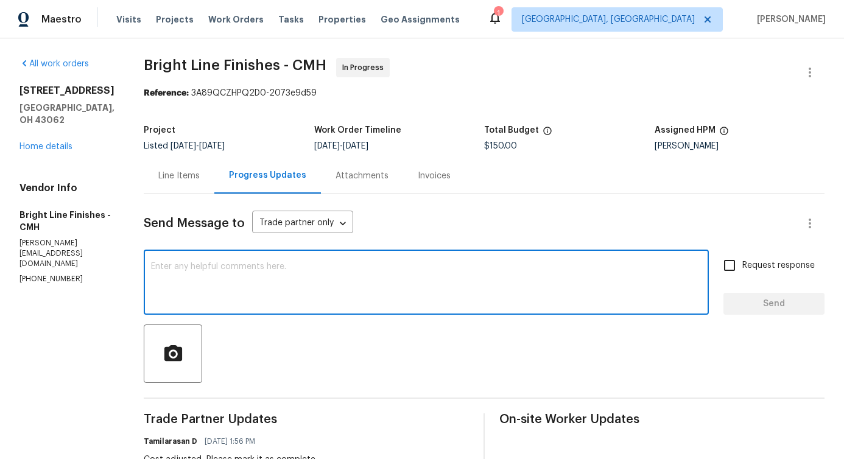
click at [275, 290] on textarea at bounding box center [426, 283] width 550 height 43
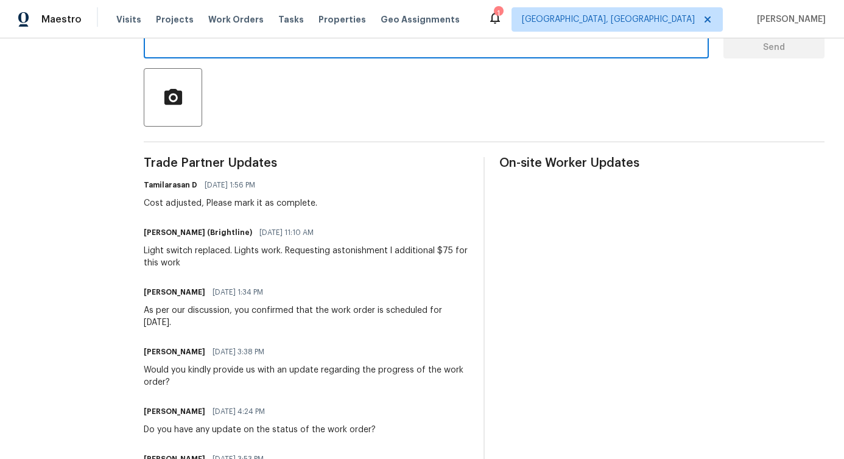
scroll to position [183, 0]
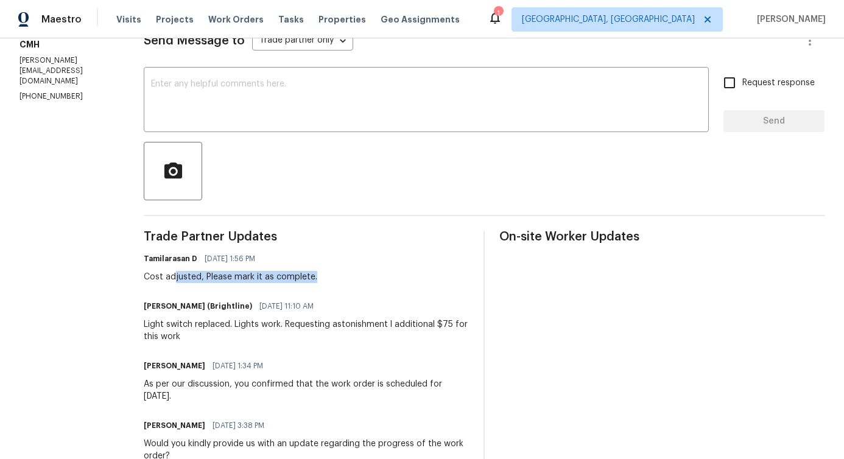
drag, startPoint x: 166, startPoint y: 273, endPoint x: 332, endPoint y: 281, distance: 167.0
click at [332, 281] on div "Tamilarasan D 08/11/2025 1:56 PM Cost adjusted, Please mark it as complete." at bounding box center [306, 266] width 325 height 33
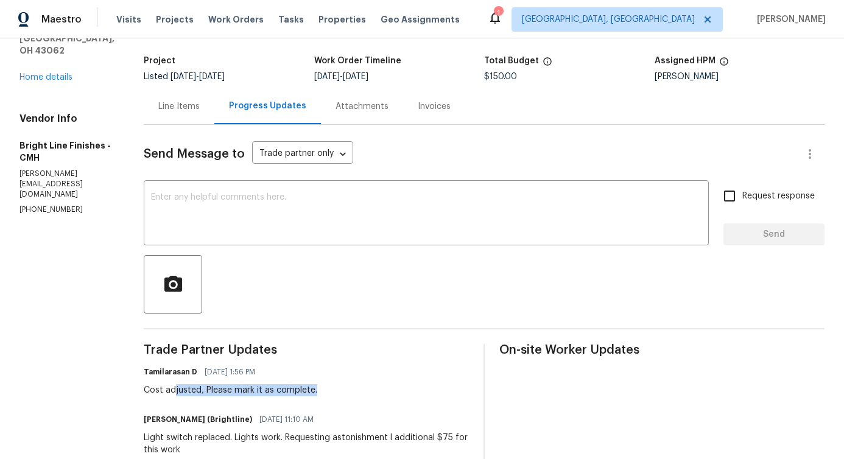
scroll to position [0, 0]
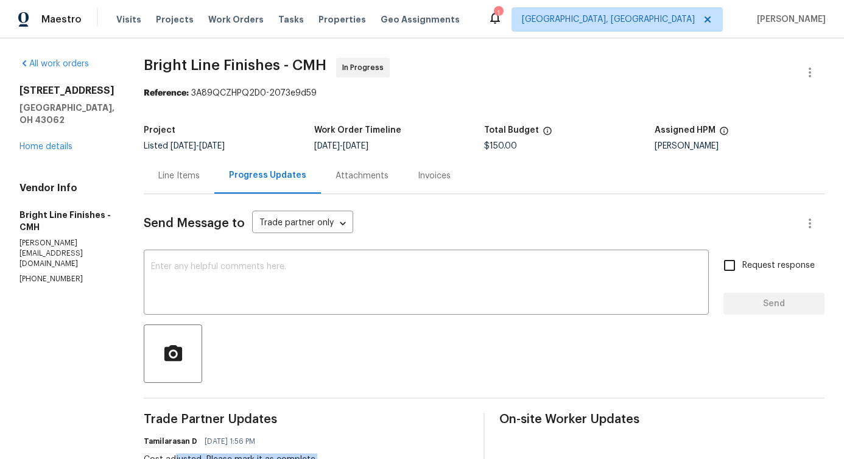
click at [193, 176] on div "Line Items" at bounding box center [179, 176] width 71 height 36
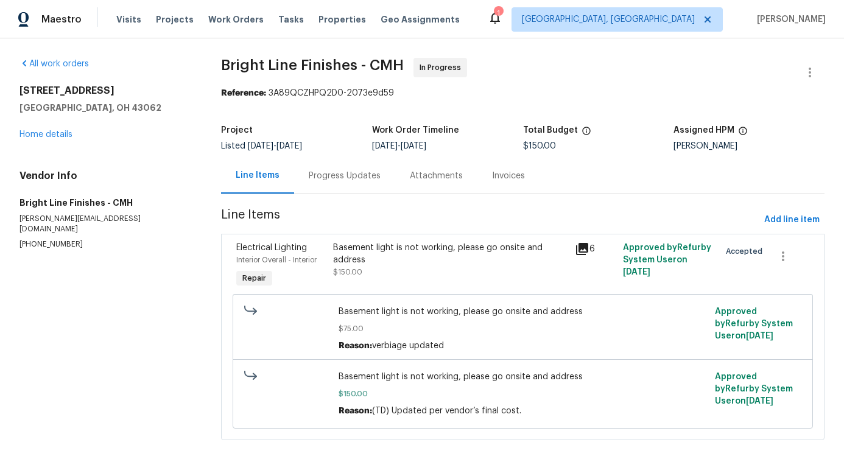
click at [357, 253] on div "Basement light is not working, please go onsite and address" at bounding box center [450, 254] width 234 height 24
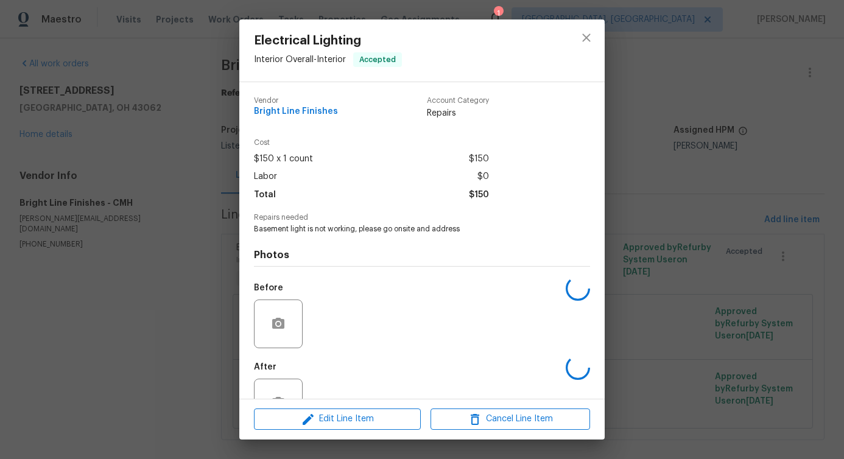
scroll to position [41, 0]
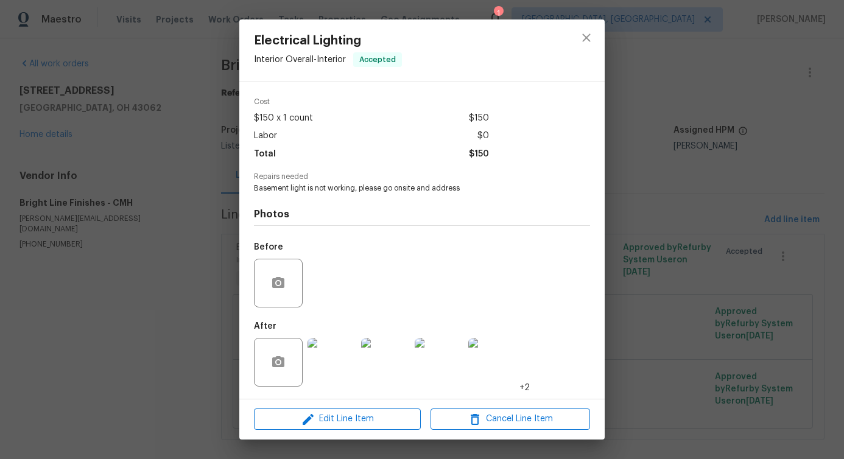
click at [336, 349] on img at bounding box center [331, 362] width 49 height 49
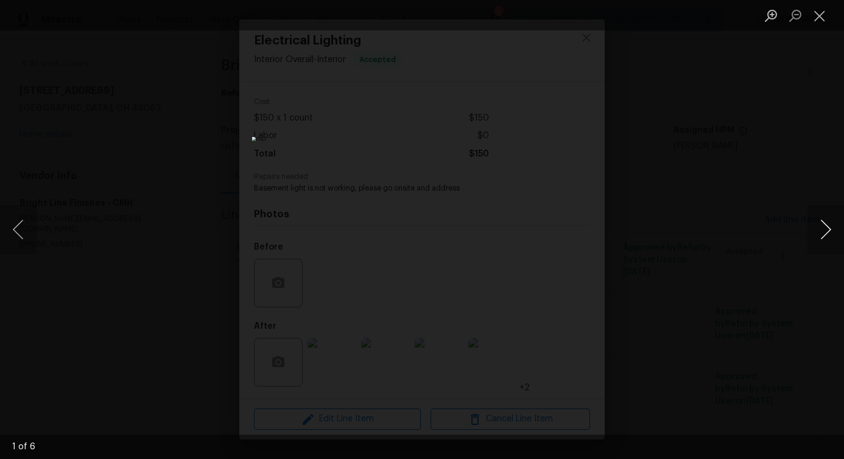
click at [827, 236] on button "Next image" at bounding box center [825, 229] width 37 height 49
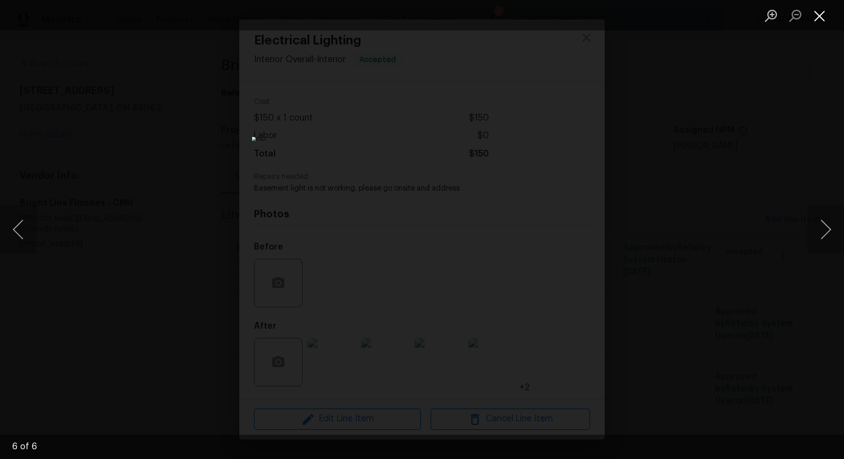
click at [818, 16] on button "Close lightbox" at bounding box center [819, 15] width 24 height 21
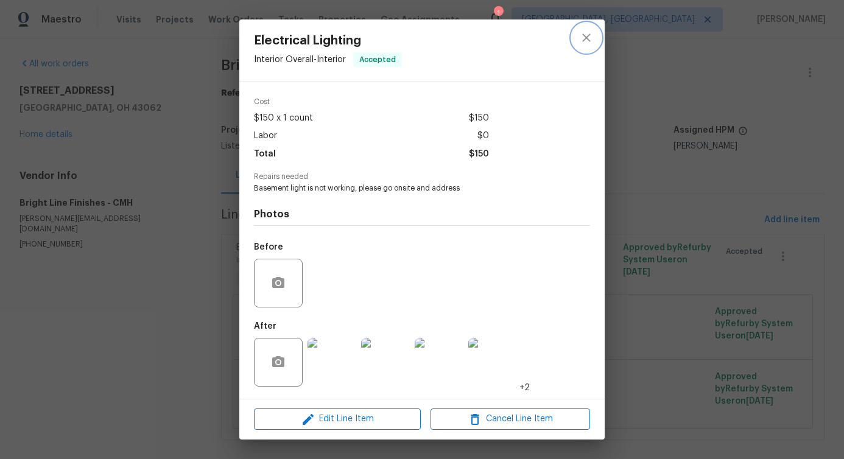
click at [582, 43] on icon "close" at bounding box center [586, 37] width 15 height 15
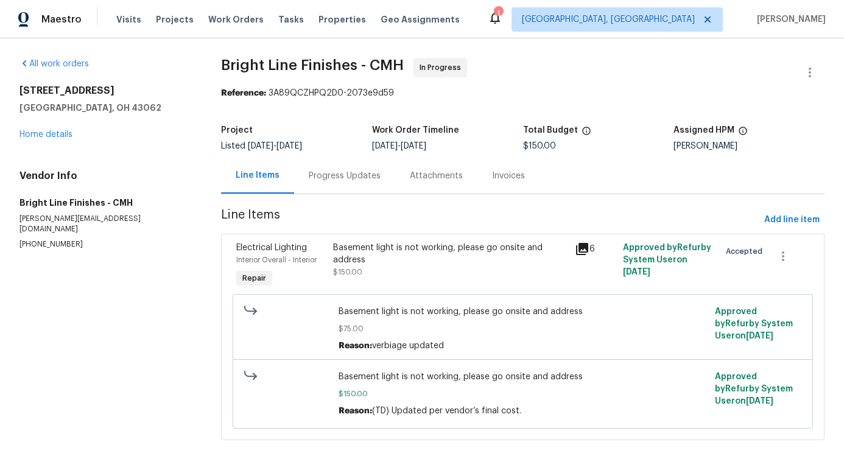
click at [582, 43] on div "All work orders 67 Habersac Ave Pataskala, OH 43062 Home details Vendor Info Br…" at bounding box center [422, 256] width 844 height 436
click at [623, 160] on div "Line Items Progress Updates Attachments Invoices" at bounding box center [522, 176] width 603 height 37
click at [346, 183] on div "Progress Updates" at bounding box center [344, 176] width 101 height 36
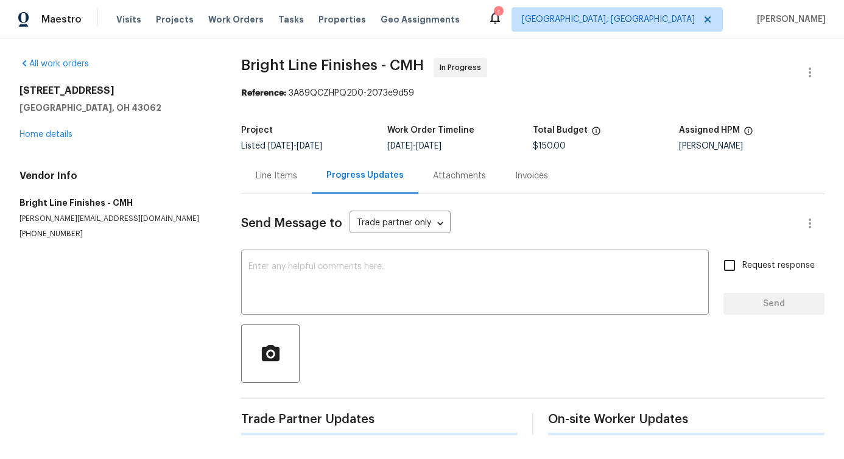
click at [333, 315] on div "Send Message to Trade partner only Trade partner only ​ x ​ Request response Se…" at bounding box center [532, 314] width 583 height 241
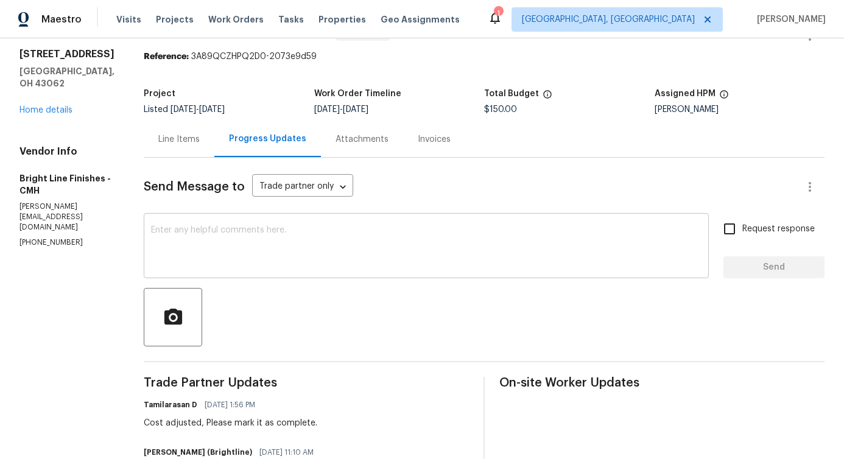
scroll to position [108, 0]
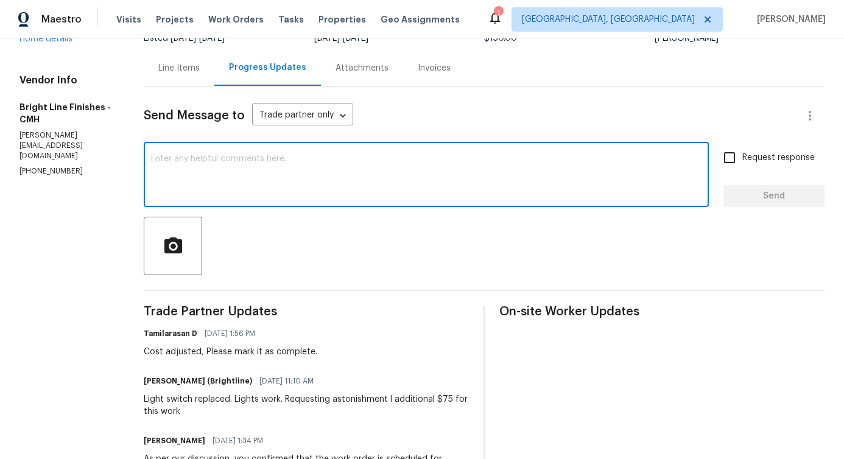
click at [334, 181] on textarea at bounding box center [426, 176] width 550 height 43
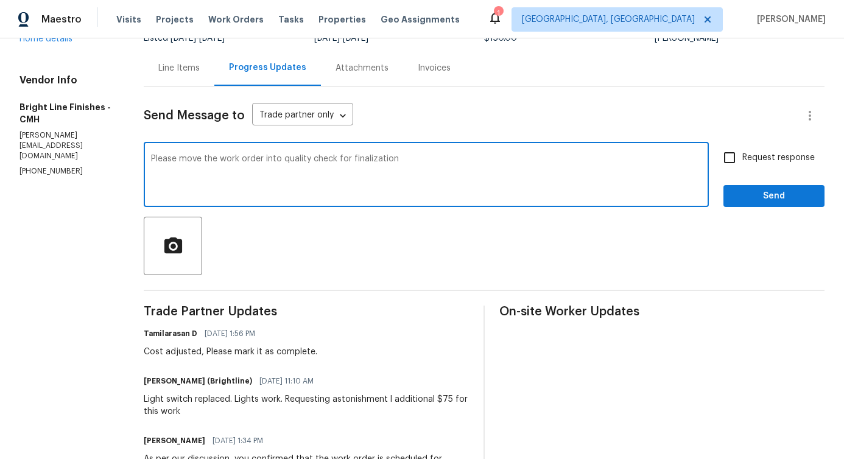
click at [332, 163] on textarea "Please move the work order into quality check for finalization" at bounding box center [426, 176] width 550 height 43
click at [330, 160] on textarea "Please move the work order into quality check for finalization" at bounding box center [426, 176] width 550 height 43
click at [0, 0] on span "finalization" at bounding box center [0, 0] width 0 height 0
type textarea "Please move the work order into quality check with completion pictures for fina…"
click at [790, 156] on span "Request response" at bounding box center [778, 158] width 72 height 13
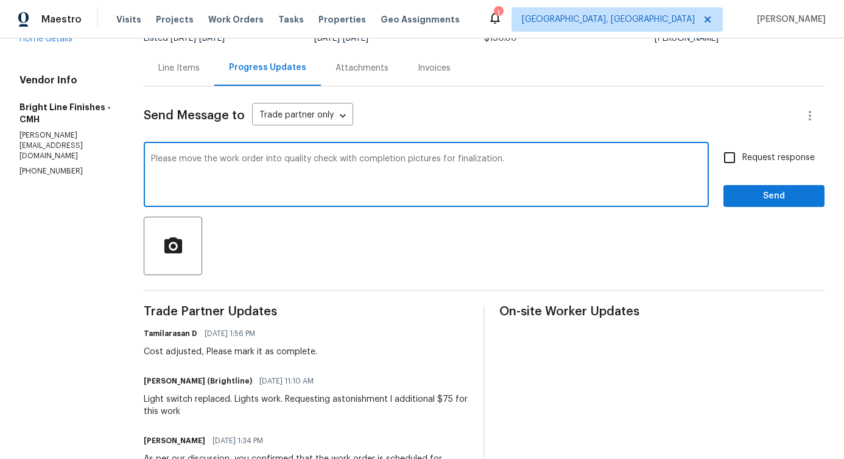
click at [742, 156] on input "Request response" at bounding box center [730, 158] width 26 height 26
checkbox input "true"
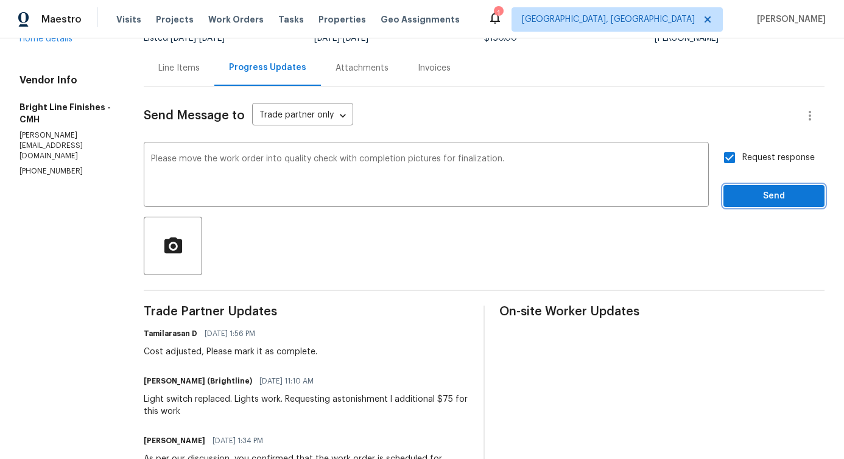
click at [777, 198] on span "Send" at bounding box center [774, 196] width 82 height 15
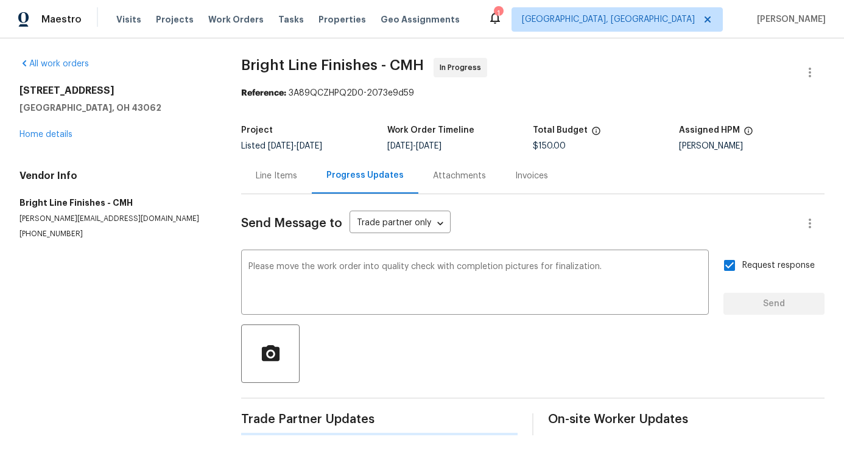
scroll to position [0, 0]
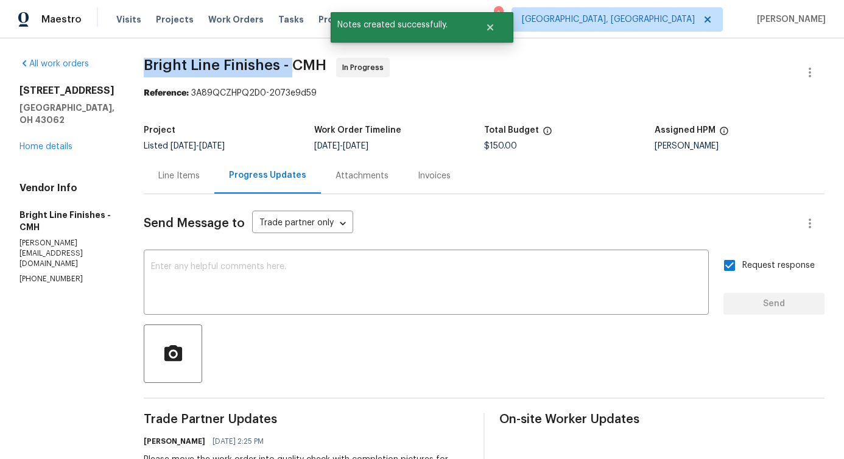
drag, startPoint x: 127, startPoint y: 66, endPoint x: 288, endPoint y: 69, distance: 161.4
click at [288, 69] on div "All work orders 67 Habersac Ave Pataskala, OH 43062 Home details Vendor Info Br…" at bounding box center [422, 460] width 844 height 844
copy span "Bright Line Finishes -"
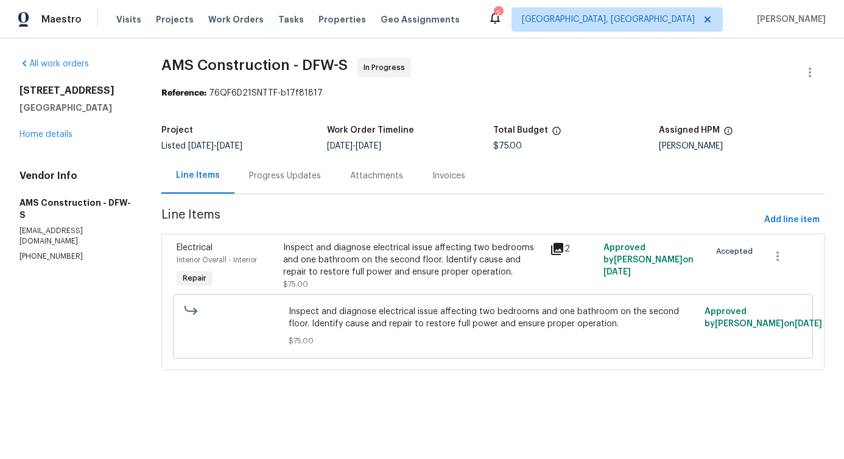
click at [273, 195] on section "AMS Construction - DFW-S In Progress Reference: 76QF6D21SNTTF-b17f81817 Project…" at bounding box center [492, 221] width 663 height 327
click at [278, 183] on div "Progress Updates" at bounding box center [284, 176] width 101 height 36
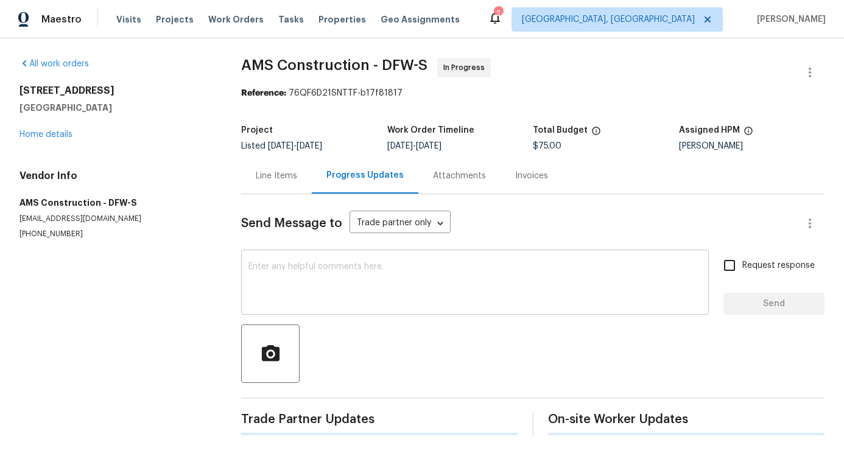
click at [293, 278] on textarea at bounding box center [474, 283] width 453 height 43
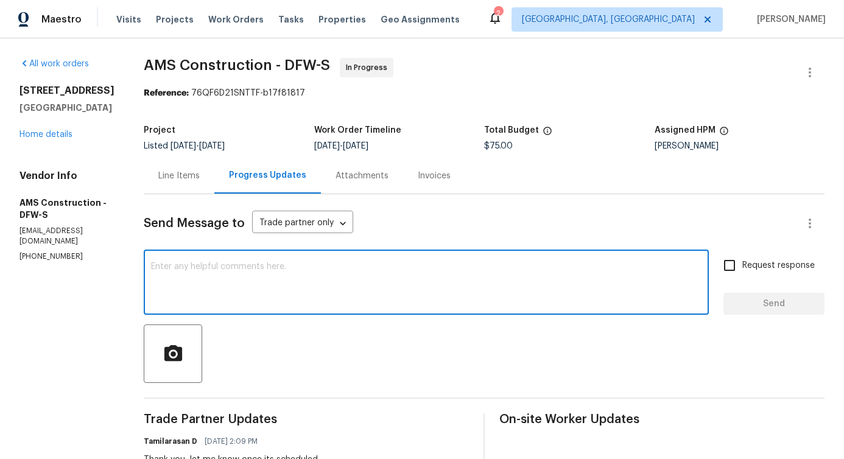
click at [251, 271] on textarea at bounding box center [426, 283] width 550 height 43
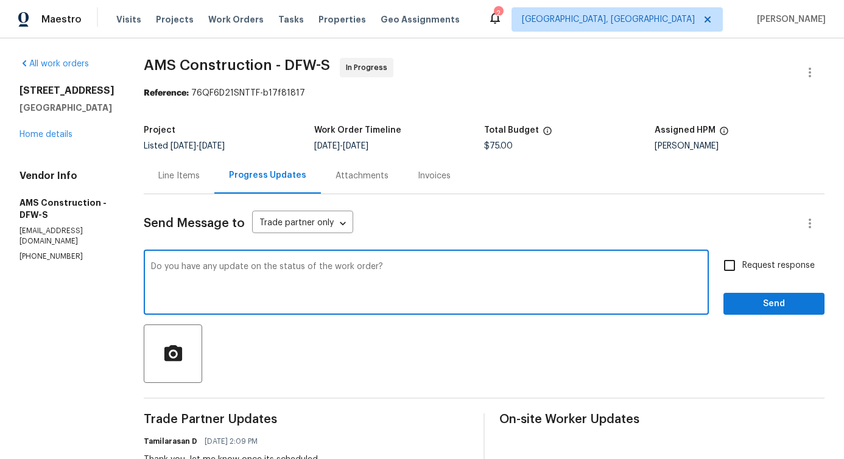
type textarea "Do you have any update on the status of the work order?"
click at [742, 270] on span "Request response" at bounding box center [778, 265] width 72 height 13
click at [737, 270] on input "Request response" at bounding box center [730, 266] width 26 height 26
checkbox input "true"
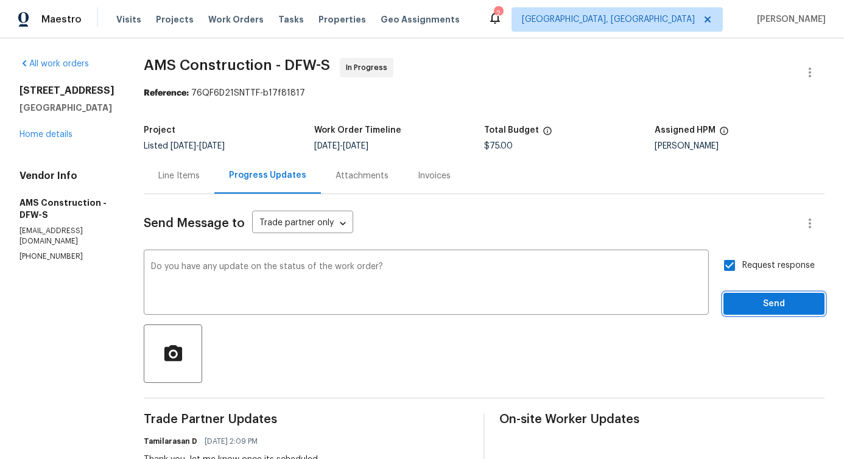
click at [755, 302] on span "Send" at bounding box center [774, 304] width 82 height 15
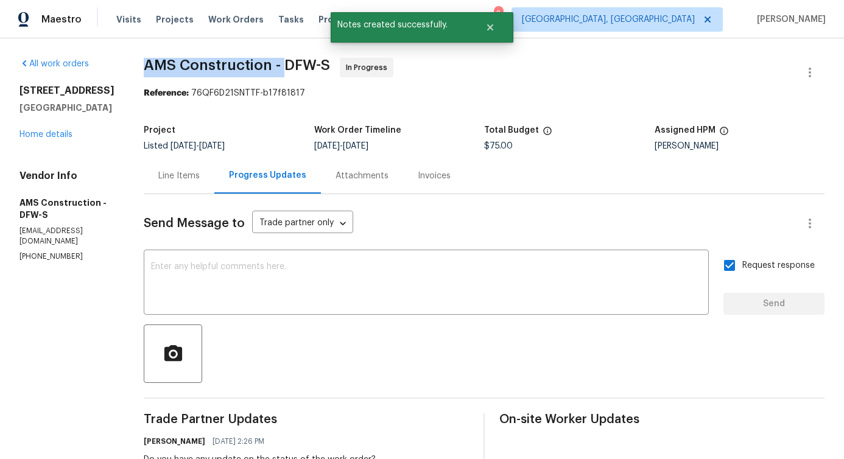
drag, startPoint x: 131, startPoint y: 64, endPoint x: 275, endPoint y: 67, distance: 143.7
click at [275, 67] on div "All work orders [STREET_ADDRESS] Home details Vendor Info AMS Construction - DF…" at bounding box center [422, 364] width 844 height 653
copy span "AMS Construction -"
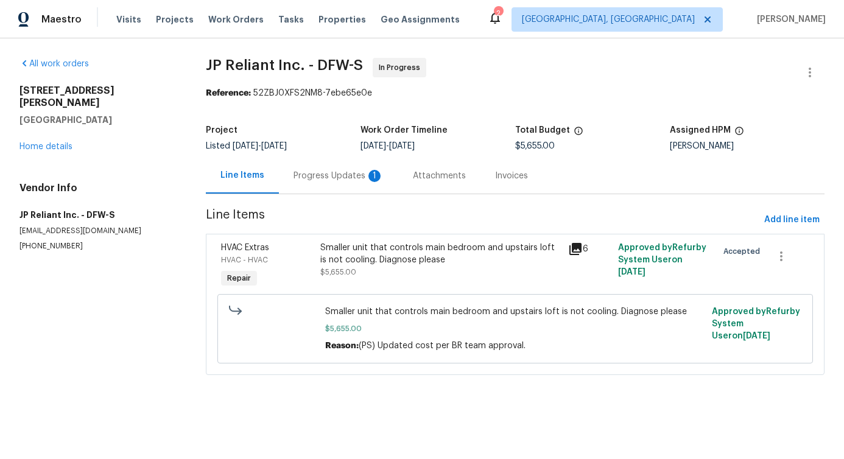
click at [342, 181] on div "Progress Updates 1" at bounding box center [338, 176] width 90 height 12
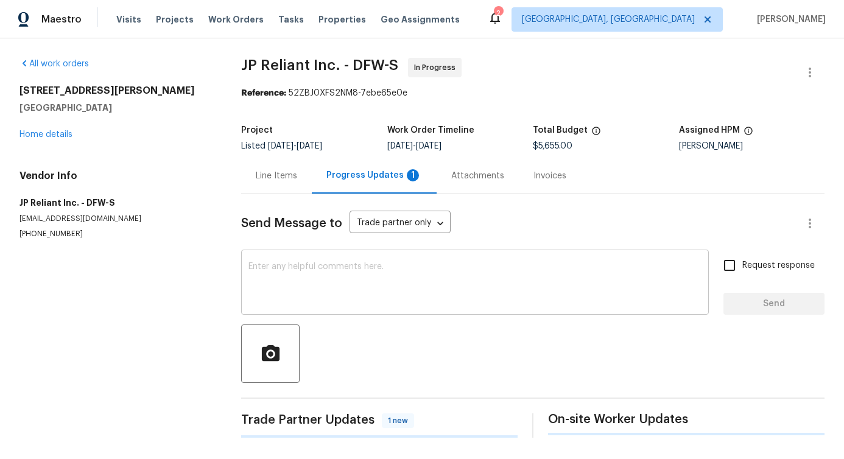
click at [356, 288] on textarea at bounding box center [474, 283] width 453 height 43
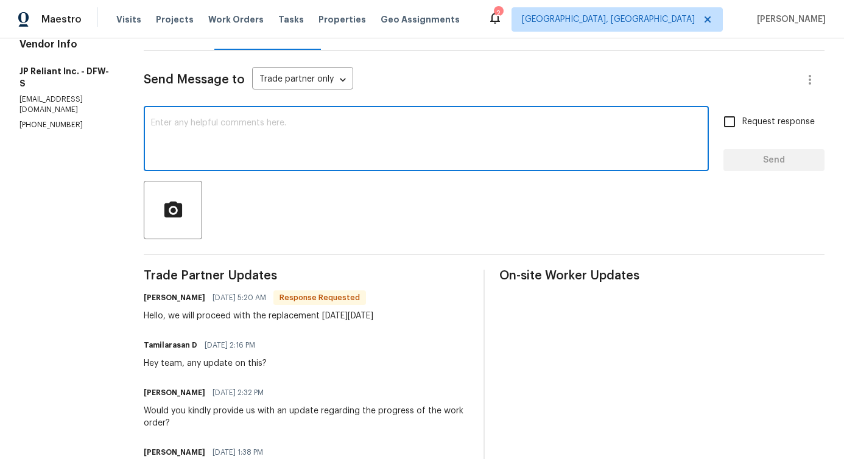
scroll to position [294, 0]
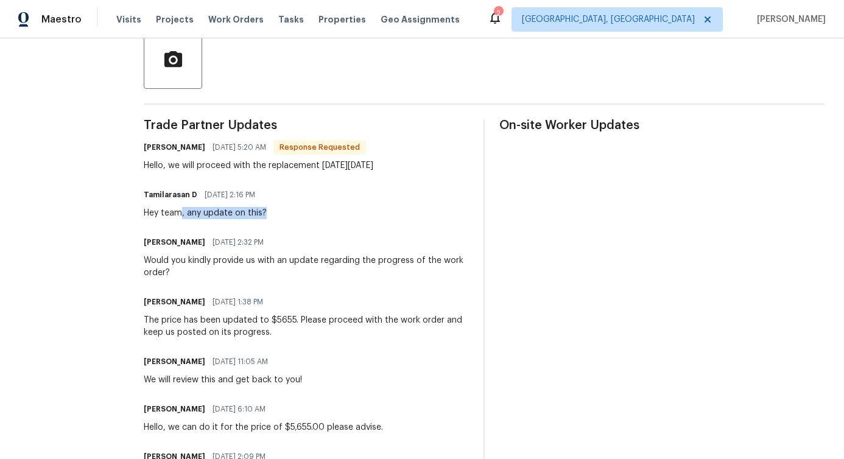
drag, startPoint x: 186, startPoint y: 211, endPoint x: 329, endPoint y: 211, distance: 143.1
click at [329, 211] on div "Tamilarasan D 08/11/2025 2:16 PM Hey team, any update on this?" at bounding box center [306, 202] width 325 height 33
drag, startPoint x: 178, startPoint y: 167, endPoint x: 366, endPoint y: 167, distance: 188.1
click at [367, 167] on div "Hello, we will proceed with the replacement this Friday August 15th" at bounding box center [259, 166] width 230 height 12
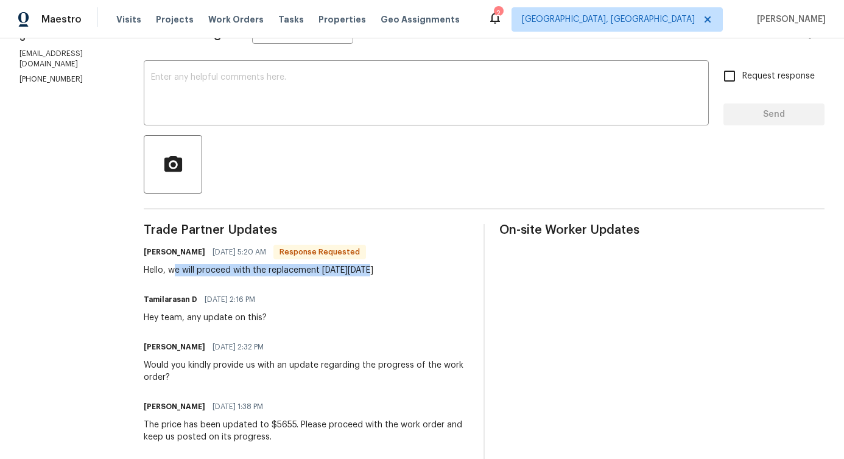
scroll to position [0, 0]
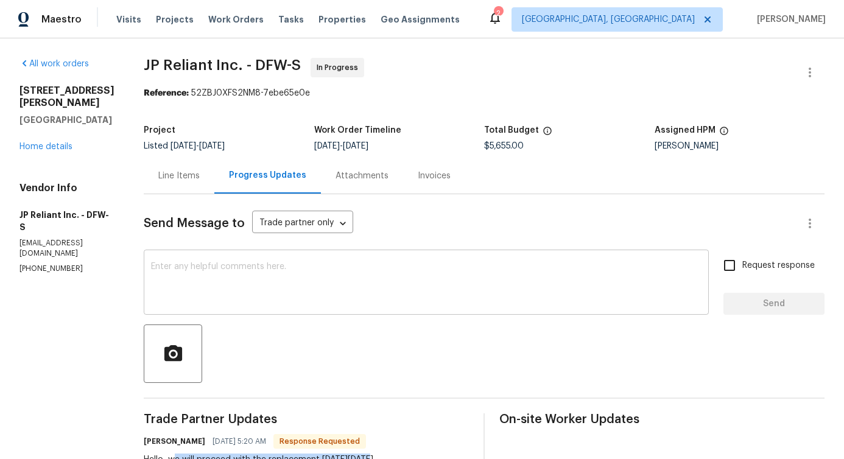
click at [313, 291] on textarea at bounding box center [426, 283] width 550 height 43
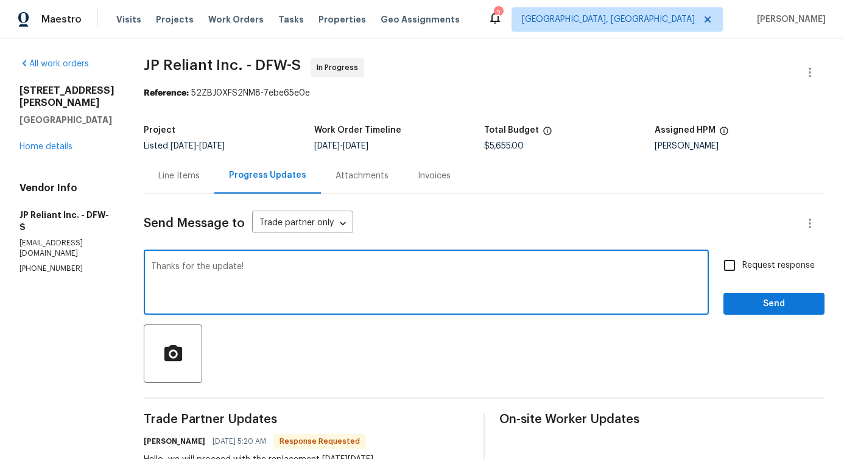
type textarea "Thanks for the update!"
click at [765, 306] on span "Send" at bounding box center [774, 304] width 82 height 15
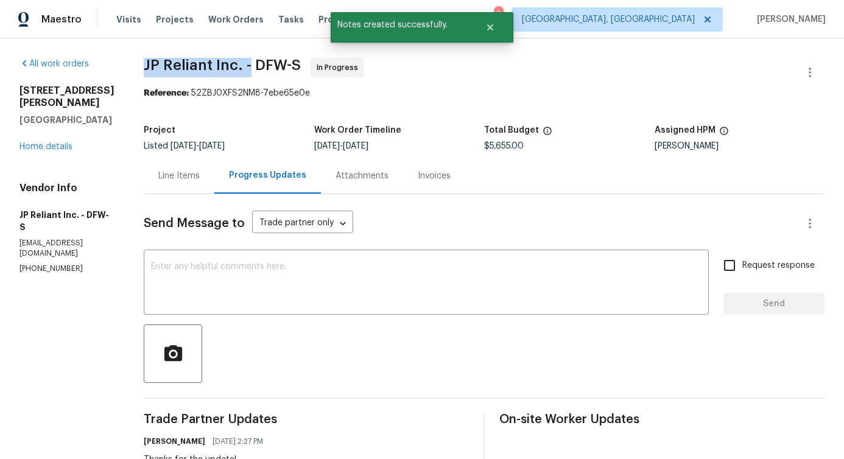
drag, startPoint x: 149, startPoint y: 62, endPoint x: 253, endPoint y: 65, distance: 104.1
click at [253, 65] on span "JP Reliant Inc. - DFW-S" at bounding box center [222, 65] width 157 height 15
copy span "JP Reliant Inc. -"
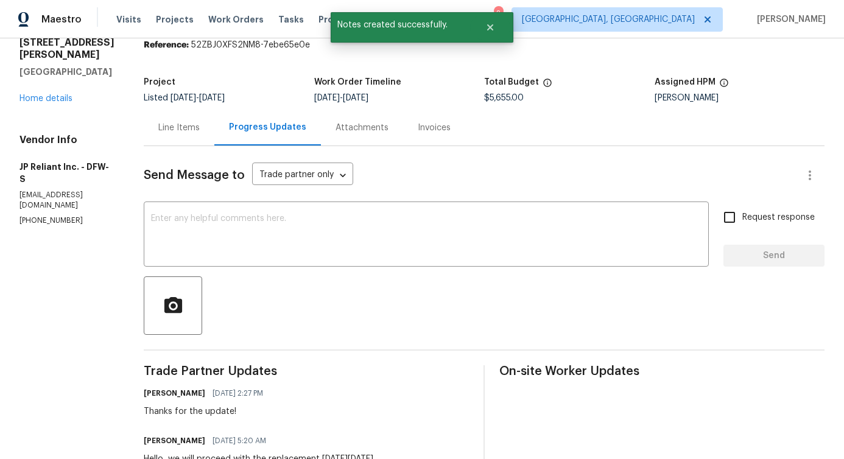
scroll to position [234, 0]
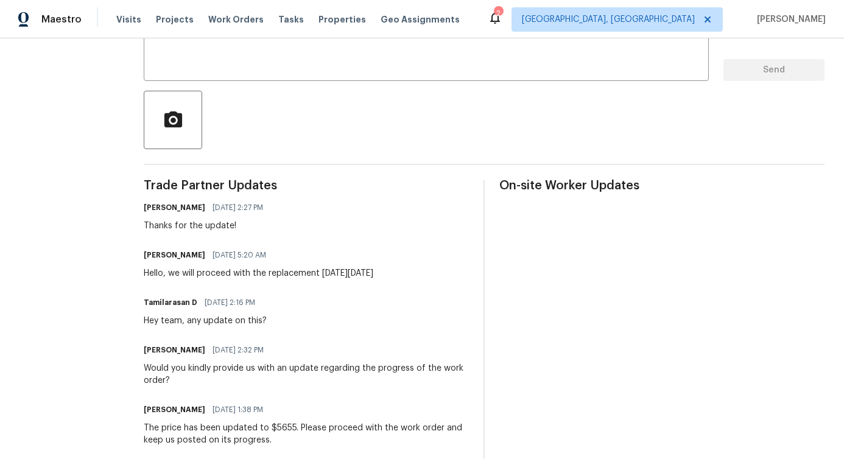
drag, startPoint x: 259, startPoint y: 273, endPoint x: 447, endPoint y: 269, distance: 188.2
click at [447, 269] on div "Vannya Esquivel 08/12/2025 5:20 AM Hello, we will proceed with the replacement …" at bounding box center [306, 263] width 325 height 33
copy div "the replacement this Friday August 15th"
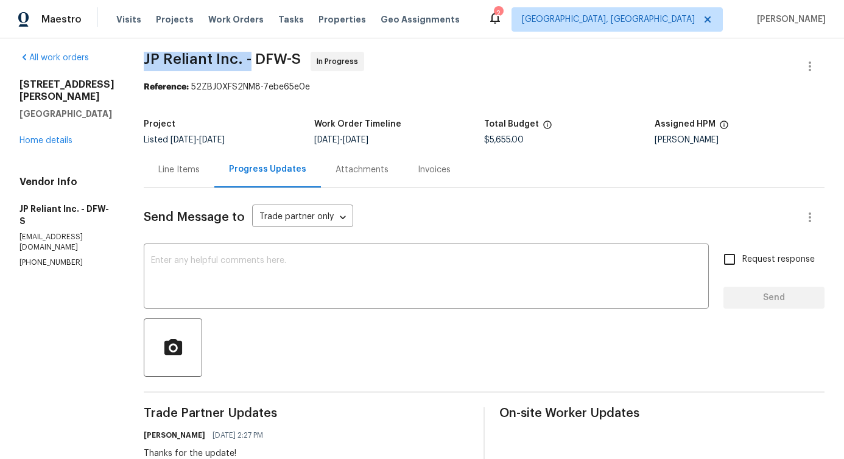
scroll to position [0, 0]
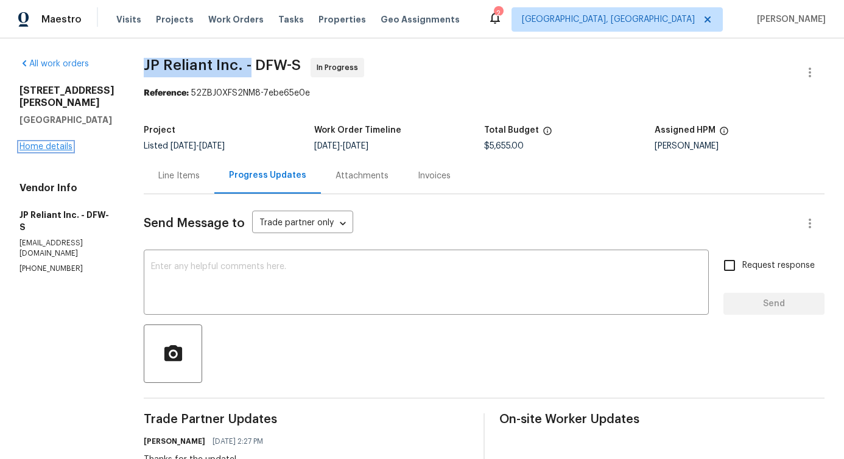
click at [60, 142] on link "Home details" at bounding box center [45, 146] width 53 height 9
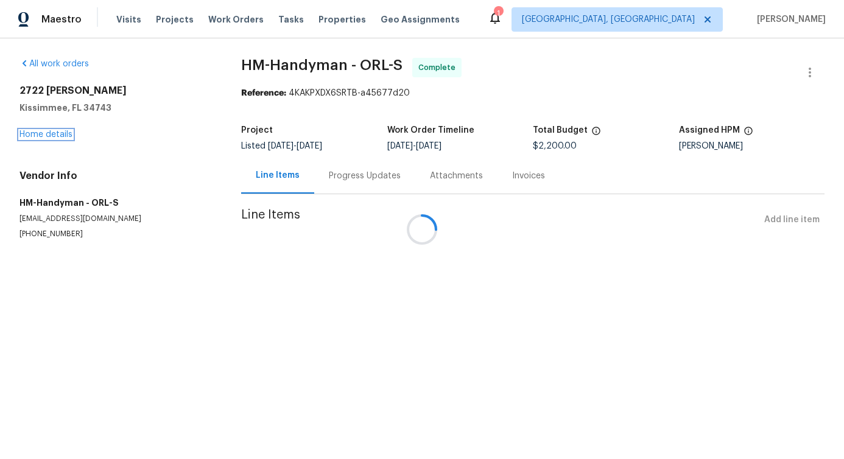
click at [42, 130] on link "Home details" at bounding box center [45, 134] width 53 height 9
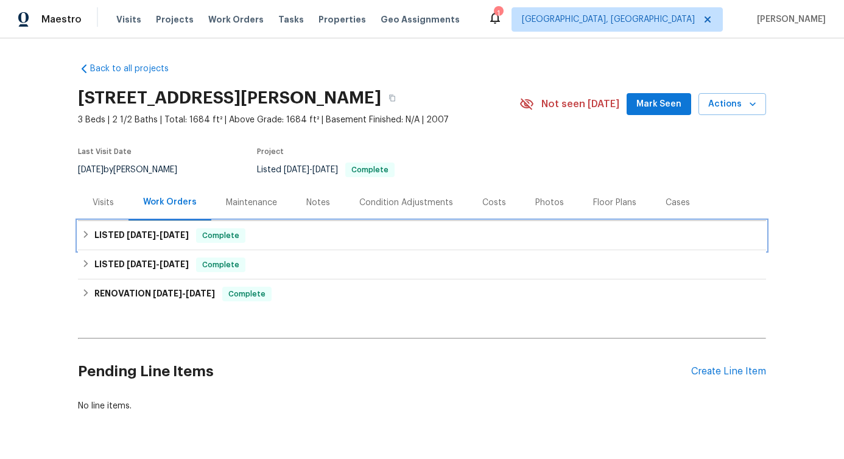
click at [273, 238] on div "LISTED 4/17/25 - 7/18/25 Complete" at bounding box center [422, 235] width 681 height 15
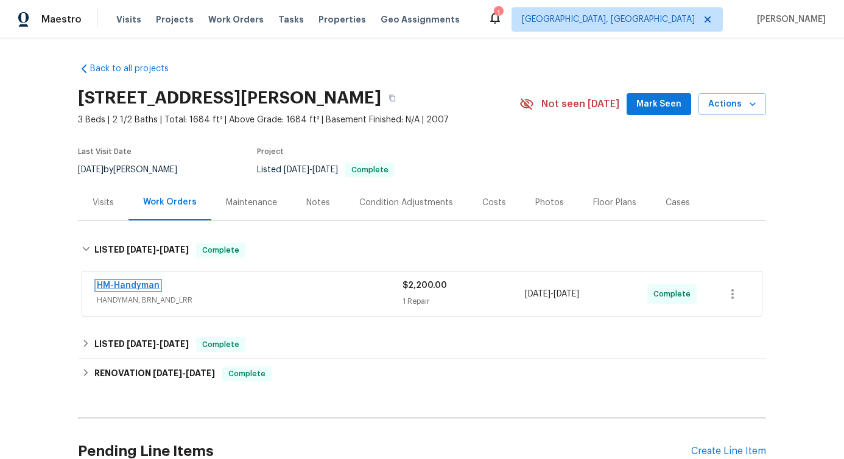
click at [146, 284] on link "HM-Handyman" at bounding box center [128, 285] width 63 height 9
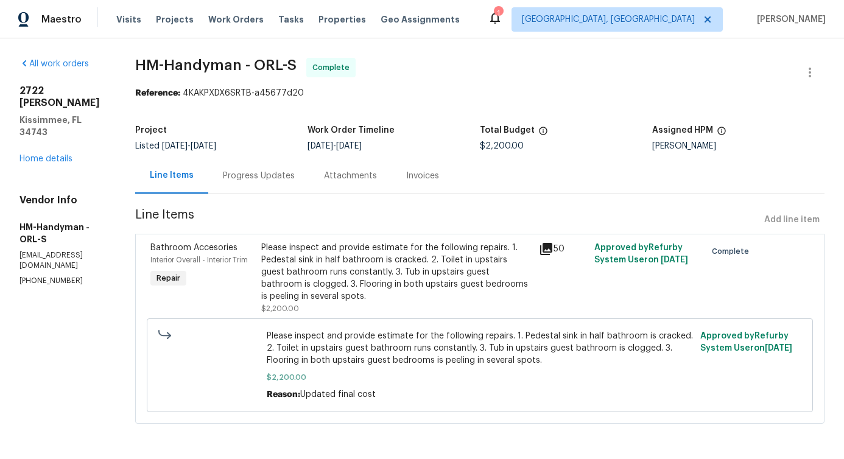
click at [285, 180] on div "Progress Updates" at bounding box center [259, 176] width 72 height 12
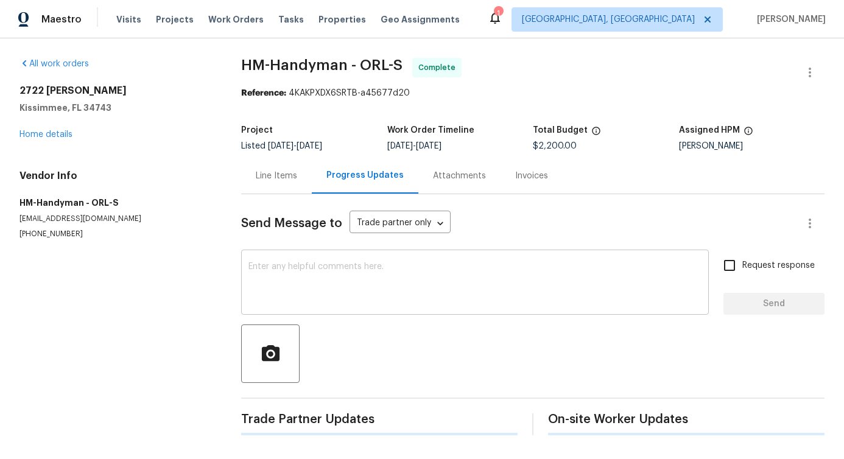
click at [304, 298] on textarea at bounding box center [474, 283] width 453 height 43
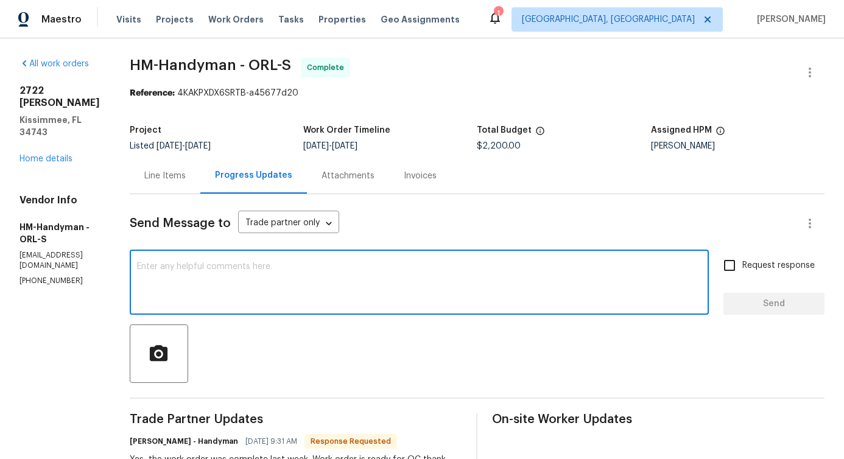
click at [281, 300] on textarea at bounding box center [419, 283] width 564 height 43
type textarea "Thanks!"
click at [765, 303] on span "Send" at bounding box center [774, 304] width 82 height 15
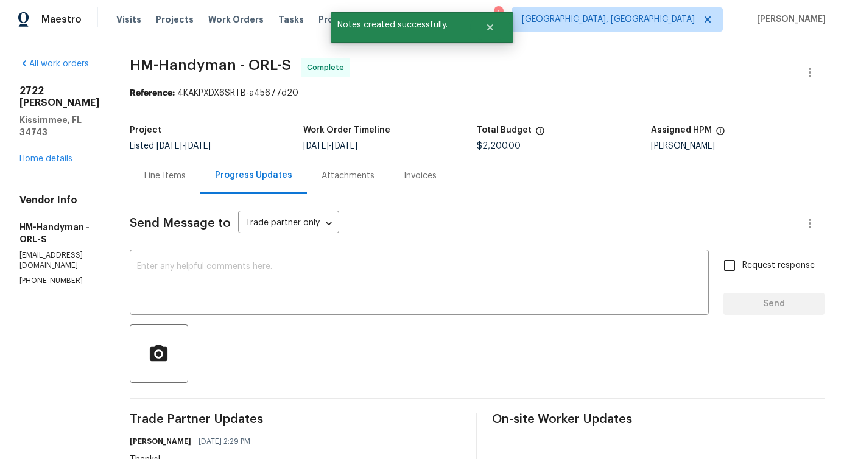
click at [49, 139] on div "2722 Dodds Ln Kissimmee, FL 34743 Home details" at bounding box center [59, 125] width 81 height 80
click at [50, 155] on link "Home details" at bounding box center [45, 159] width 53 height 9
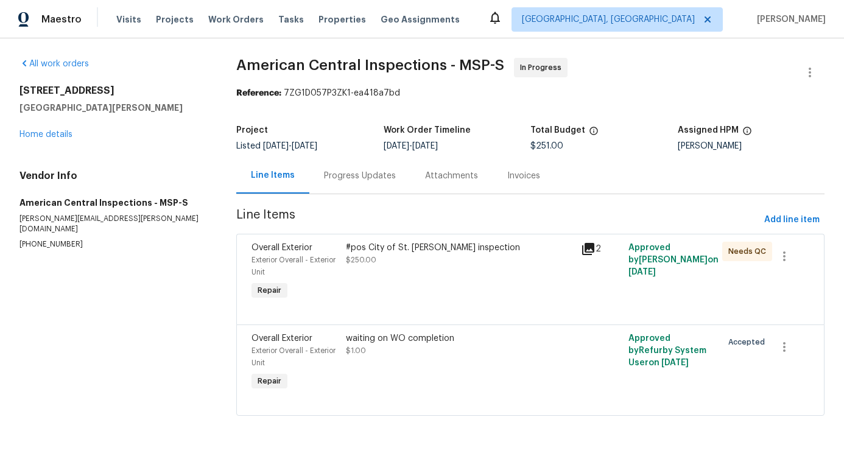
click at [338, 177] on div "Progress Updates" at bounding box center [360, 176] width 72 height 12
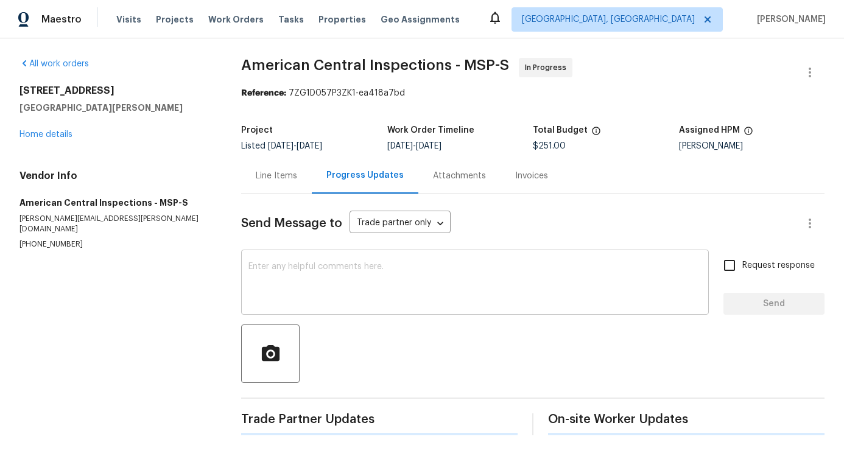
click at [360, 284] on textarea at bounding box center [474, 283] width 453 height 43
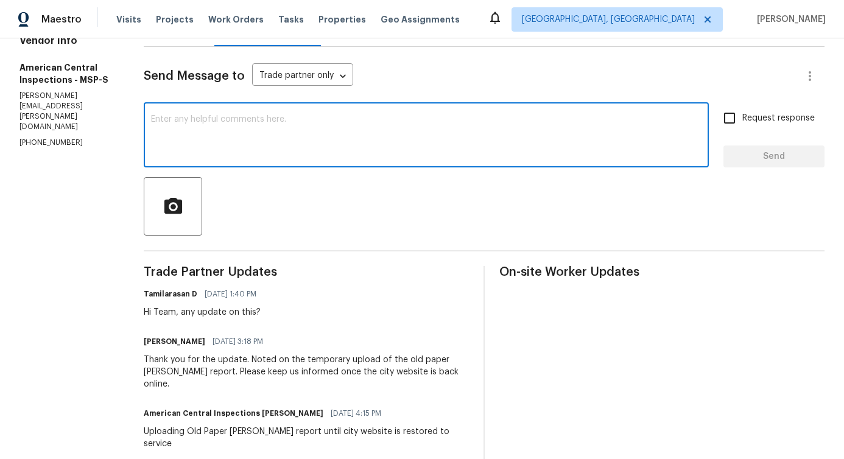
scroll to position [301, 0]
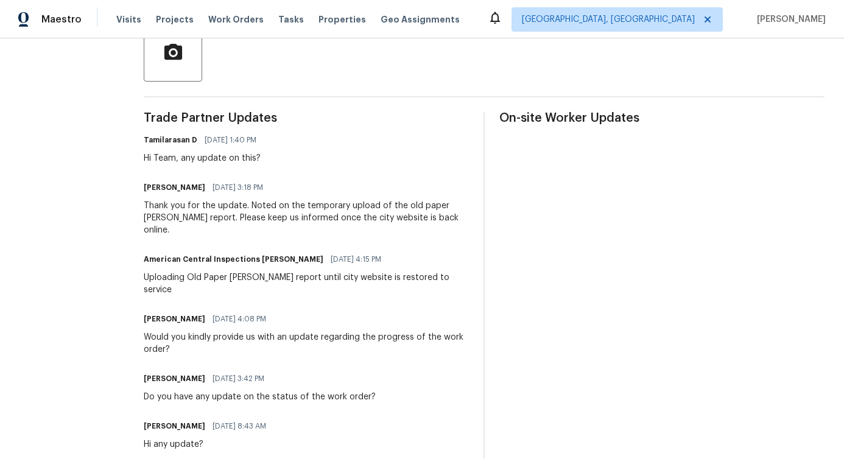
click at [150, 438] on div "Hi any update?" at bounding box center [209, 444] width 130 height 12
copy div "Hi any update?"
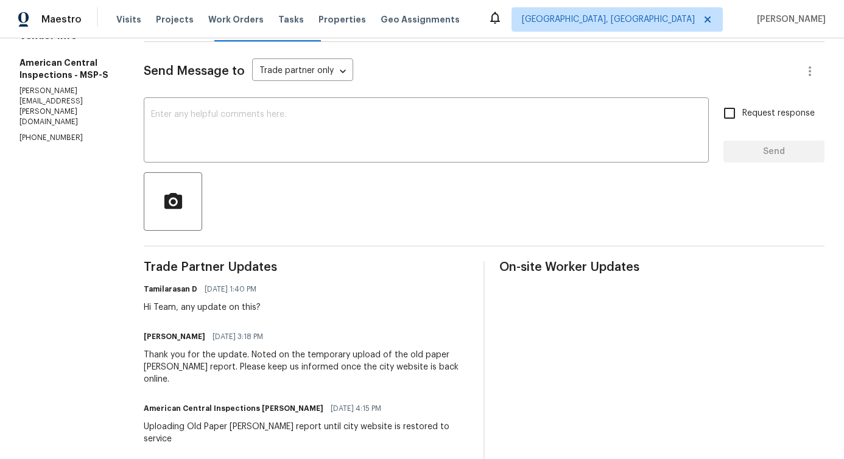
scroll to position [0, 0]
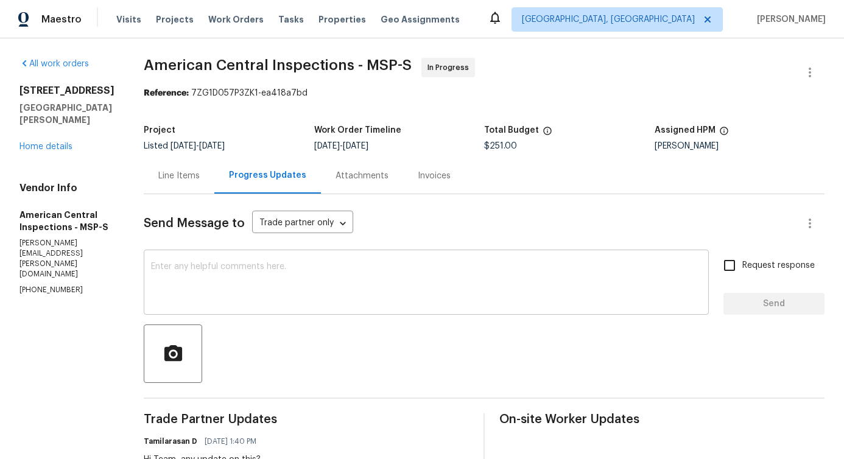
click at [226, 291] on textarea at bounding box center [426, 283] width 550 height 43
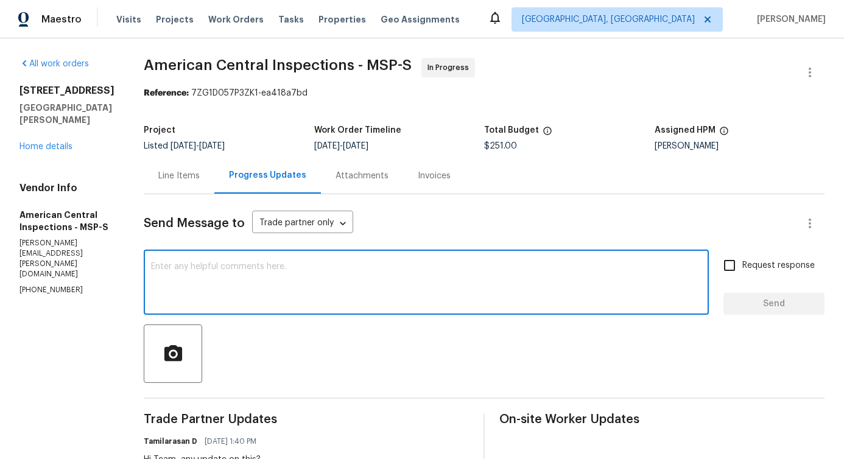
paste textarea "Hi any update?"
click at [151, 272] on textarea "Hi any update?" at bounding box center [426, 283] width 550 height 43
click at [153, 270] on textarea "Hi any update?" at bounding box center [426, 283] width 550 height 43
type textarea "Hi, any update?"
click at [728, 267] on input "Request response" at bounding box center [730, 266] width 26 height 26
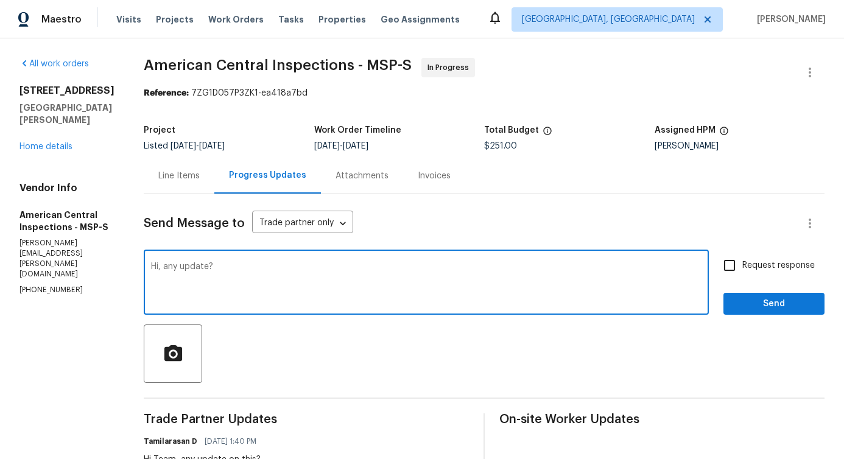
checkbox input "true"
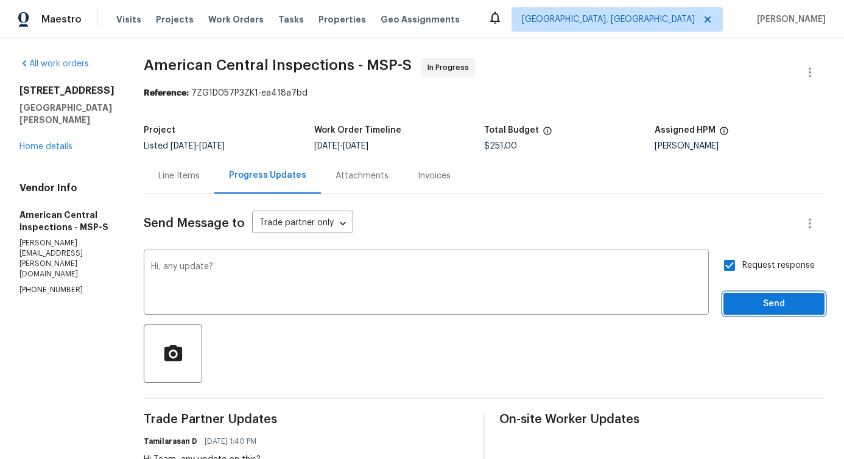
click at [741, 297] on span "Send" at bounding box center [774, 304] width 82 height 15
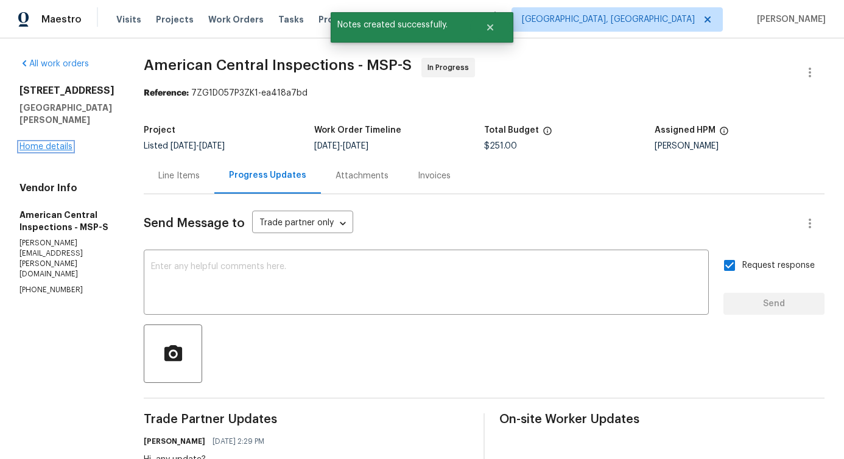
click at [67, 142] on link "Home details" at bounding box center [45, 146] width 53 height 9
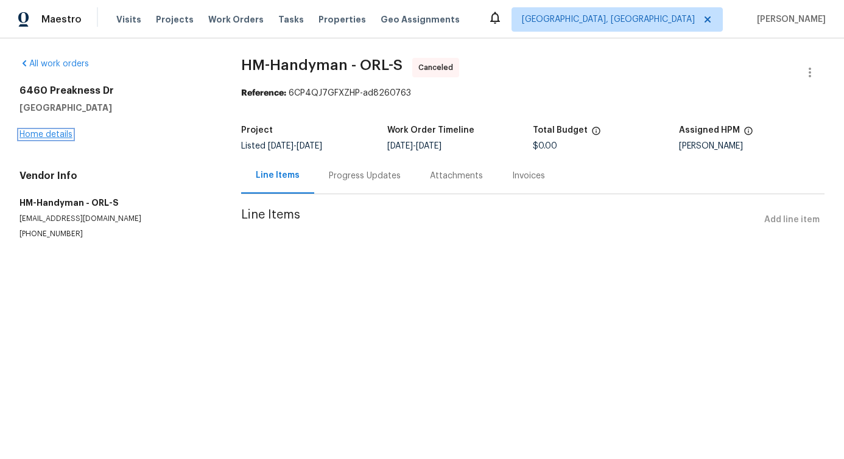
click at [45, 132] on link "Home details" at bounding box center [45, 134] width 53 height 9
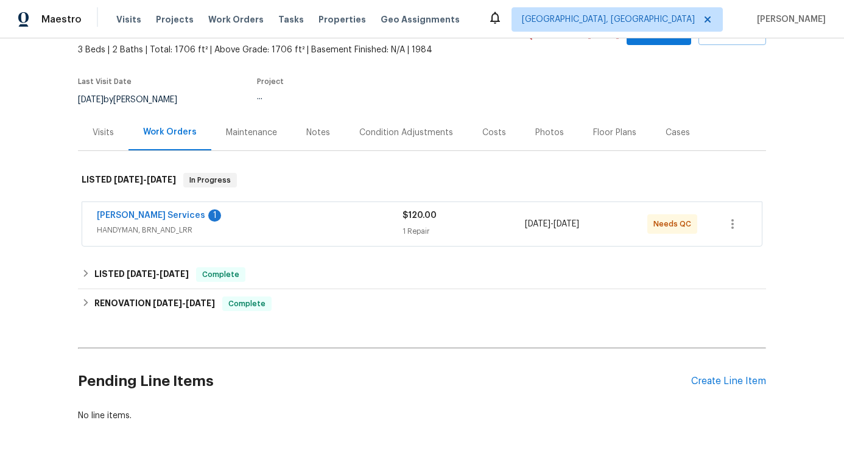
scroll to position [91, 0]
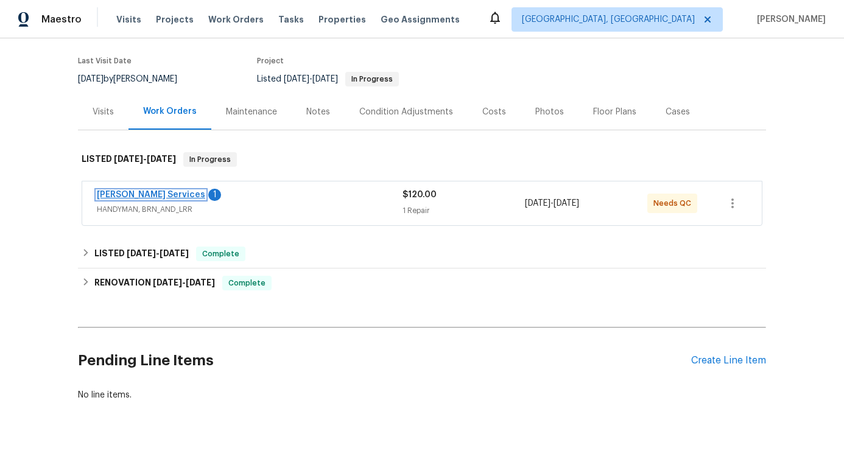
click at [130, 195] on link "Gabler Services" at bounding box center [151, 195] width 108 height 9
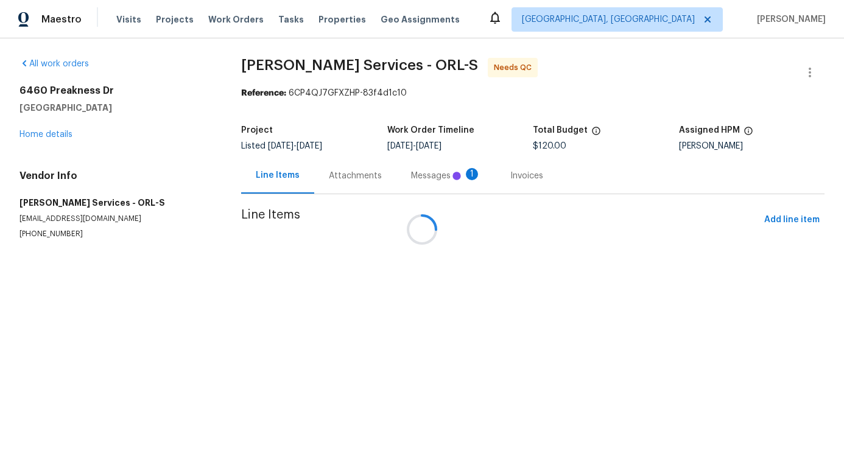
click at [328, 181] on div at bounding box center [422, 229] width 844 height 459
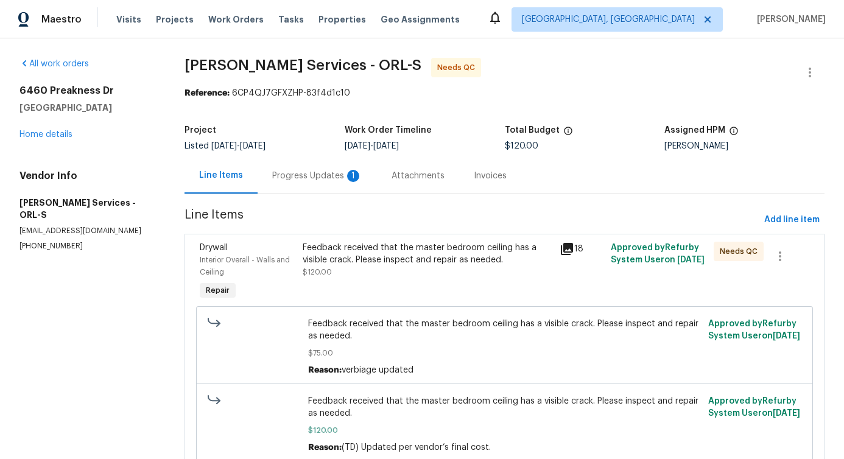
click at [328, 181] on div "Progress Updates 1" at bounding box center [317, 176] width 90 height 12
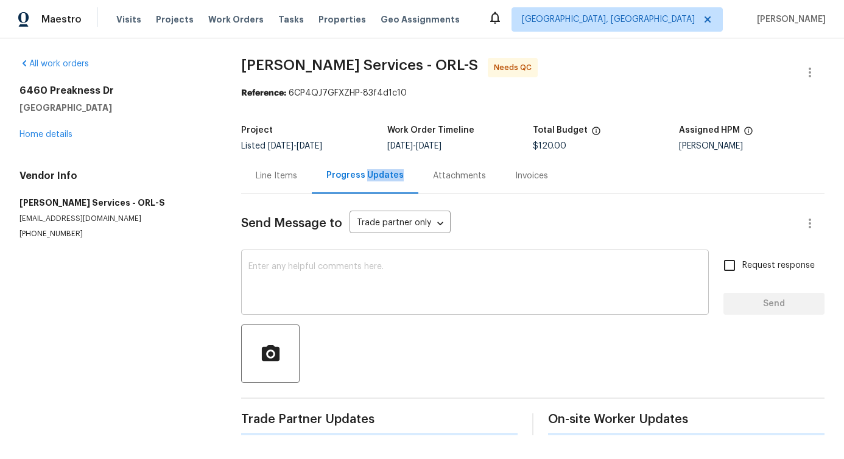
click at [328, 294] on textarea at bounding box center [474, 283] width 453 height 43
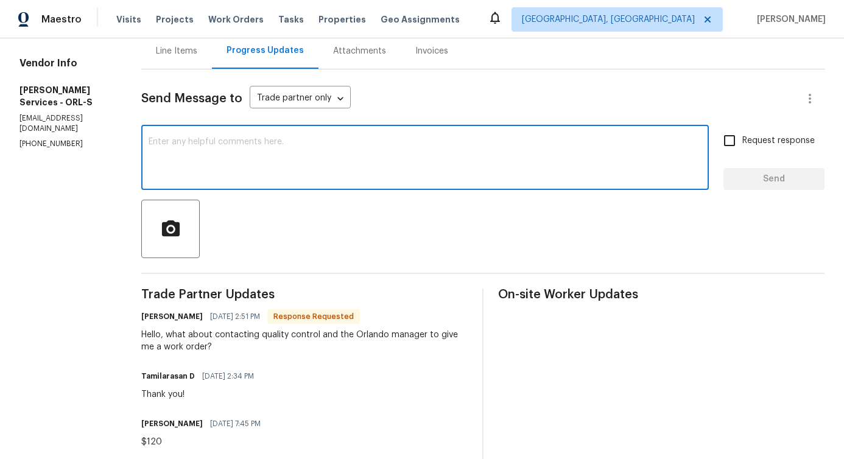
scroll to position [222, 0]
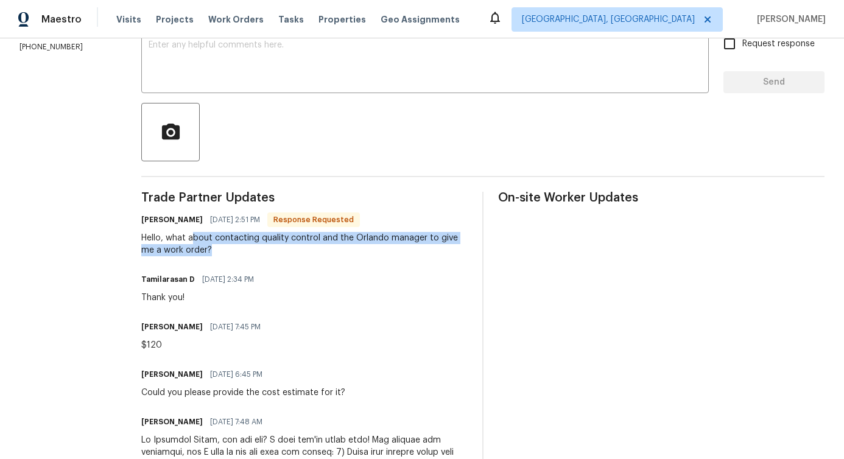
drag, startPoint x: 202, startPoint y: 240, endPoint x: 244, endPoint y: 245, distance: 42.8
click at [244, 245] on div "Hello, what about contacting quality control and the Orlando manager to give me…" at bounding box center [304, 244] width 326 height 24
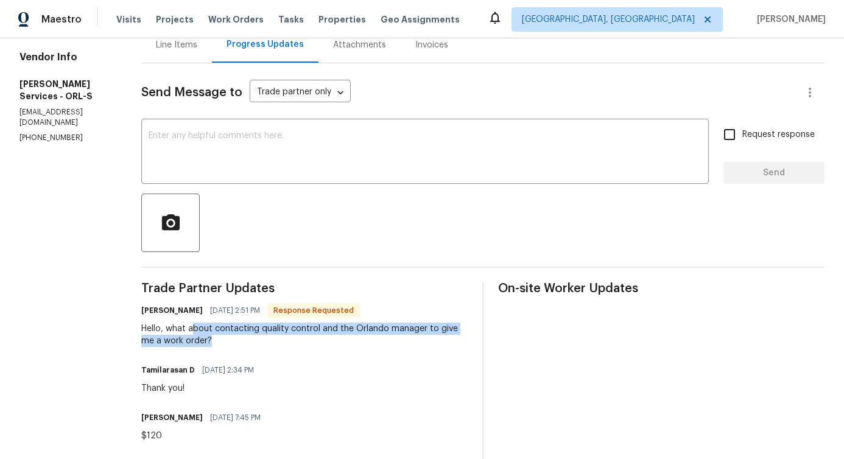
scroll to position [0, 0]
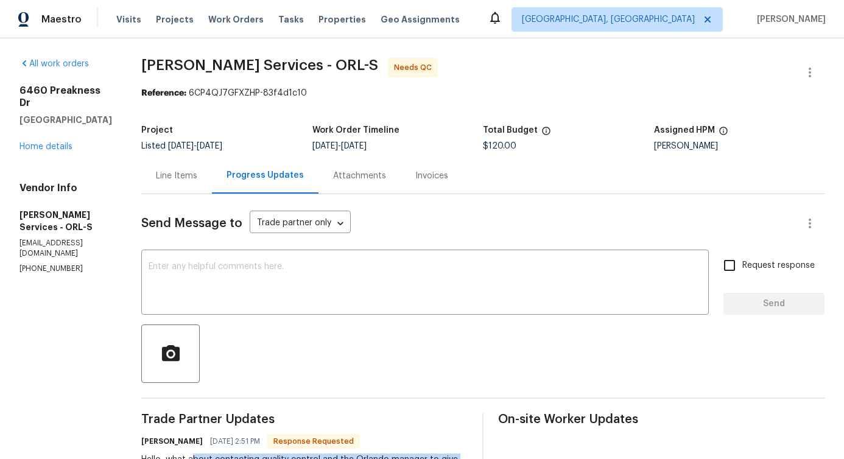
click at [181, 178] on div "Line Items" at bounding box center [176, 176] width 41 height 12
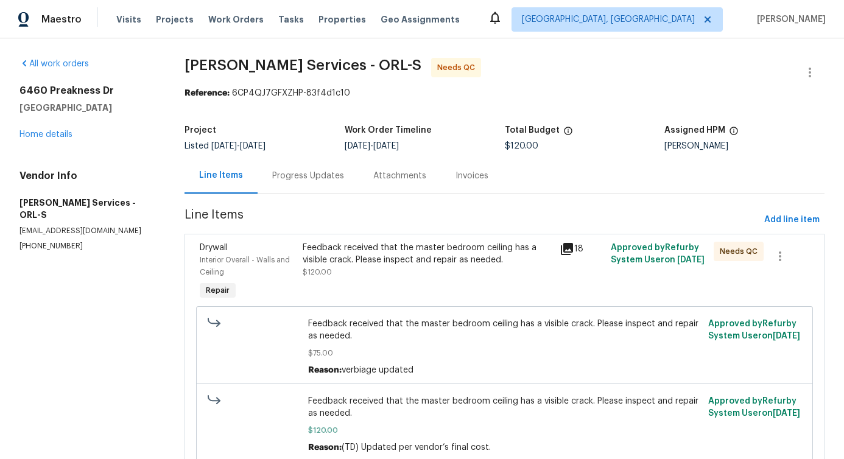
scroll to position [62, 0]
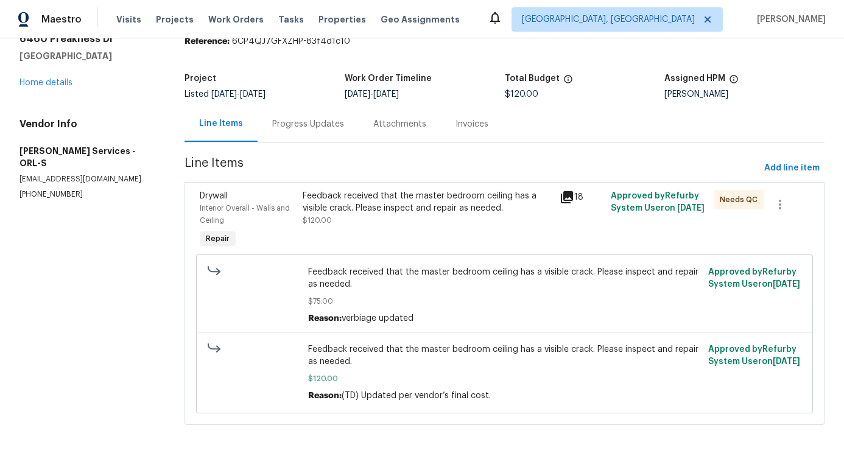
click at [400, 190] on div "Feedback received that the master bedroom ceiling has a visible crack. Please i…" at bounding box center [428, 202] width 250 height 24
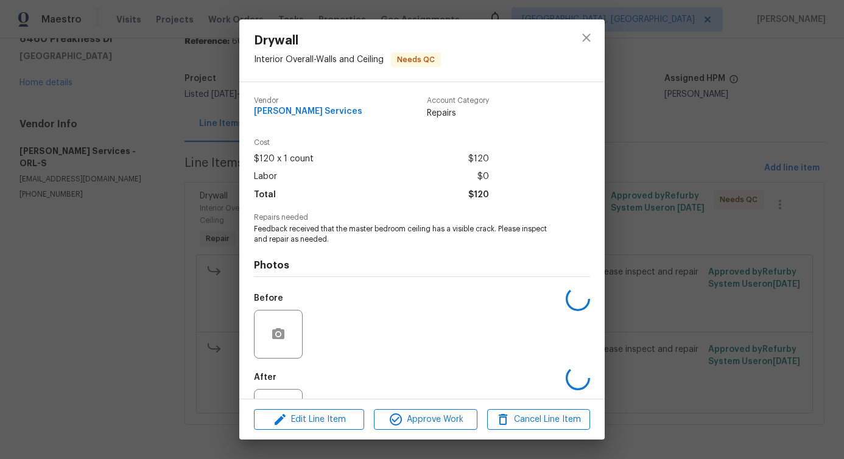
scroll to position [51, 0]
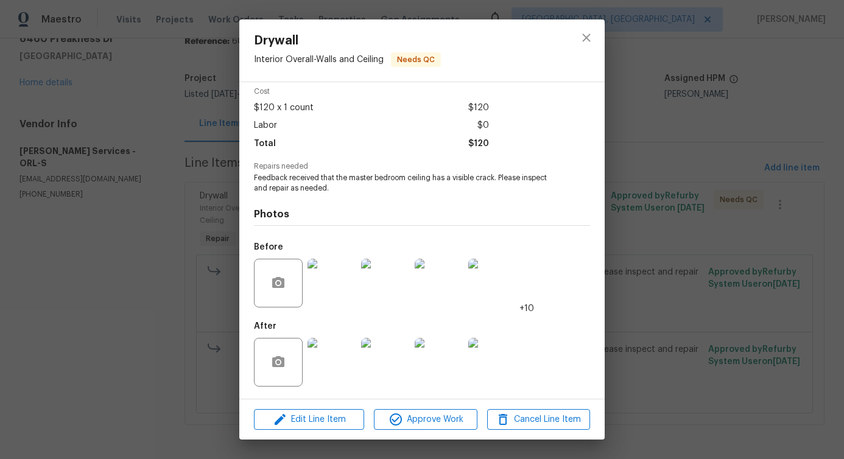
click at [340, 273] on img at bounding box center [331, 283] width 49 height 49
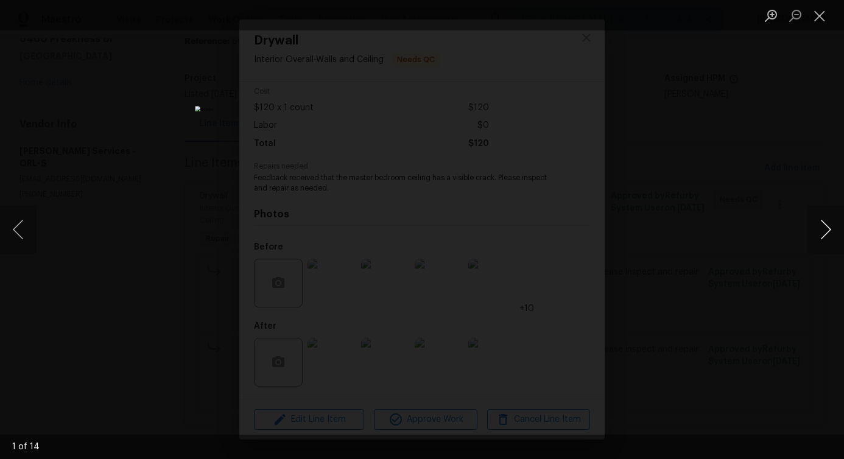
click at [826, 236] on button "Next image" at bounding box center [825, 229] width 37 height 49
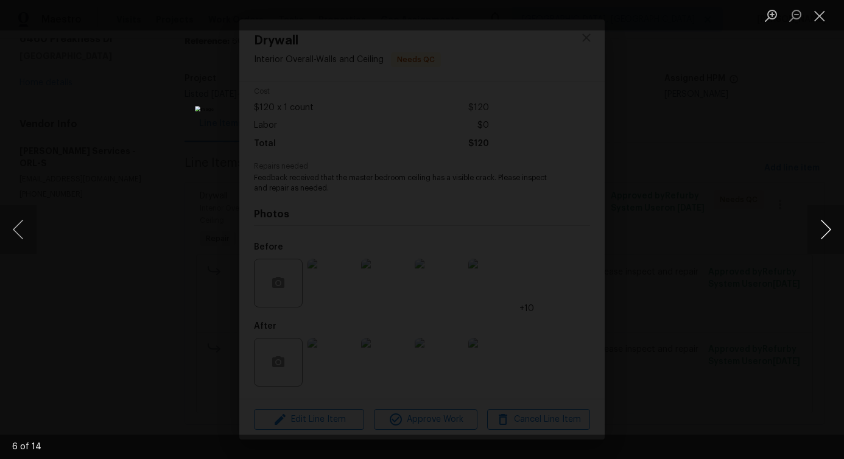
click at [826, 236] on button "Next image" at bounding box center [825, 229] width 37 height 49
click at [820, 15] on button "Close lightbox" at bounding box center [819, 15] width 24 height 21
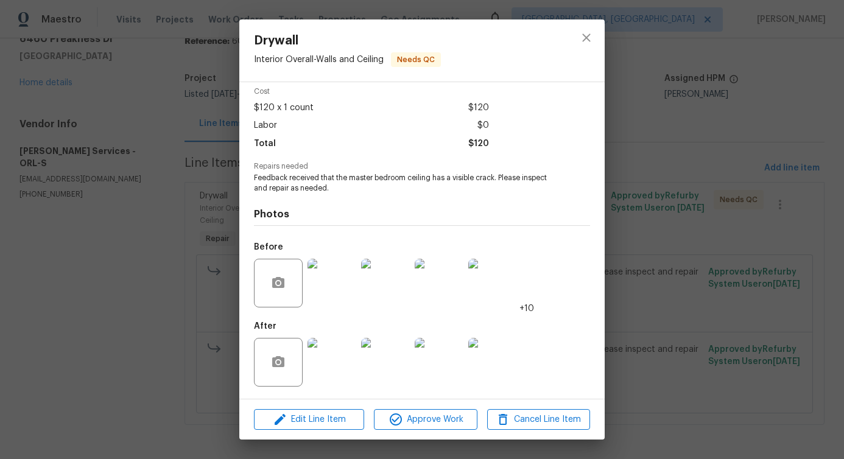
click at [333, 355] on img at bounding box center [331, 362] width 49 height 49
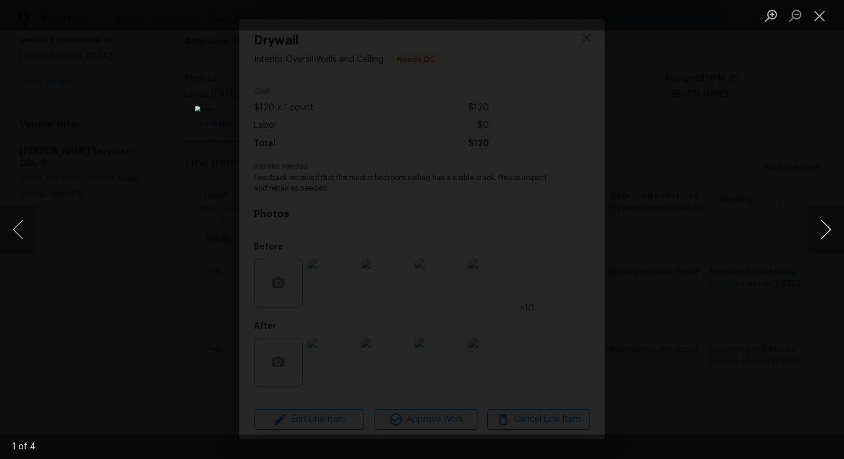
click at [824, 231] on button "Next image" at bounding box center [825, 229] width 37 height 49
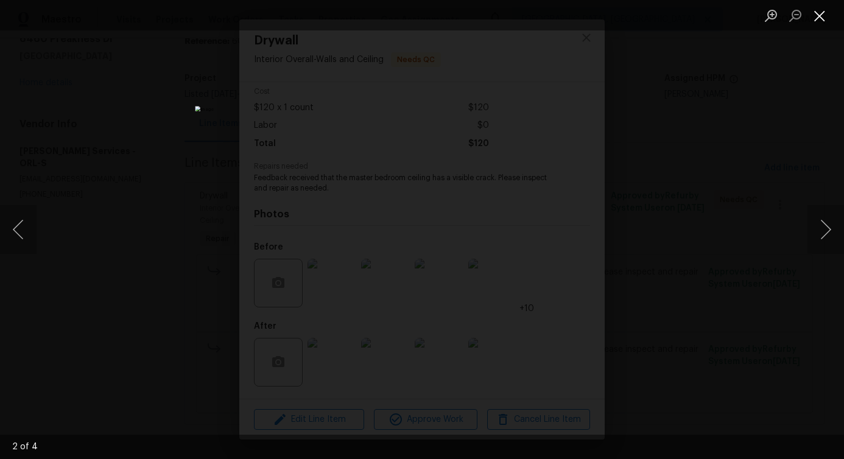
click at [821, 12] on button "Close lightbox" at bounding box center [819, 15] width 24 height 21
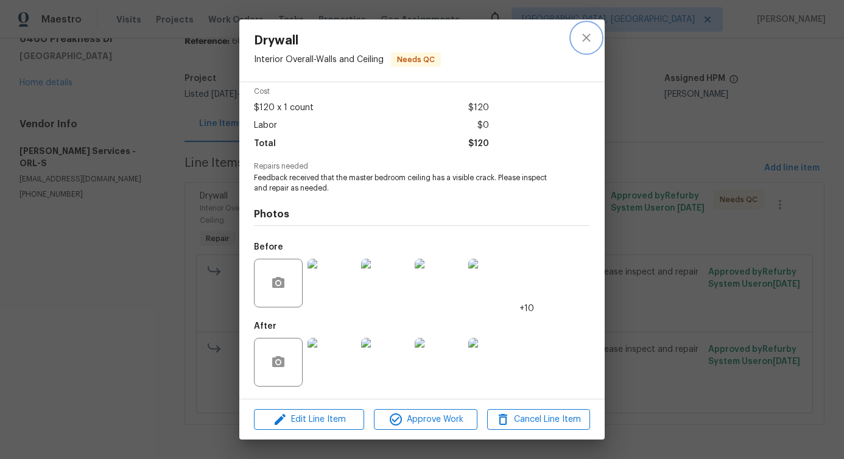
click at [584, 35] on icon "close" at bounding box center [586, 37] width 15 height 15
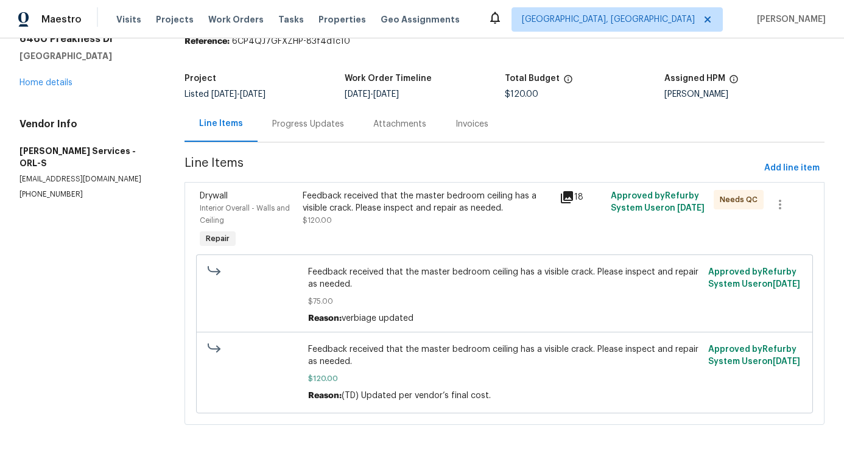
scroll to position [0, 0]
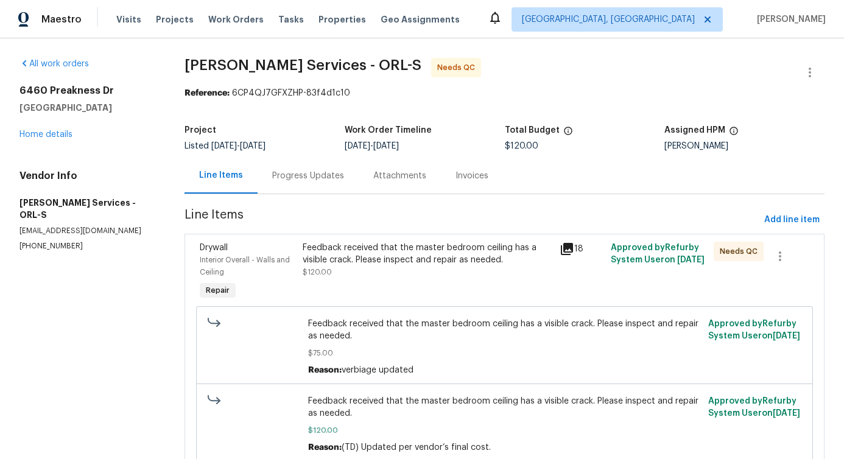
click at [304, 185] on div "Progress Updates" at bounding box center [308, 176] width 101 height 36
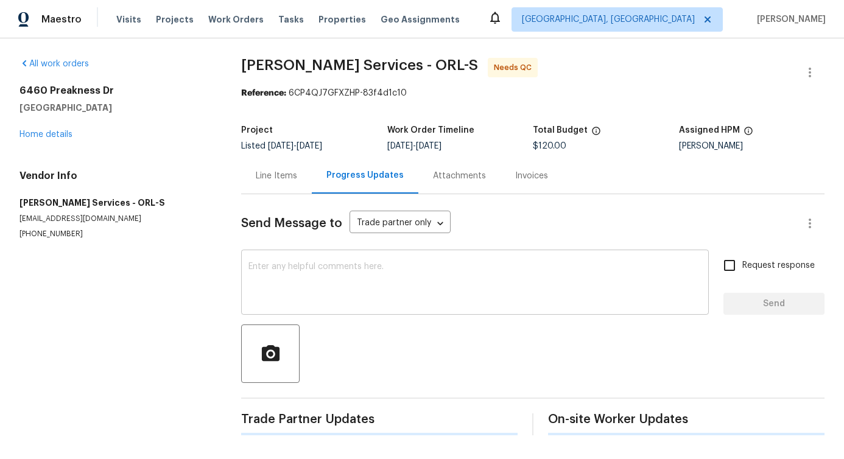
click at [349, 286] on textarea at bounding box center [474, 283] width 453 height 43
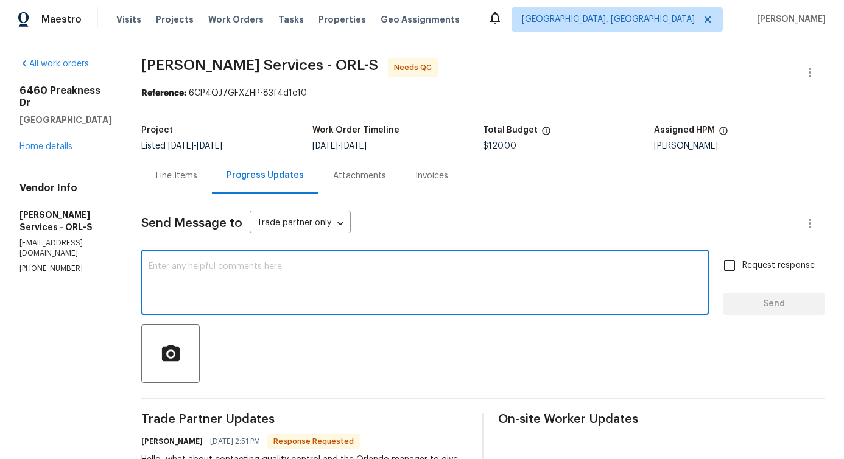
click at [337, 270] on textarea at bounding box center [425, 283] width 553 height 43
click at [191, 181] on div "Line Items" at bounding box center [176, 176] width 41 height 12
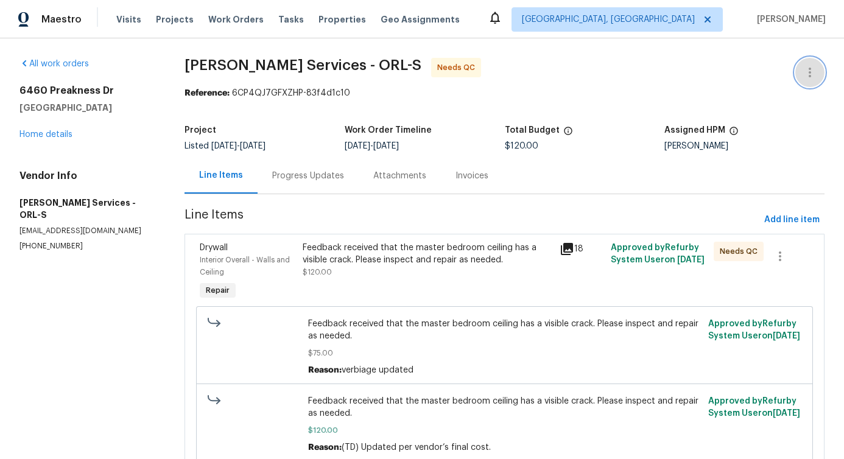
click at [809, 71] on button "button" at bounding box center [809, 72] width 29 height 29
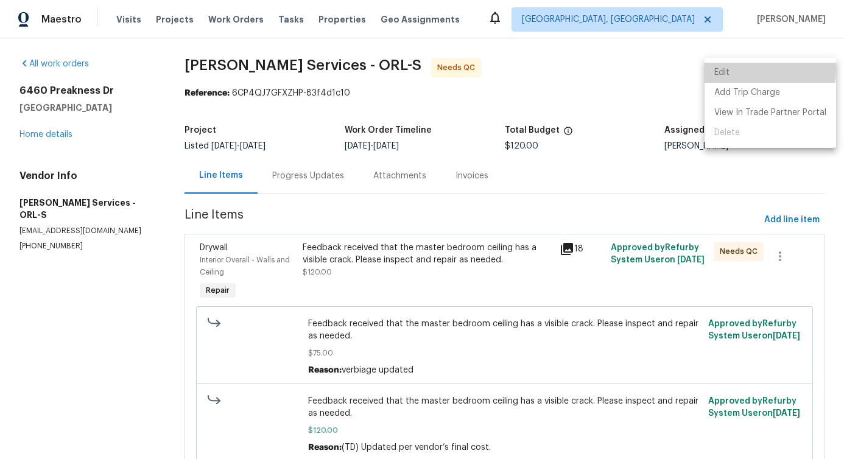
click at [745, 70] on li "Edit" at bounding box center [770, 73] width 132 height 20
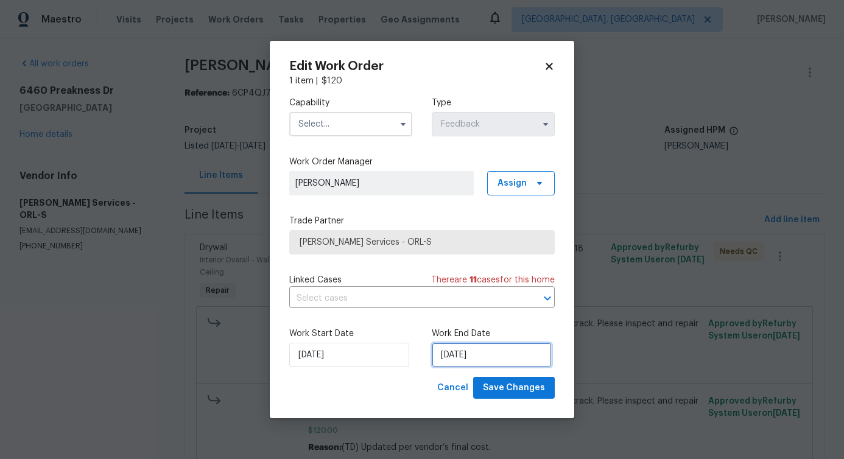
click at [497, 361] on input "8/9/2025" at bounding box center [492, 355] width 120 height 24
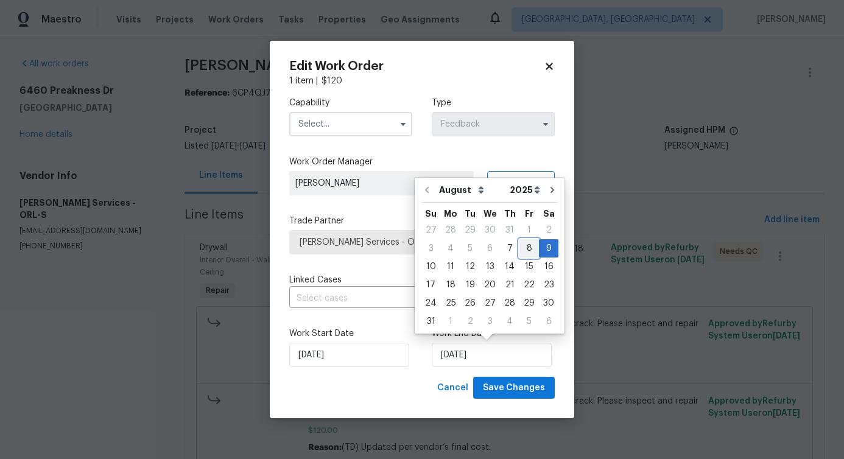
click at [527, 247] on div "8" at bounding box center [528, 248] width 19 height 17
type input "8/8/2025"
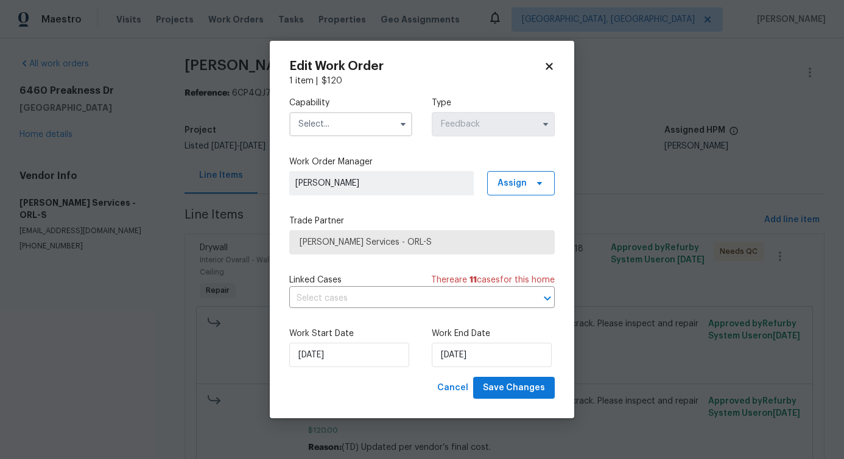
click at [356, 122] on input "text" at bounding box center [350, 124] width 123 height 24
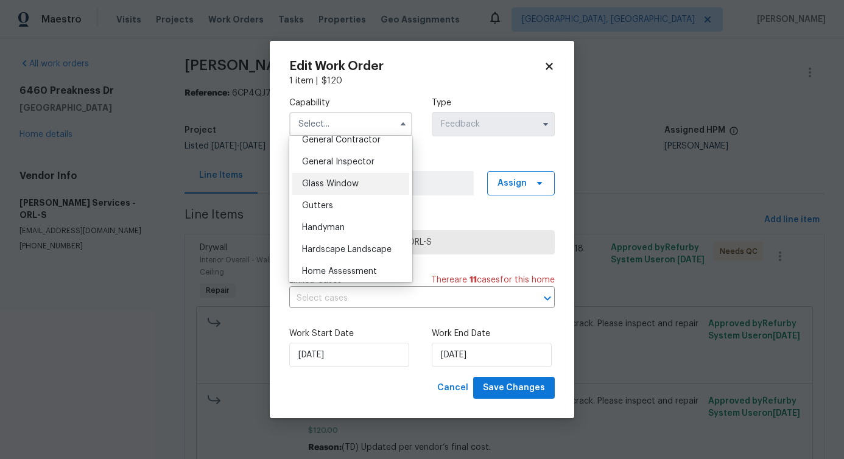
scroll to position [592, 0]
click at [342, 233] on div "Handyman" at bounding box center [350, 227] width 117 height 22
type input "Handyman"
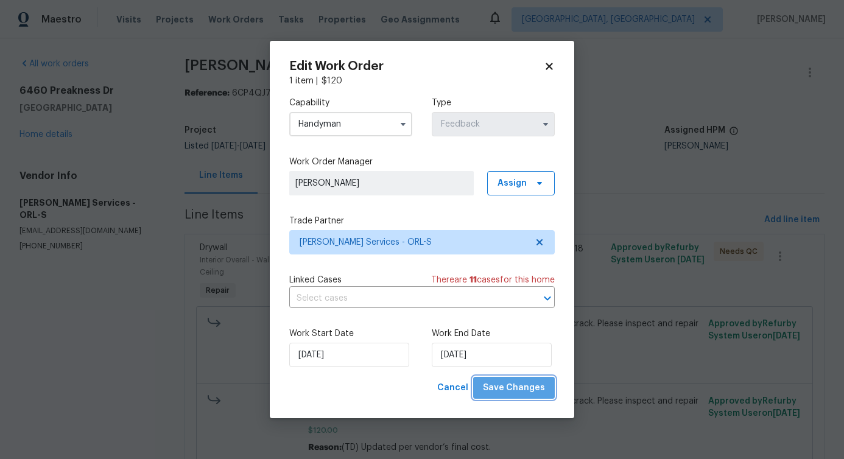
click at [536, 387] on span "Save Changes" at bounding box center [514, 388] width 62 height 15
click at [5, 305] on body "Maestro Visits Projects Work Orders Tasks Properties Geo Assignments Albuquerqu…" at bounding box center [422, 229] width 844 height 459
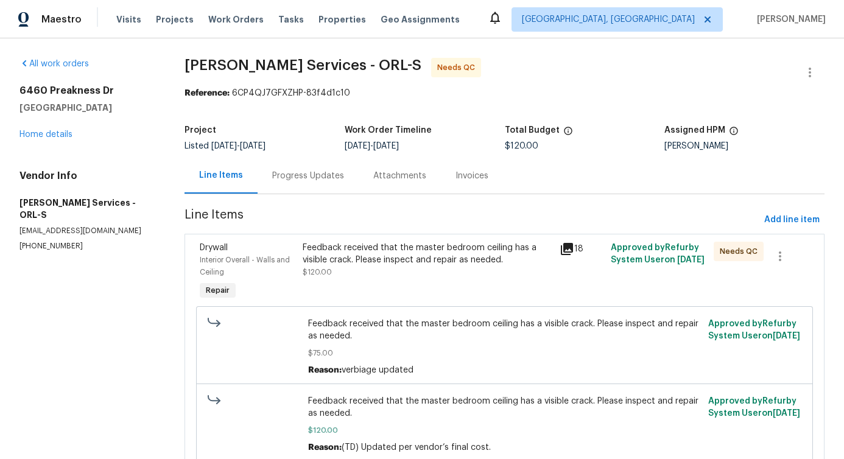
click at [455, 272] on div "Feedback received that the master bedroom ceiling has a visible crack. Please i…" at bounding box center [428, 260] width 250 height 37
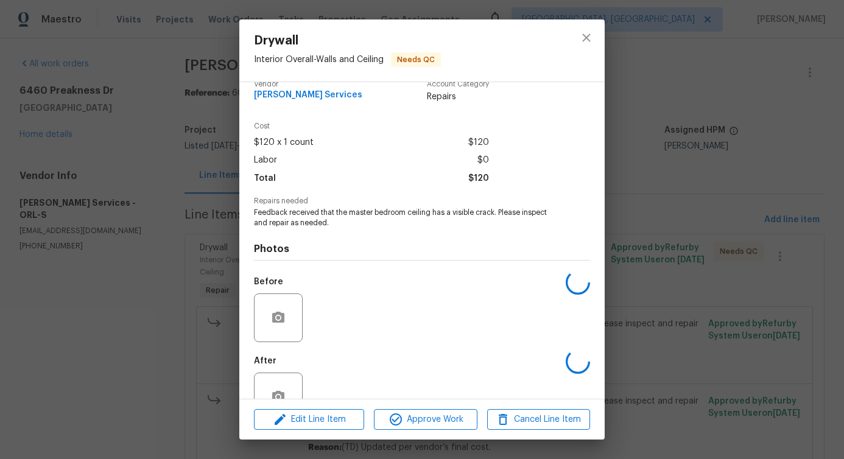
scroll to position [51, 0]
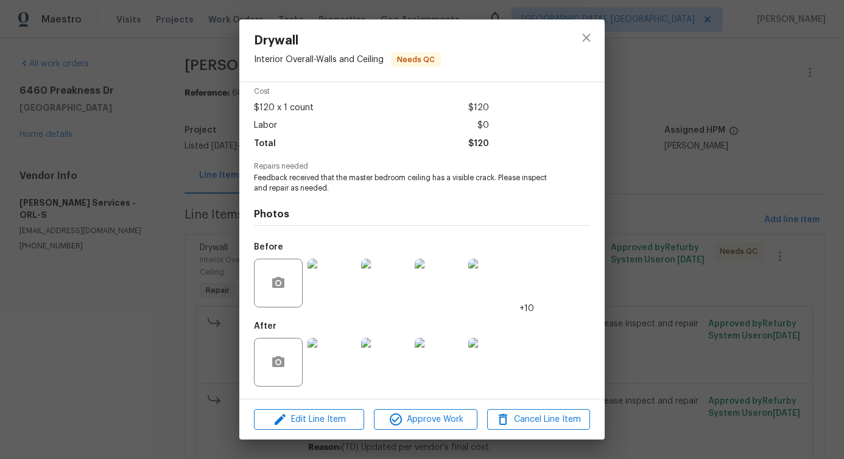
click at [327, 364] on img at bounding box center [331, 362] width 49 height 49
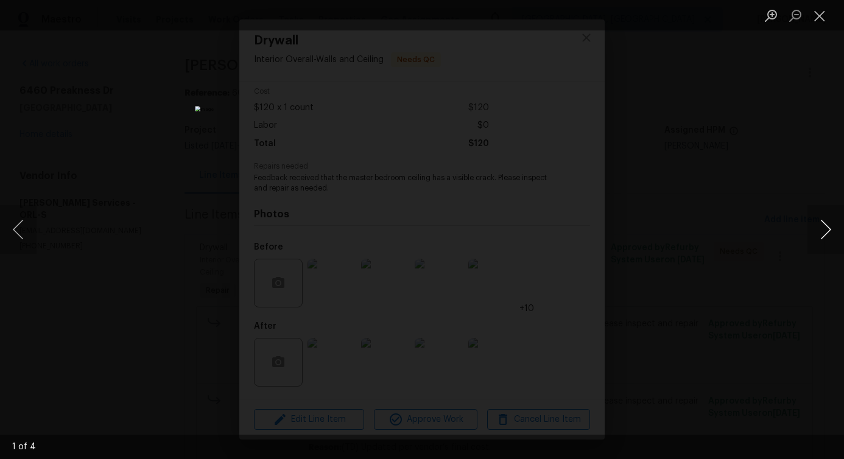
click at [823, 233] on button "Next image" at bounding box center [825, 229] width 37 height 49
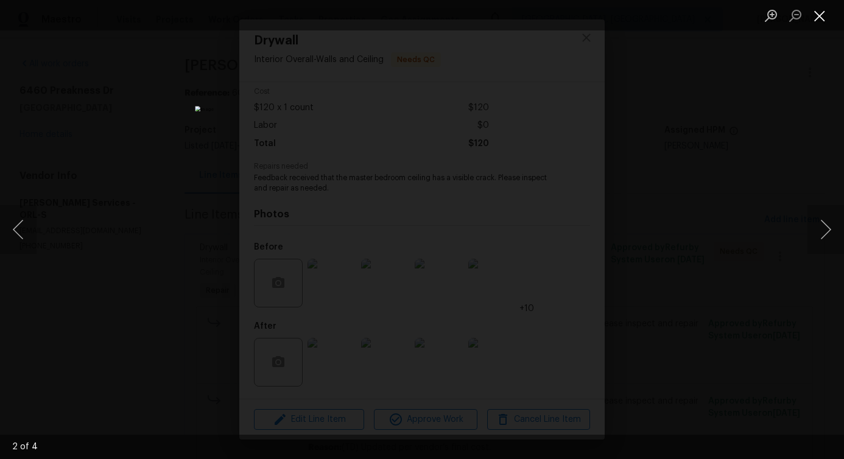
click at [817, 18] on button "Close lightbox" at bounding box center [819, 15] width 24 height 21
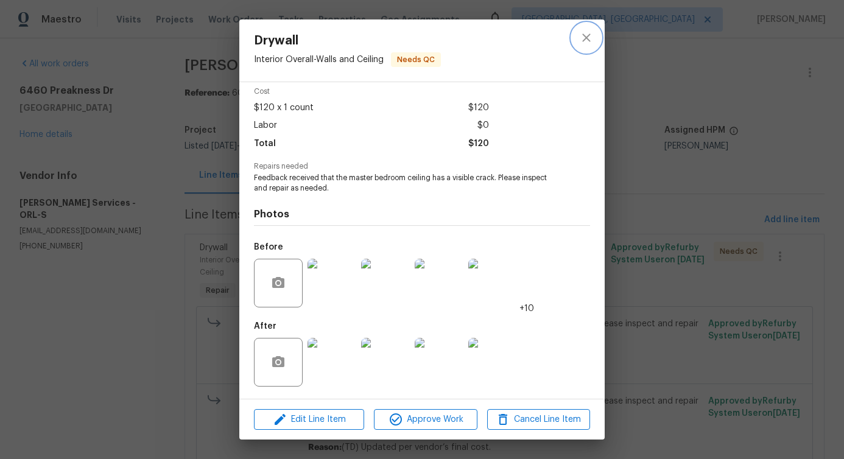
click at [587, 43] on icon "close" at bounding box center [586, 37] width 15 height 15
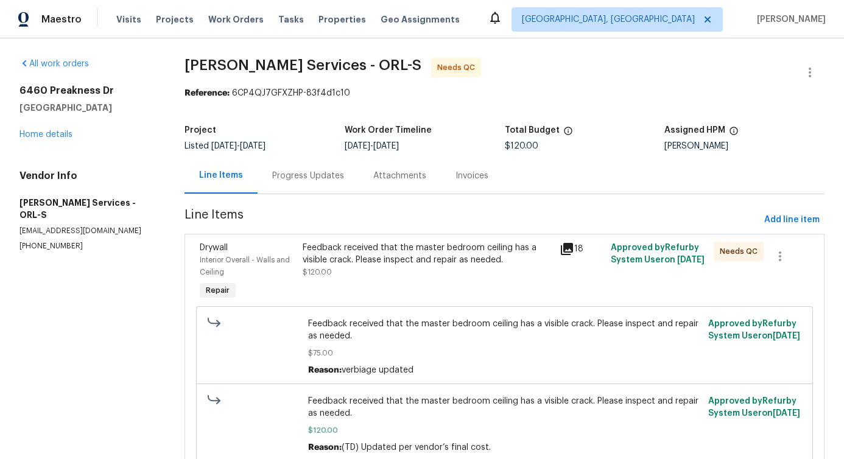
click at [472, 264] on div "Feedback received that the master bedroom ceiling has a visible crack. Please i…" at bounding box center [428, 254] width 250 height 24
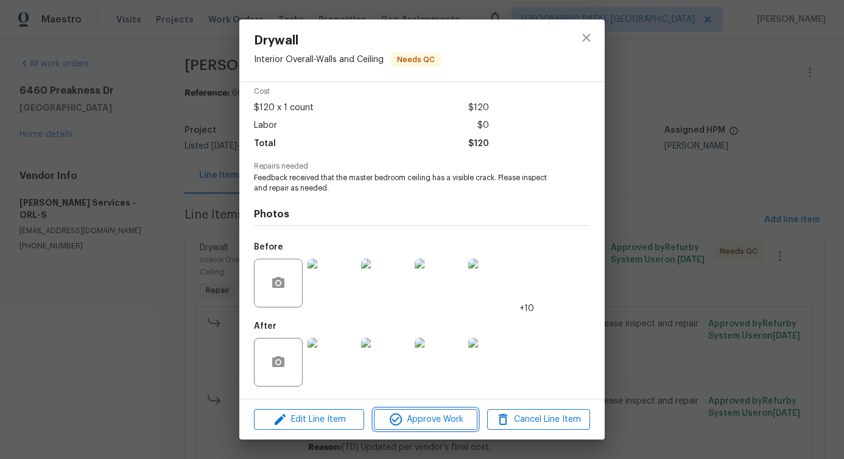
click at [410, 418] on span "Approve Work" at bounding box center [425, 419] width 96 height 15
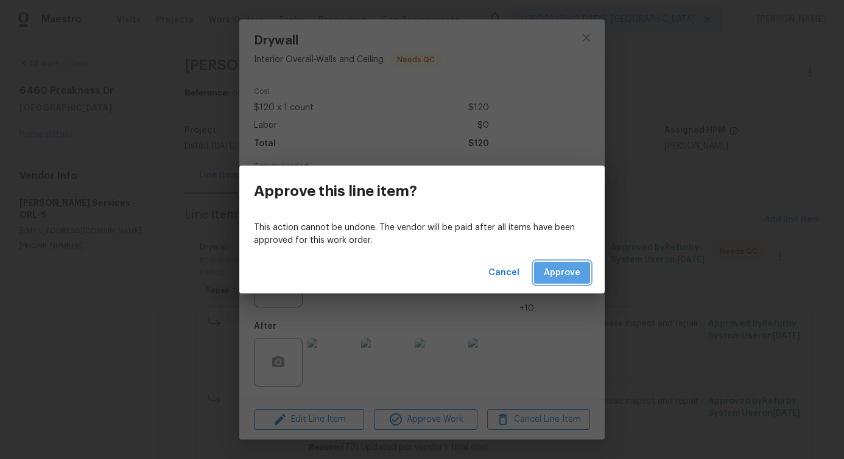
click at [575, 273] on span "Approve" at bounding box center [562, 272] width 37 height 15
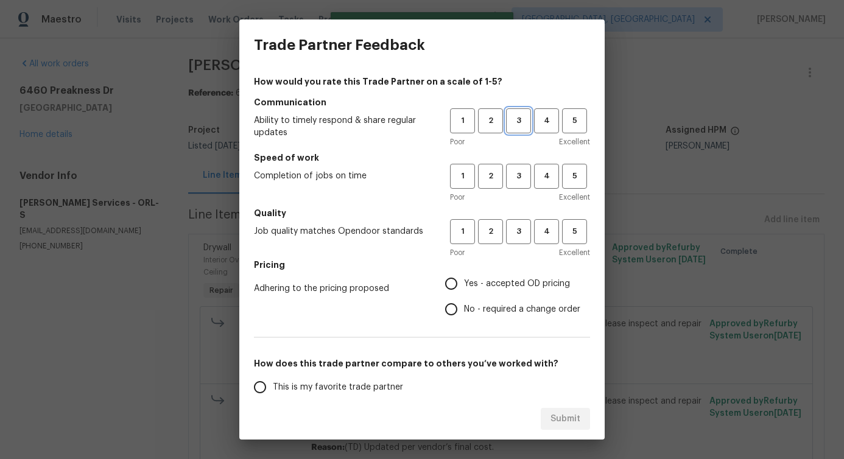
click at [507, 117] on span "3" at bounding box center [518, 121] width 23 height 14
click at [511, 174] on span "3" at bounding box center [518, 176] width 23 height 14
click at [507, 230] on span "3" at bounding box center [518, 232] width 23 height 14
click at [482, 312] on span "No - required a change order" at bounding box center [522, 309] width 116 height 13
click at [464, 312] on input "No - required a change order" at bounding box center [451, 310] width 26 height 26
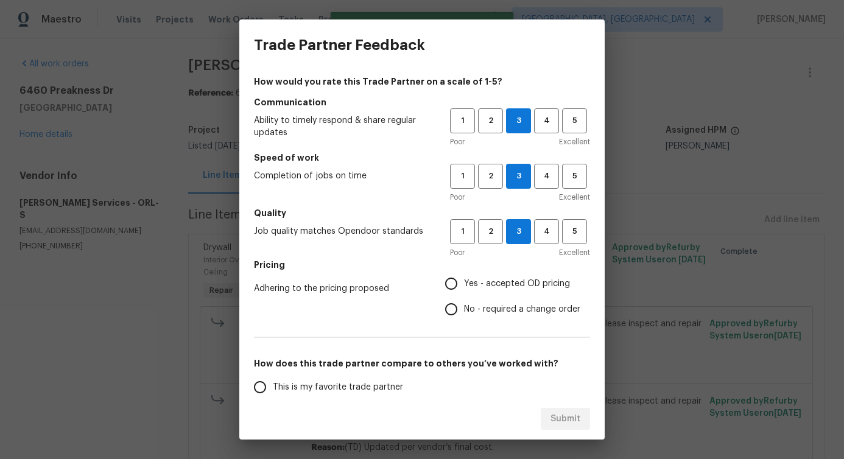
radio input "true"
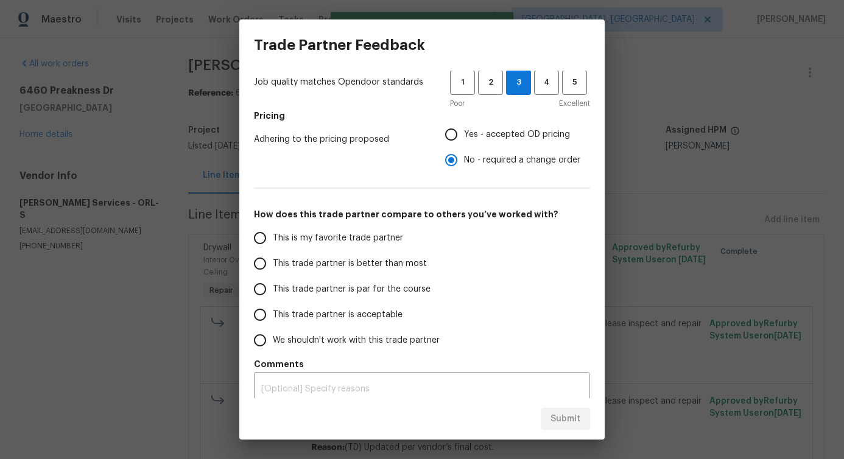
scroll to position [159, 0]
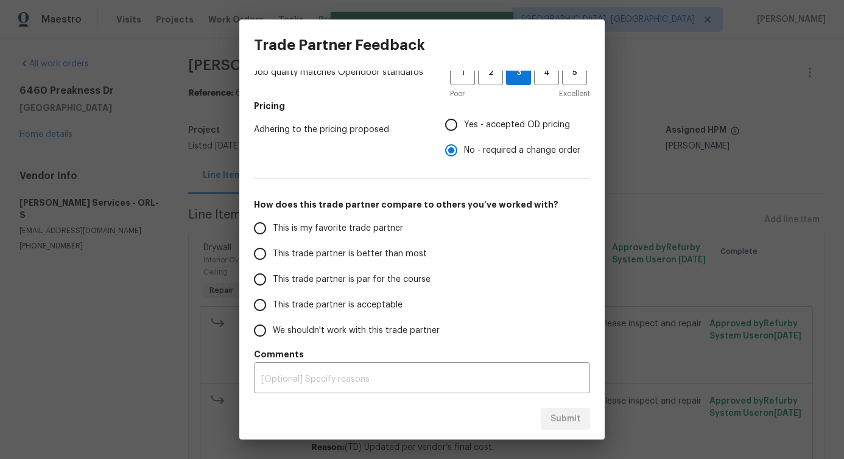
click at [387, 241] on label "This trade partner is better than most" at bounding box center [343, 254] width 192 height 26
click at [273, 241] on input "This trade partner is better than most" at bounding box center [260, 254] width 26 height 26
click at [578, 427] on button "Submit" at bounding box center [565, 419] width 49 height 23
radio input "true"
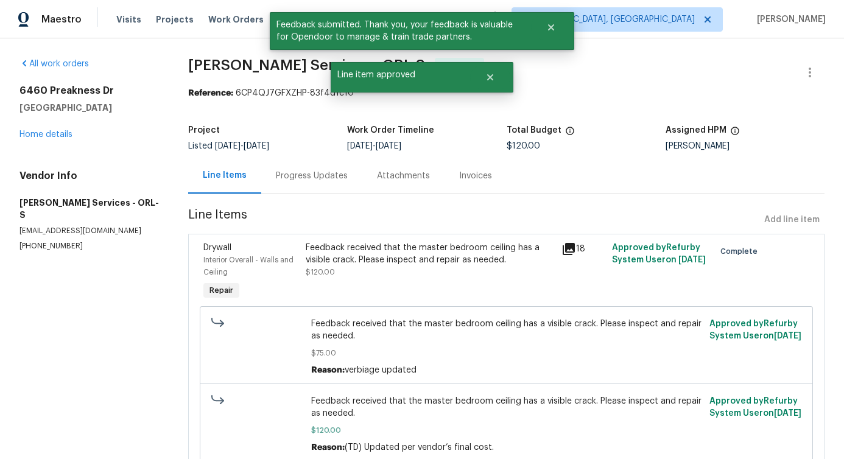
click at [302, 173] on div "Progress Updates" at bounding box center [312, 176] width 72 height 12
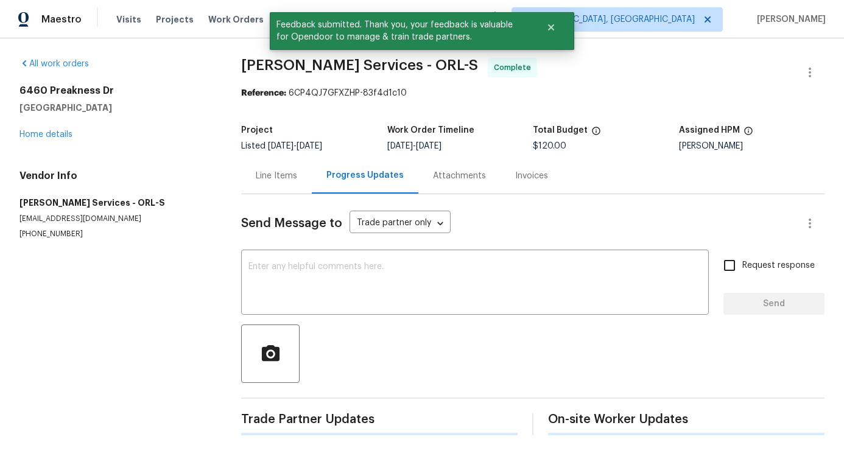
click at [340, 335] on div at bounding box center [532, 354] width 583 height 58
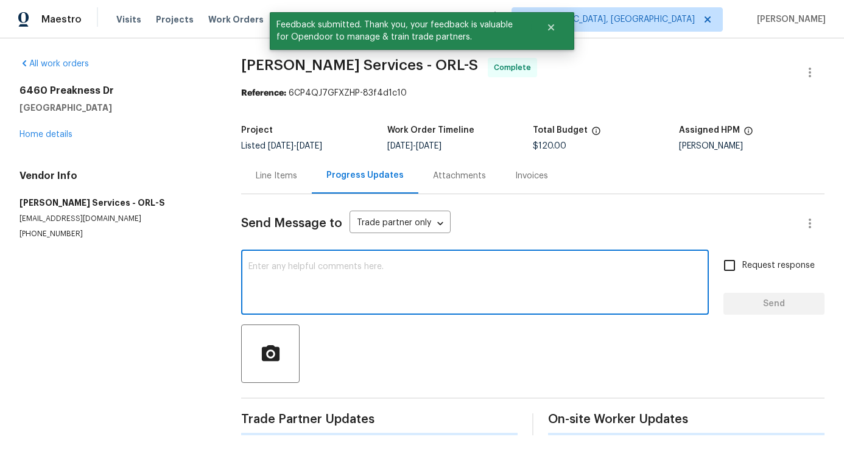
click at [347, 281] on textarea at bounding box center [474, 283] width 453 height 43
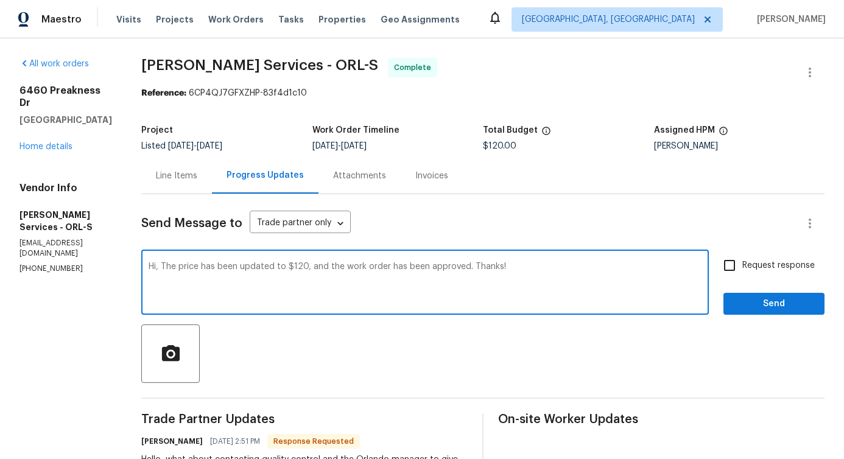
type textarea "Hi, The price has been updated to $120, and the work order has been approved. T…"
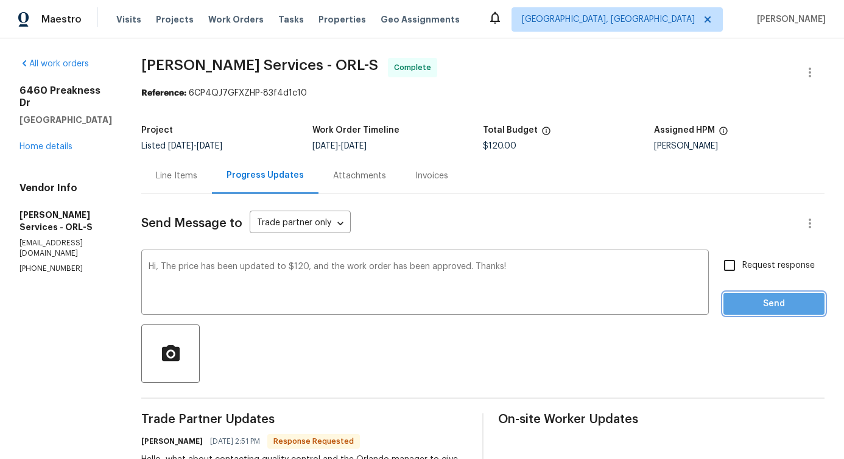
click at [753, 312] on button "Send" at bounding box center [773, 304] width 101 height 23
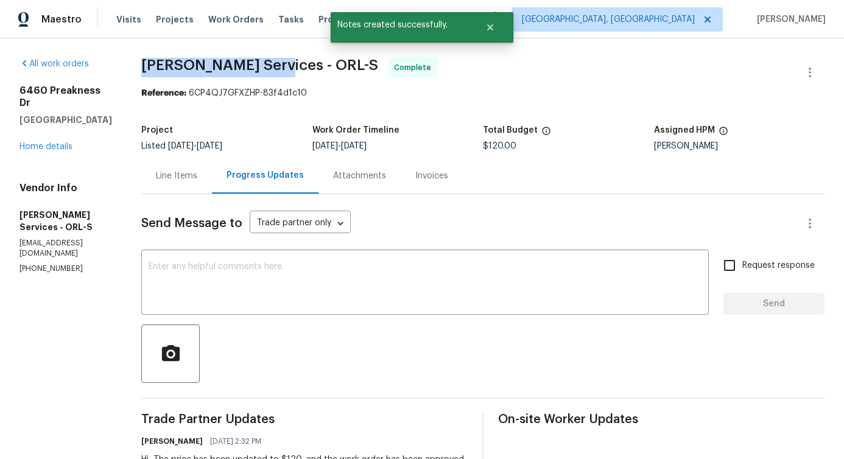
drag, startPoint x: 140, startPoint y: 63, endPoint x: 276, endPoint y: 69, distance: 135.9
copy span "Gabler Services -"
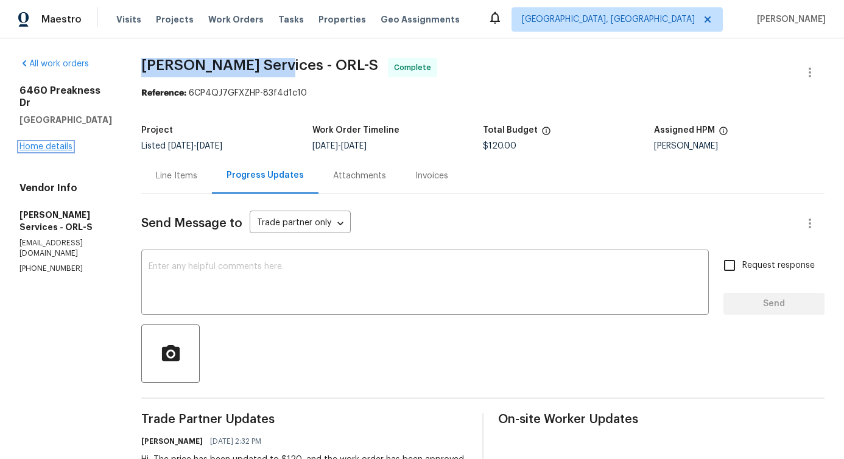
click at [58, 142] on link "Home details" at bounding box center [45, 146] width 53 height 9
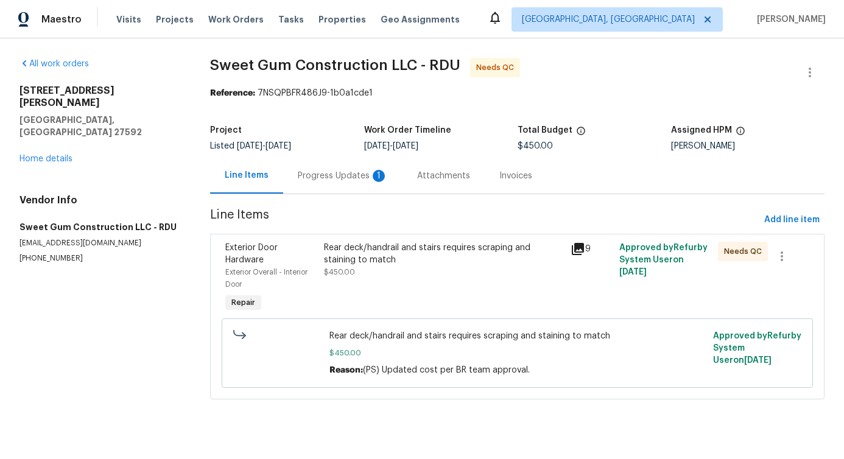
click at [355, 177] on div "Progress Updates 1" at bounding box center [343, 176] width 90 height 12
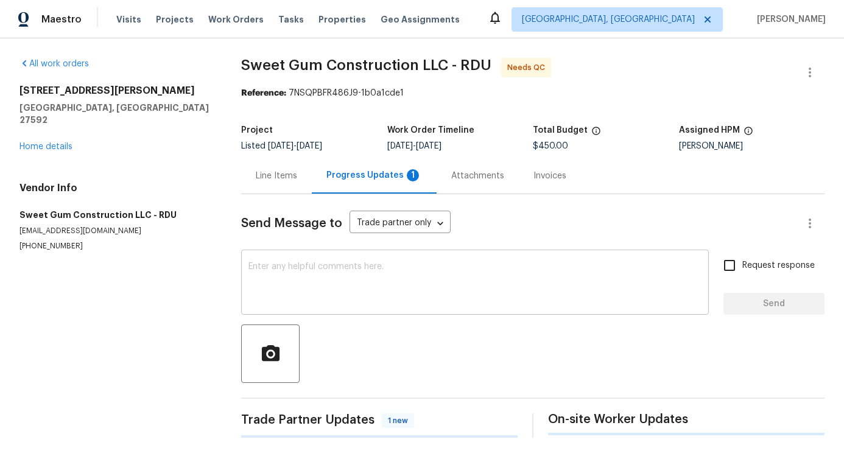
click at [351, 276] on textarea at bounding box center [474, 283] width 453 height 43
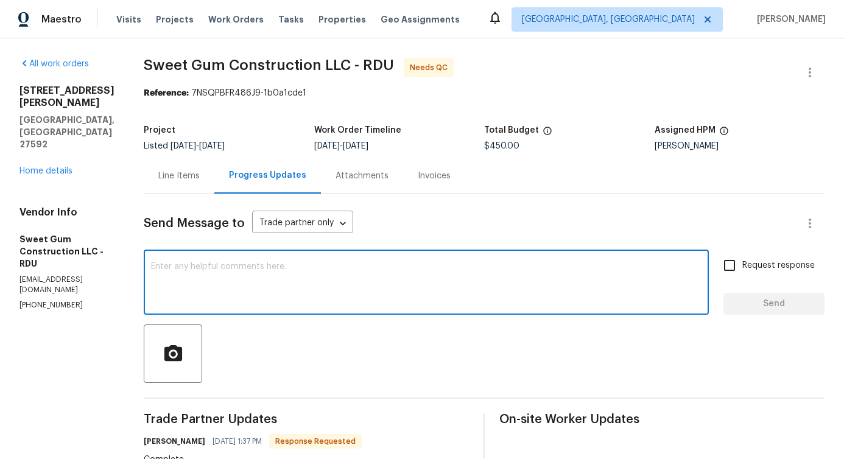
click at [200, 170] on div "Line Items" at bounding box center [178, 176] width 41 height 12
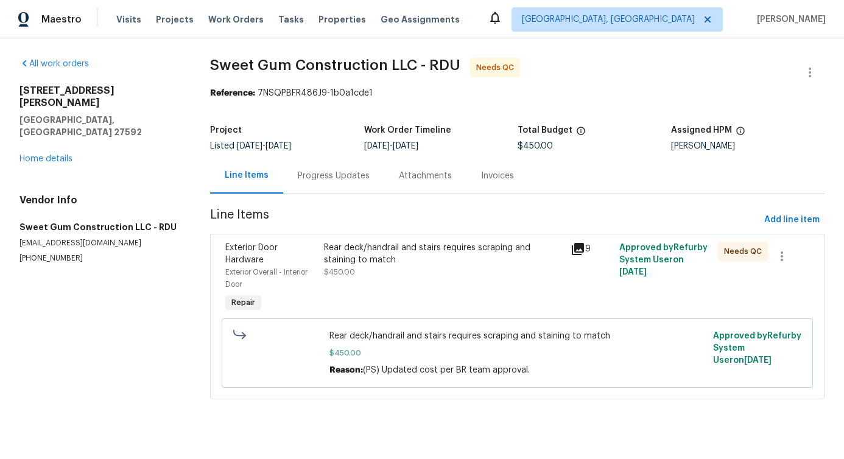
click at [320, 167] on div "Progress Updates" at bounding box center [333, 176] width 101 height 36
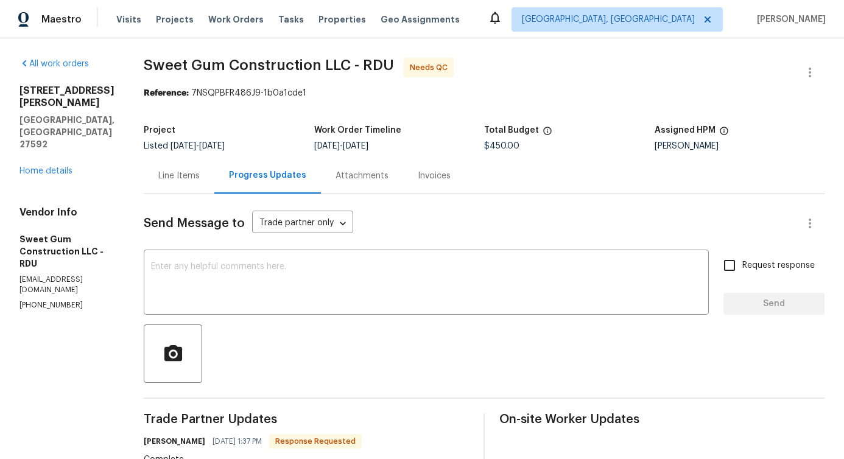
click at [195, 180] on div "Line Items" at bounding box center [178, 176] width 41 height 12
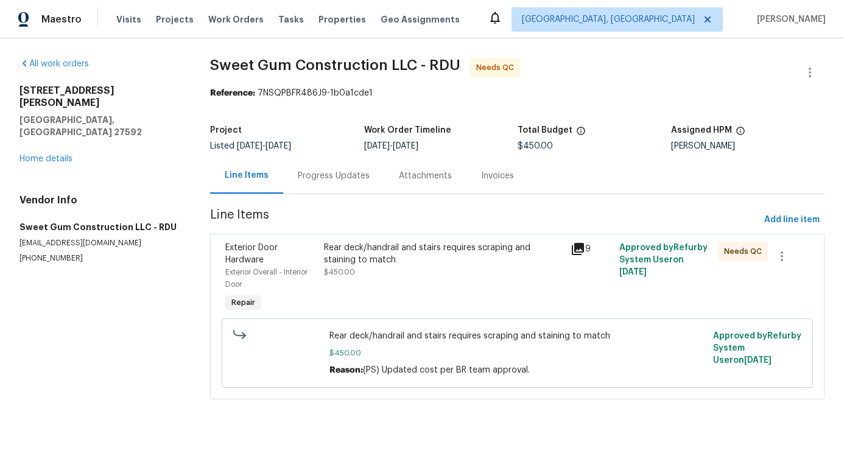
click at [422, 291] on div "Rear deck/handrail and stairs requires scraping and staining to match $450.00" at bounding box center [443, 278] width 246 height 80
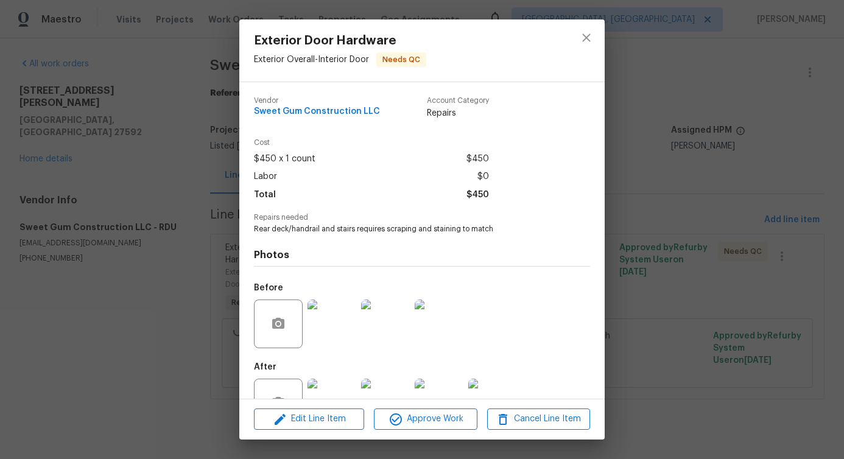
scroll to position [41, 0]
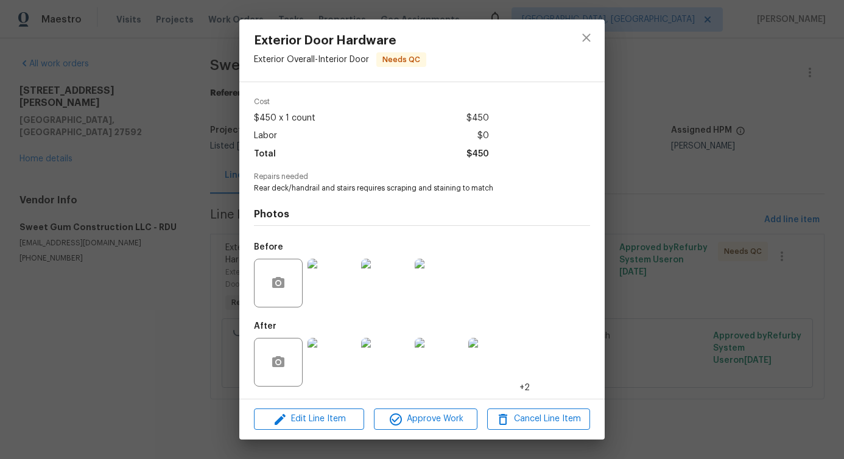
click at [342, 291] on img at bounding box center [331, 283] width 49 height 49
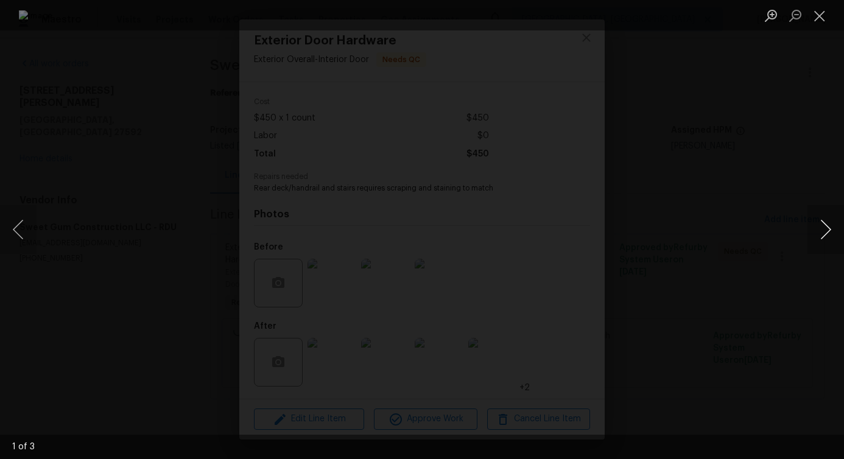
click at [830, 233] on button "Next image" at bounding box center [825, 229] width 37 height 49
click at [811, 19] on button "Close lightbox" at bounding box center [819, 15] width 24 height 21
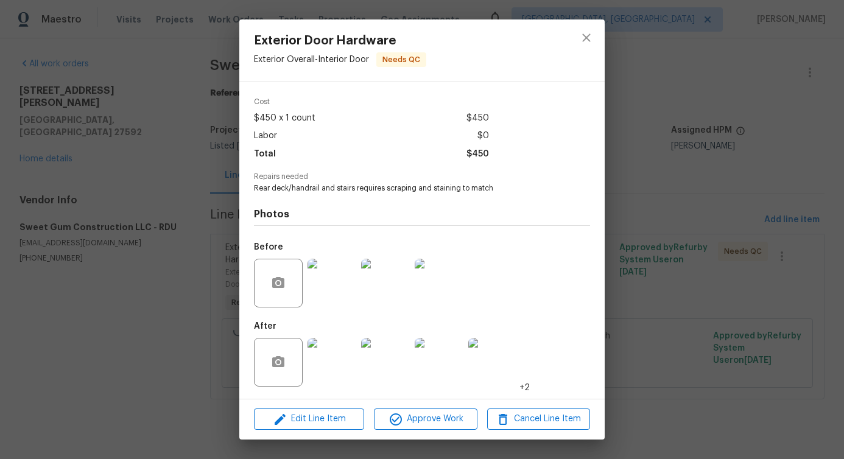
click at [348, 357] on img at bounding box center [331, 362] width 49 height 49
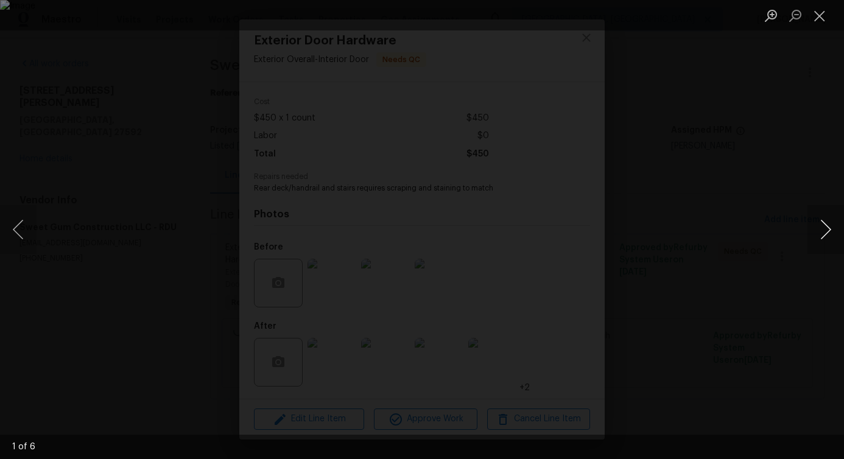
click at [825, 231] on button "Next image" at bounding box center [825, 229] width 37 height 49
click at [816, 19] on button "Close lightbox" at bounding box center [819, 15] width 24 height 21
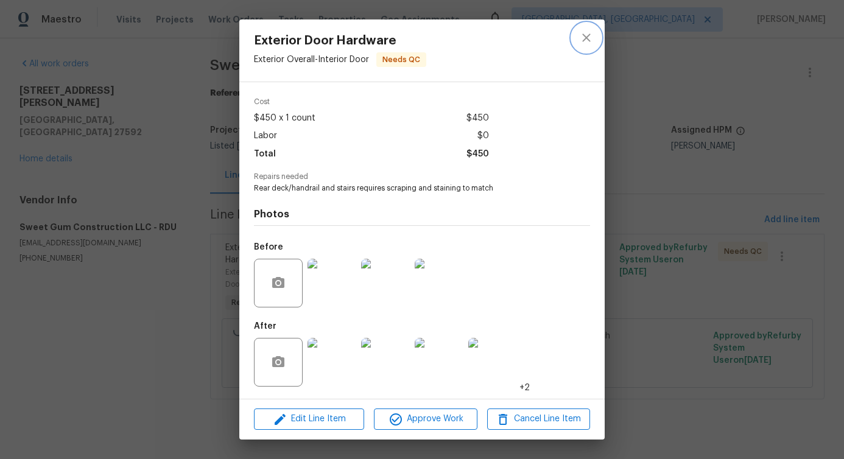
click at [593, 38] on icon "close" at bounding box center [586, 37] width 15 height 15
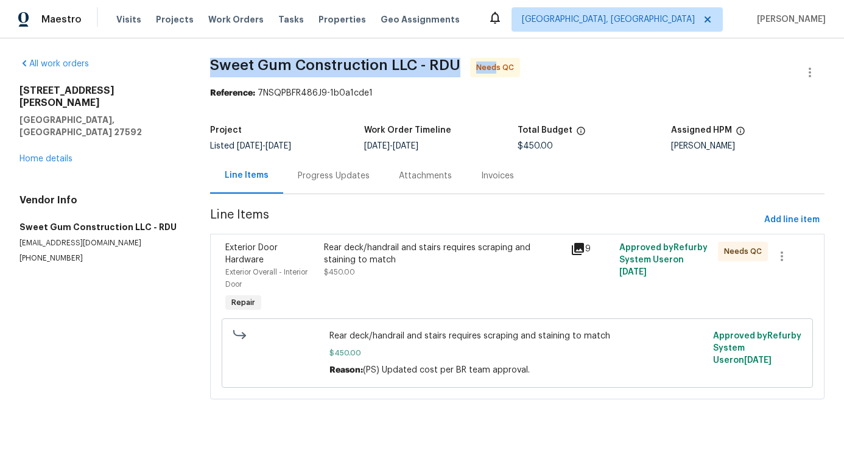
drag, startPoint x: 203, startPoint y: 66, endPoint x: 487, endPoint y: 70, distance: 283.8
click at [487, 70] on div "All work orders 8352 Cannon Grove Dr Willow Spring, NC 27592 Home details Vendo…" at bounding box center [422, 235] width 844 height 395
click at [312, 74] on span "Sweet Gum Construction LLC - RDU Needs QC" at bounding box center [502, 72] width 585 height 29
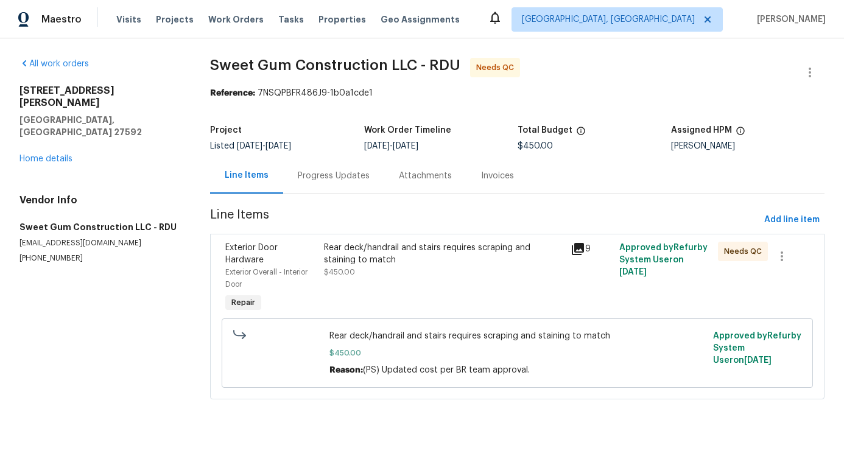
click at [312, 74] on span "Sweet Gum Construction LLC - RDU Needs QC" at bounding box center [502, 72] width 585 height 29
click at [51, 128] on div "8352 Cannon Grove Dr Willow Spring, NC 27592 Home details" at bounding box center [99, 125] width 161 height 80
click at [51, 155] on link "Home details" at bounding box center [45, 159] width 53 height 9
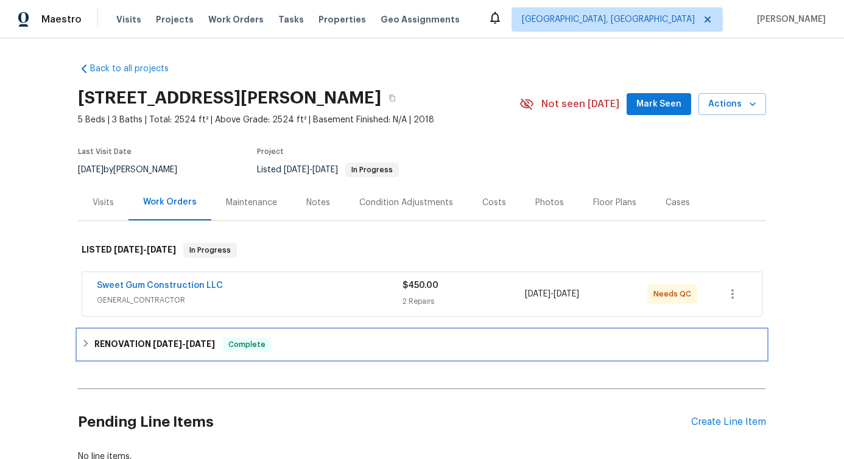
click at [188, 339] on h6 "RENOVATION 6/30/25 - 7/8/25" at bounding box center [154, 344] width 121 height 15
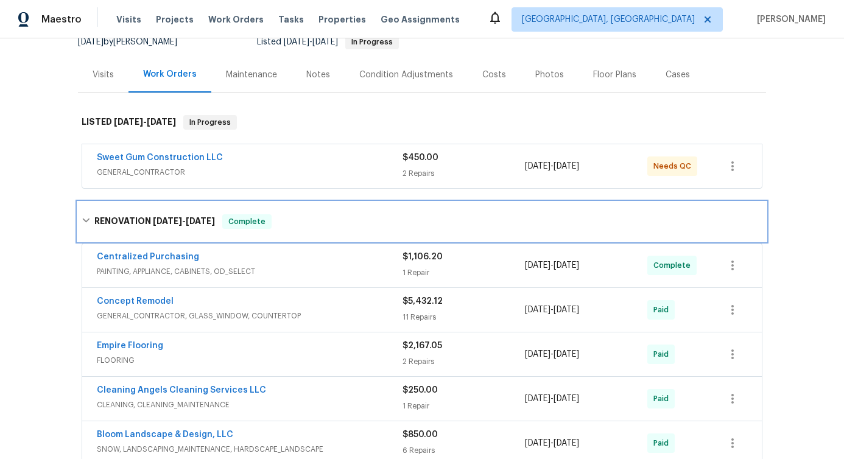
scroll to position [127, 0]
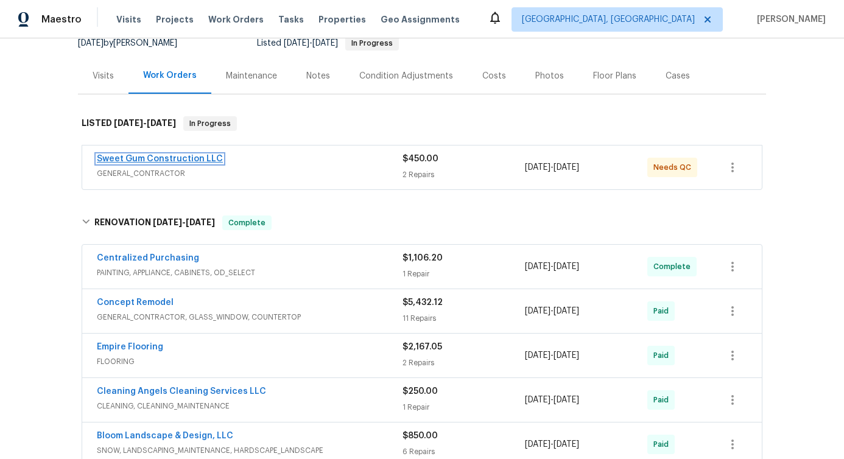
click at [142, 158] on link "Sweet Gum Construction LLC" at bounding box center [160, 159] width 126 height 9
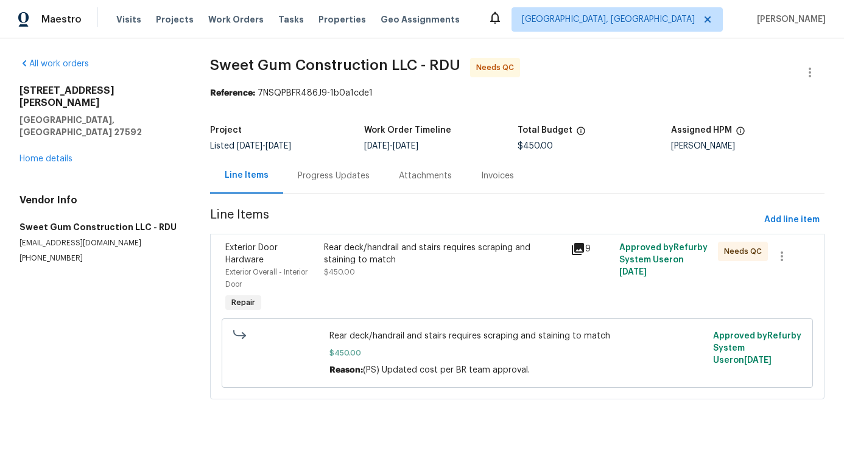
click at [401, 263] on div "Rear deck/handrail and stairs requires scraping and staining to match" at bounding box center [443, 254] width 239 height 24
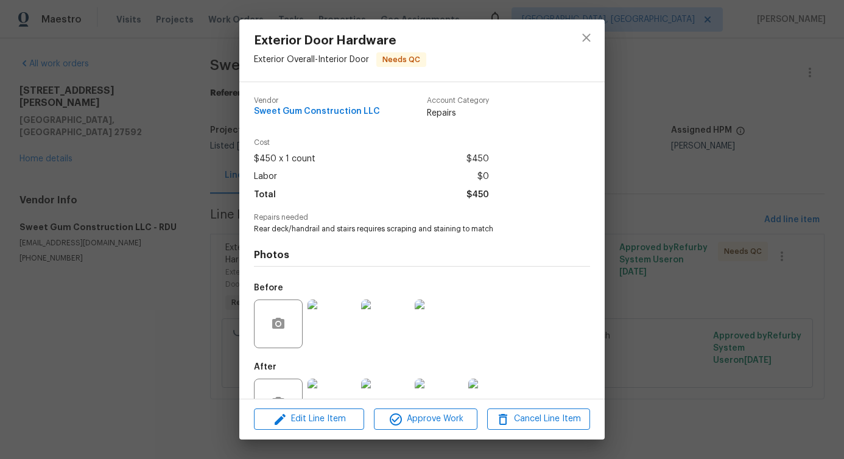
scroll to position [41, 0]
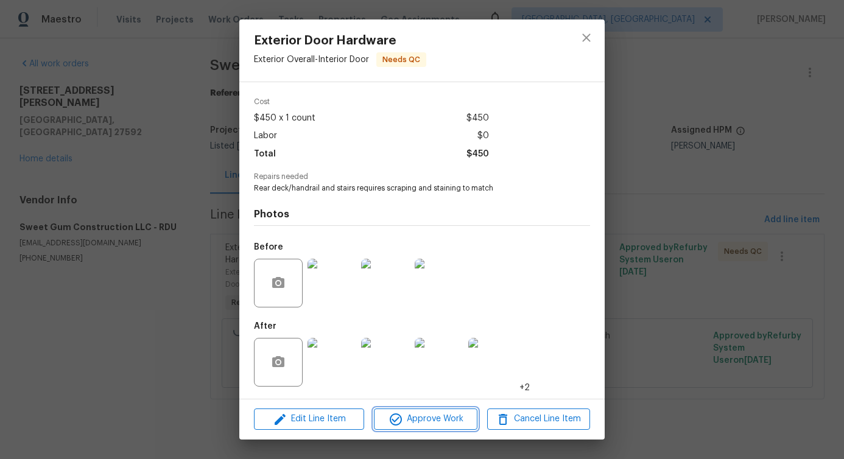
click at [452, 418] on span "Approve Work" at bounding box center [425, 419] width 96 height 15
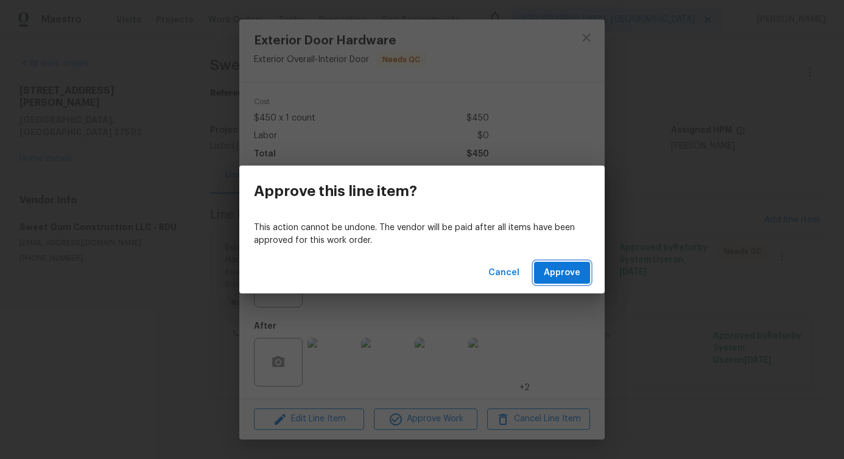
click at [567, 279] on span "Approve" at bounding box center [562, 272] width 37 height 15
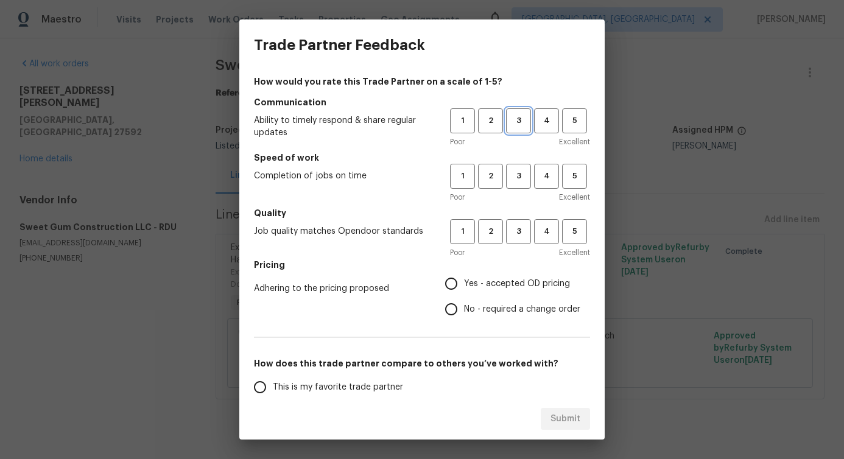
click at [507, 125] on span "3" at bounding box center [518, 121] width 23 height 14
click at [515, 185] on button "3" at bounding box center [518, 176] width 25 height 25
click at [513, 240] on button "3" at bounding box center [518, 231] width 25 height 25
click at [479, 315] on label "No - required a change order" at bounding box center [509, 310] width 142 height 26
click at [464, 315] on input "No - required a change order" at bounding box center [451, 310] width 26 height 26
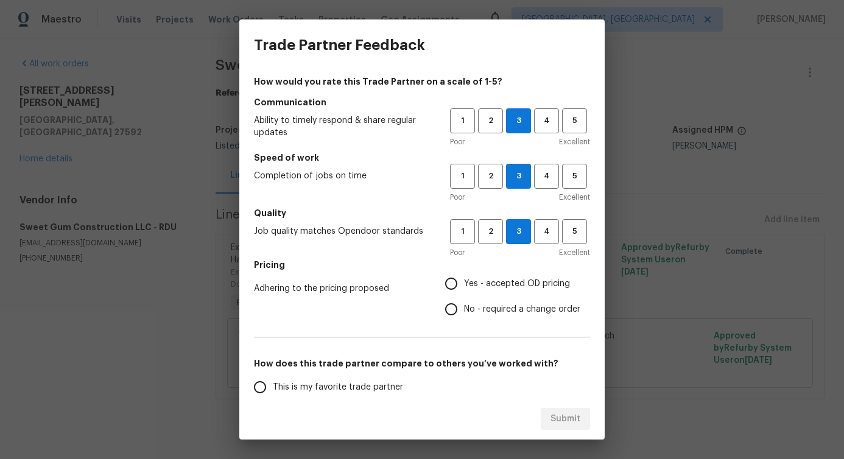
radio input "true"
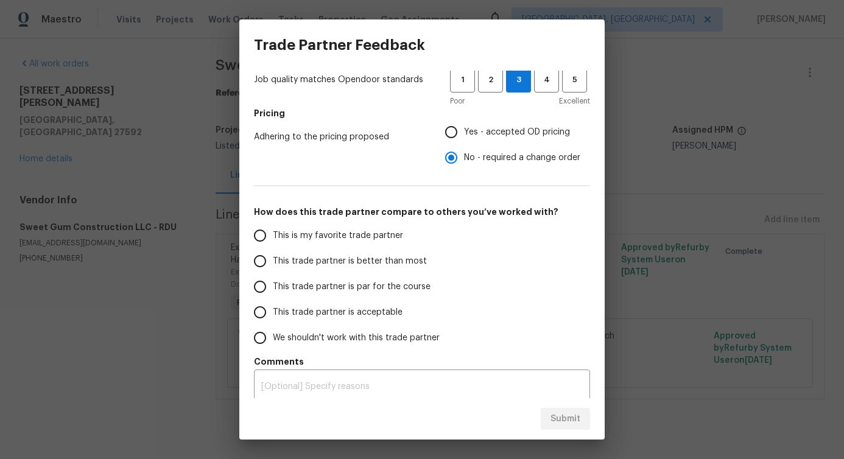
scroll to position [159, 0]
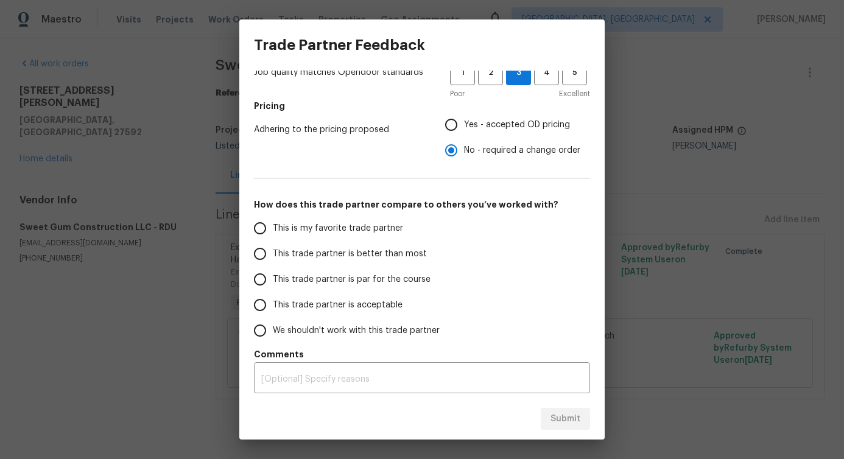
click at [403, 249] on span "This trade partner is better than most" at bounding box center [350, 254] width 154 height 13
click at [273, 249] on input "This trade partner is better than most" at bounding box center [260, 254] width 26 height 26
click at [566, 421] on span "Submit" at bounding box center [565, 419] width 30 height 15
radio input "true"
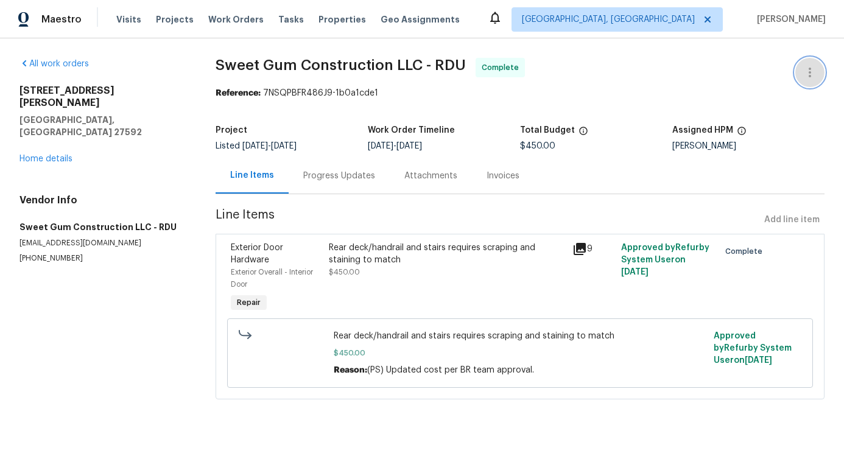
click at [802, 75] on icon "button" at bounding box center [809, 72] width 15 height 15
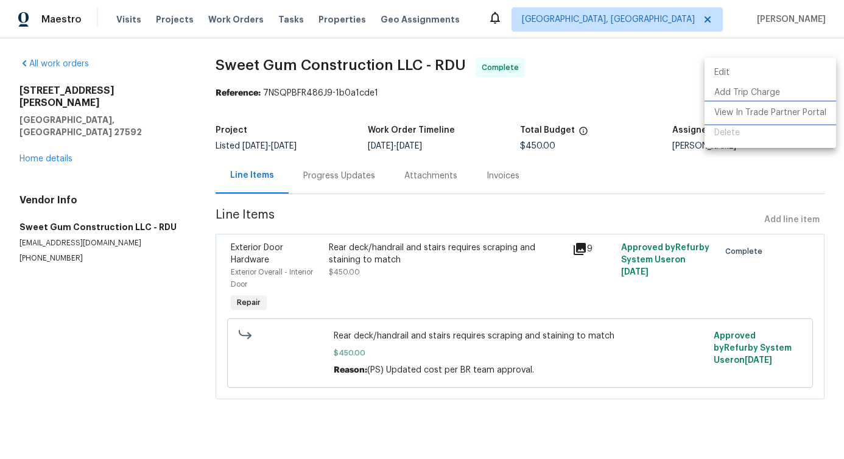
click at [760, 109] on li "View In Trade Partner Portal" at bounding box center [770, 113] width 132 height 20
click at [370, 167] on div at bounding box center [422, 229] width 844 height 459
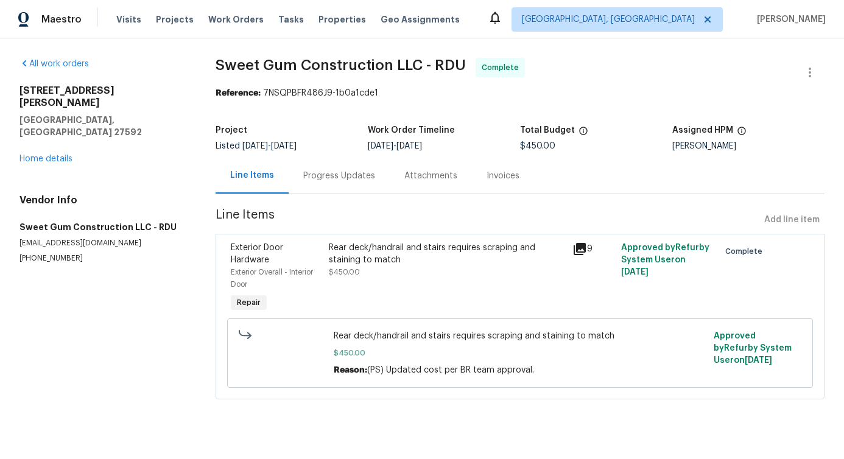
click at [346, 239] on div "Rear deck/handrail and stairs requires scraping and staining to match $450.00" at bounding box center [447, 278] width 244 height 80
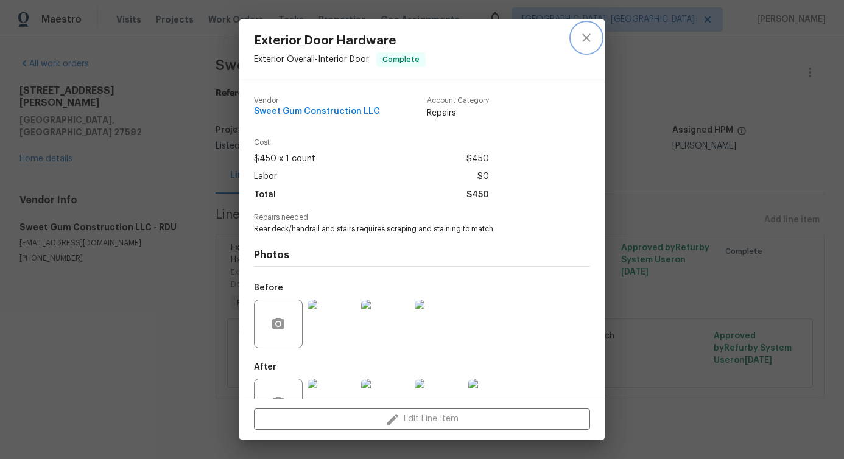
click at [583, 40] on icon "close" at bounding box center [586, 37] width 15 height 15
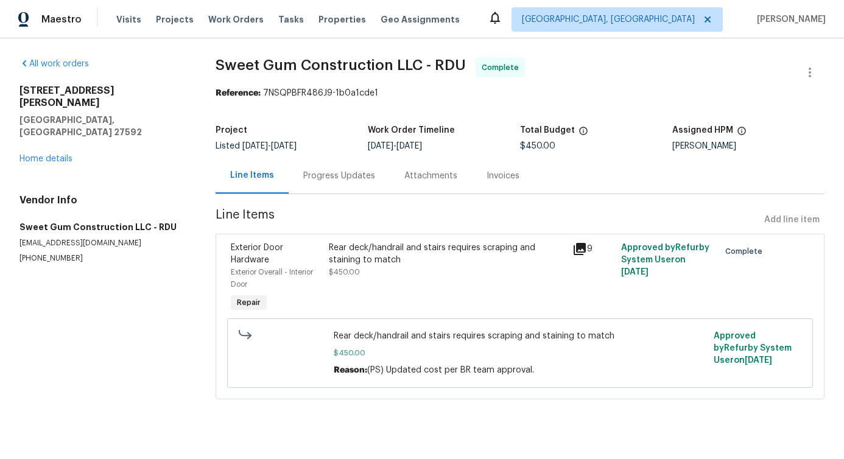
click at [342, 175] on div "Progress Updates" at bounding box center [339, 176] width 72 height 12
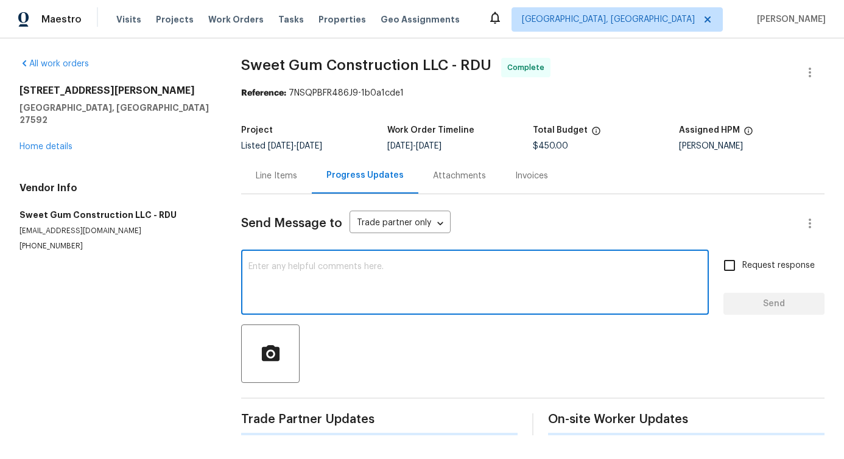
click at [360, 280] on textarea at bounding box center [474, 283] width 453 height 43
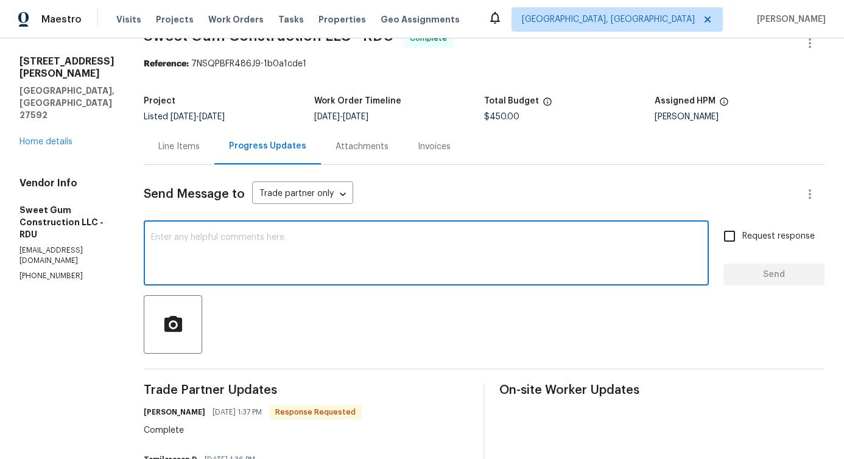
scroll to position [31, 0]
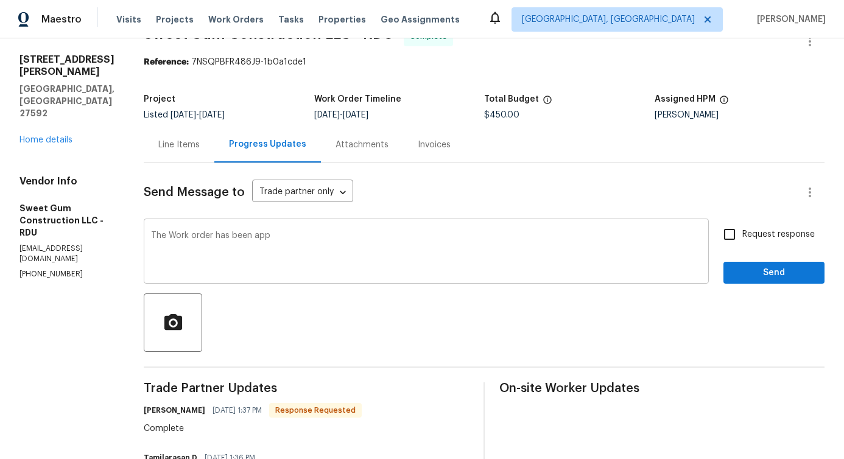
click at [311, 237] on textarea "The Work order has been app" at bounding box center [426, 252] width 550 height 43
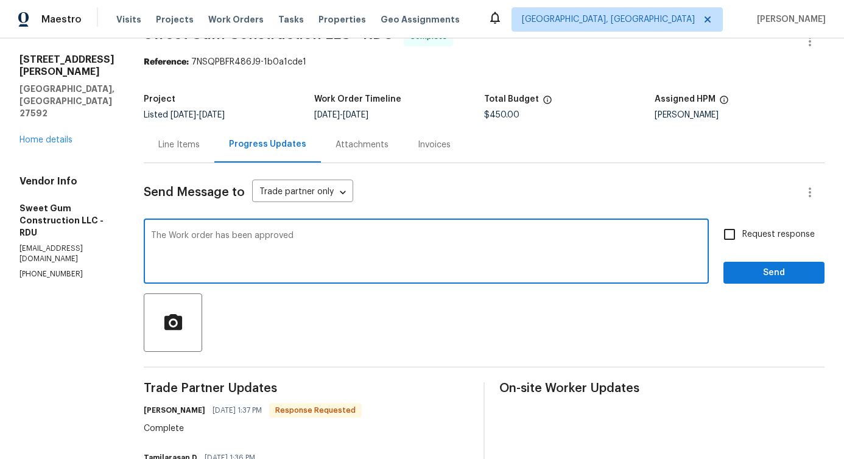
click at [0, 0] on span "work" at bounding box center [0, 0] width 0 height 0
click at [0, 0] on span "approved" at bounding box center [0, 0] width 0 height 0
type textarea "The work order has been approved. Thanks for the job!"
click at [769, 279] on span "Send" at bounding box center [774, 272] width 82 height 15
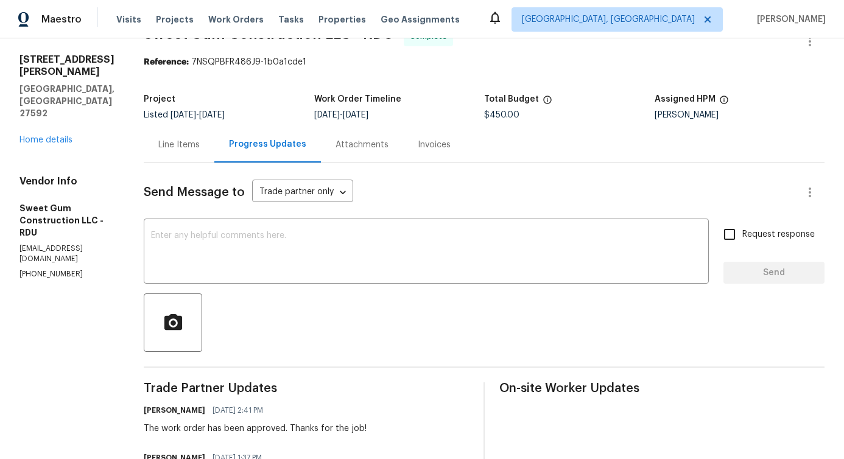
scroll to position [0, 0]
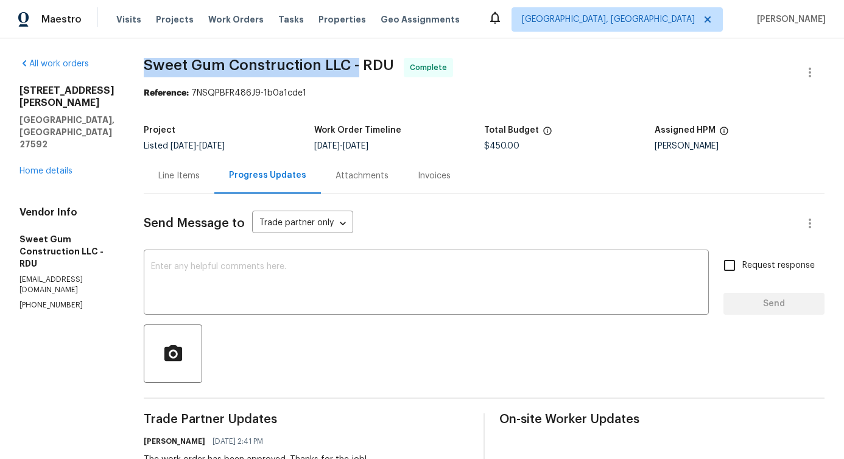
drag, startPoint x: 171, startPoint y: 62, endPoint x: 385, endPoint y: 71, distance: 214.5
click at [385, 71] on span "Sweet Gum Construction LLC - RDU" at bounding box center [269, 65] width 250 height 15
copy span "Sweet Gum Construction LLC -"
click at [49, 167] on link "Home details" at bounding box center [45, 171] width 53 height 9
